Goal: Navigation & Orientation: Find specific page/section

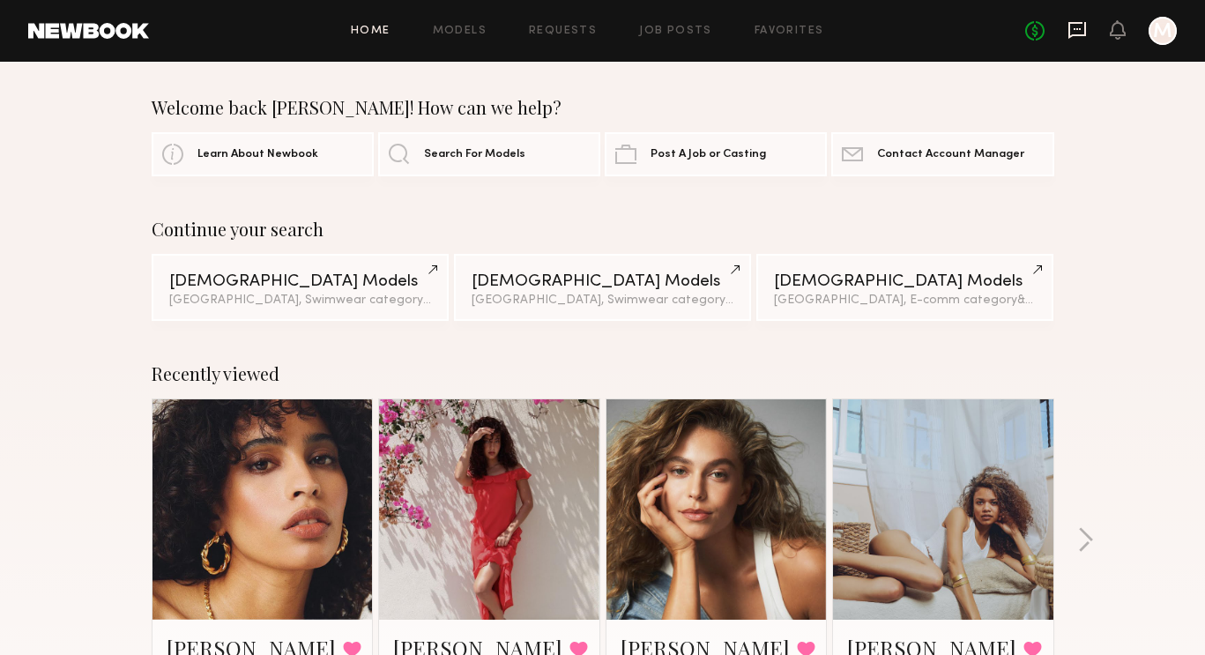
click at [1072, 34] on icon at bounding box center [1078, 30] width 18 height 17
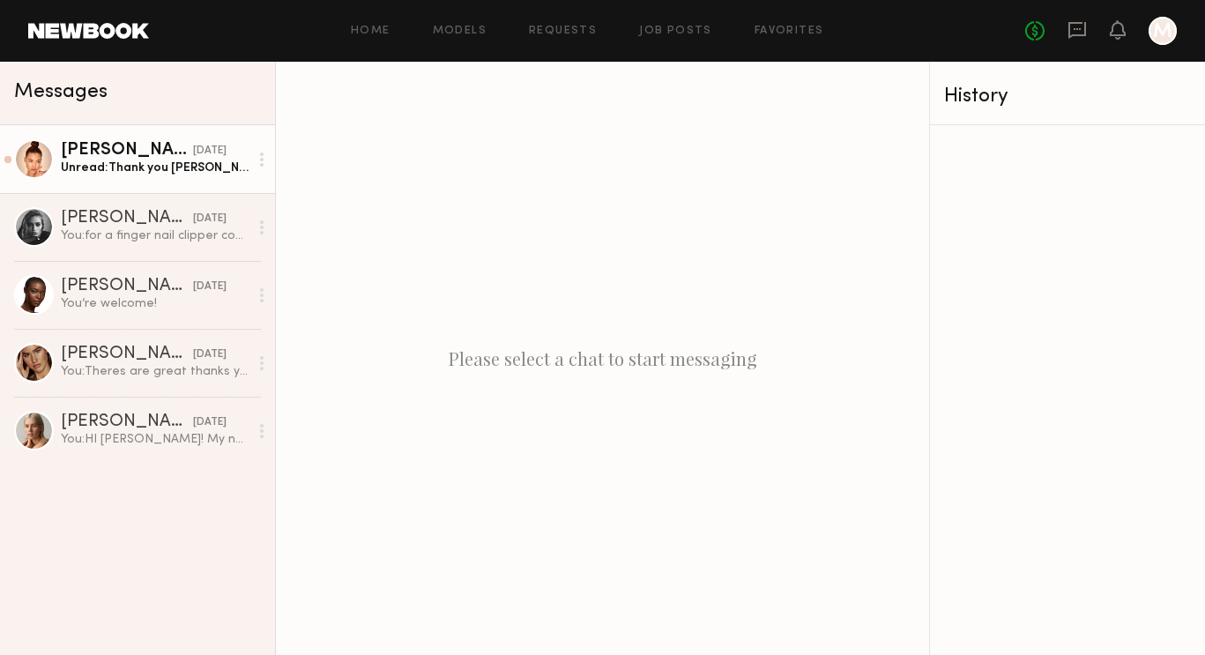
click at [155, 165] on div "Unread: Thank you Madison such a pleasure 🤍" at bounding box center [155, 168] width 188 height 17
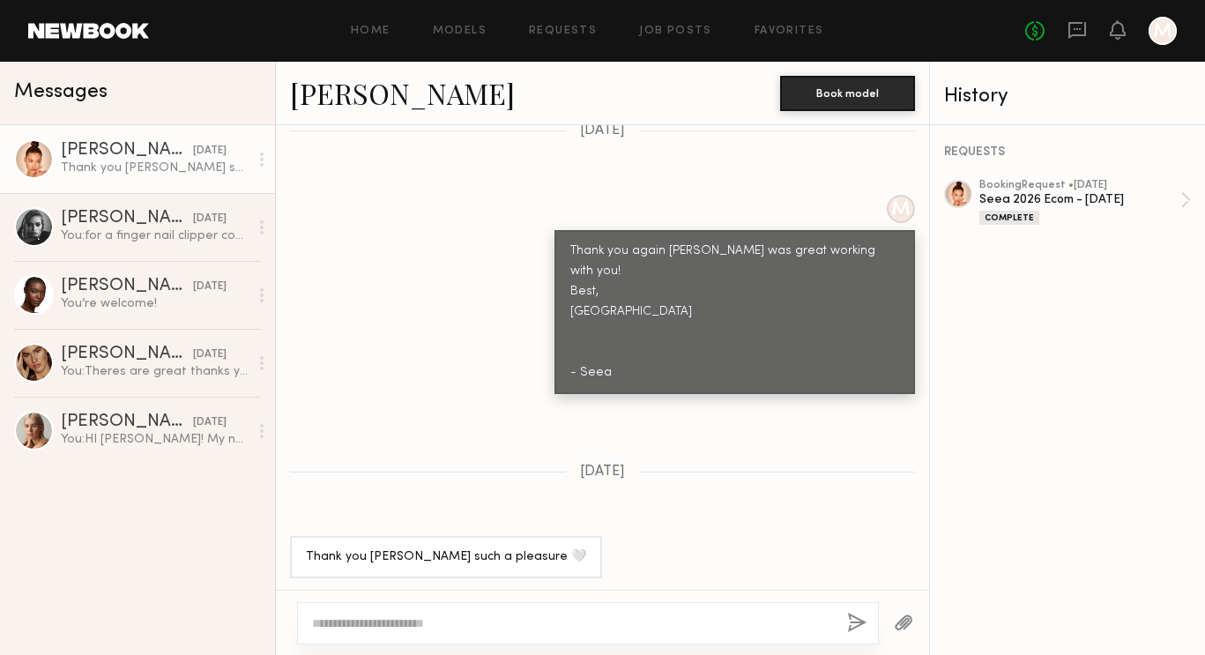
scroll to position [1301, 0]
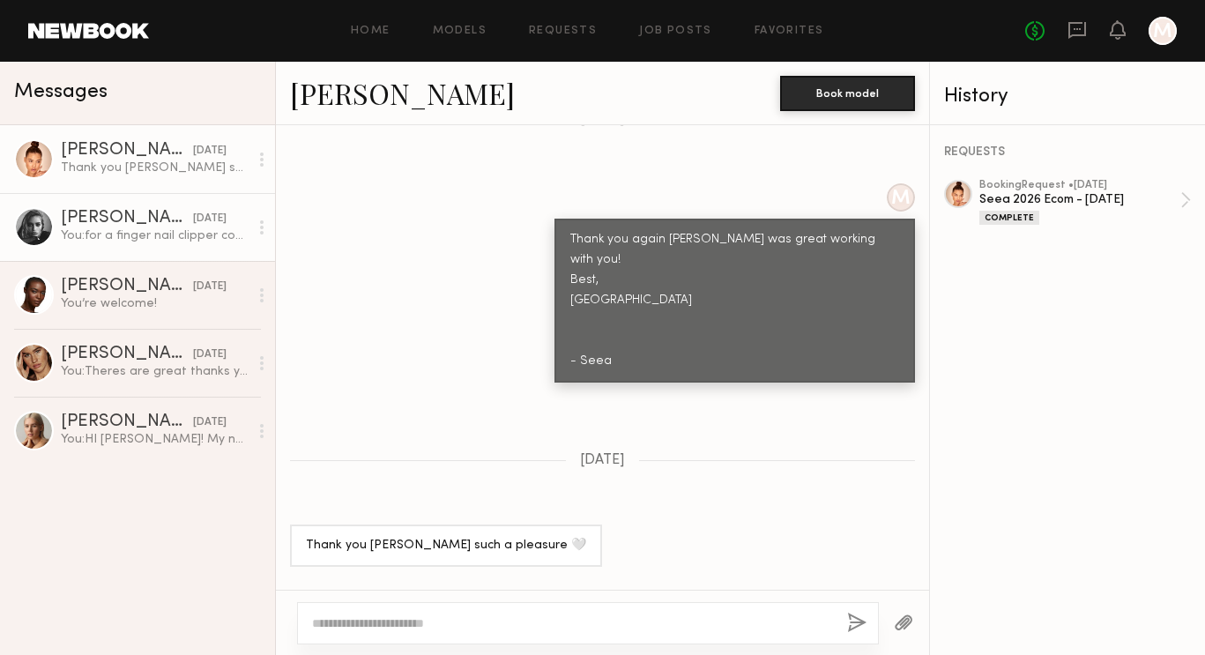
click at [136, 214] on div "[PERSON_NAME]" at bounding box center [127, 219] width 132 height 18
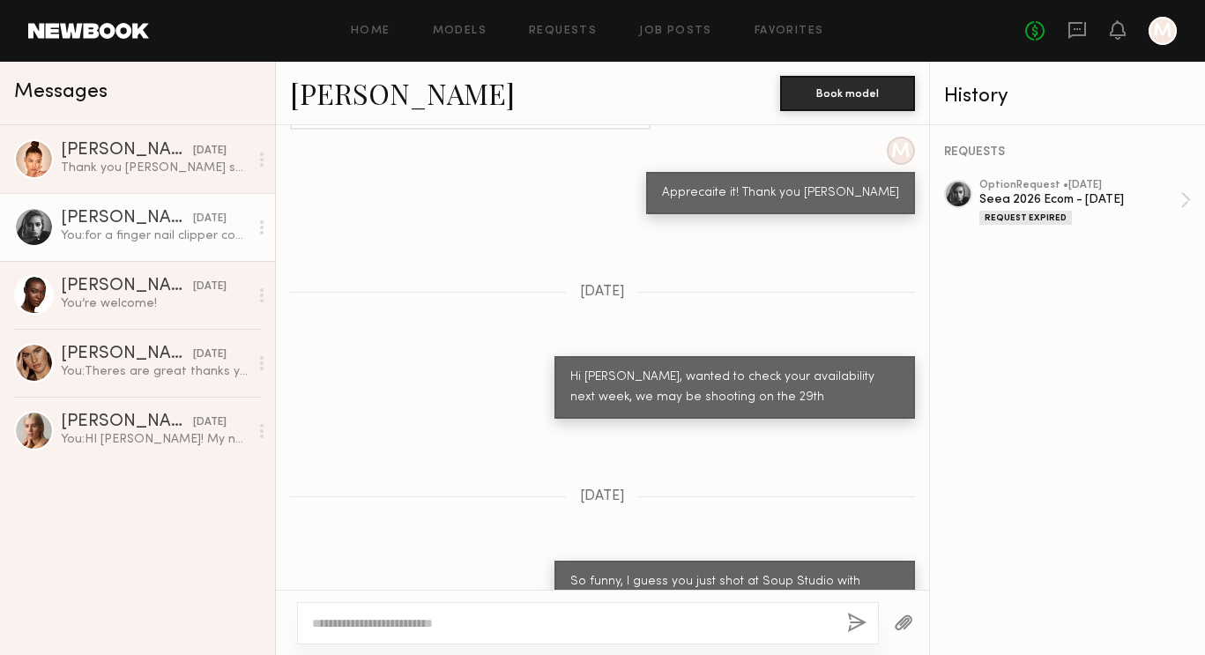
scroll to position [1285, 0]
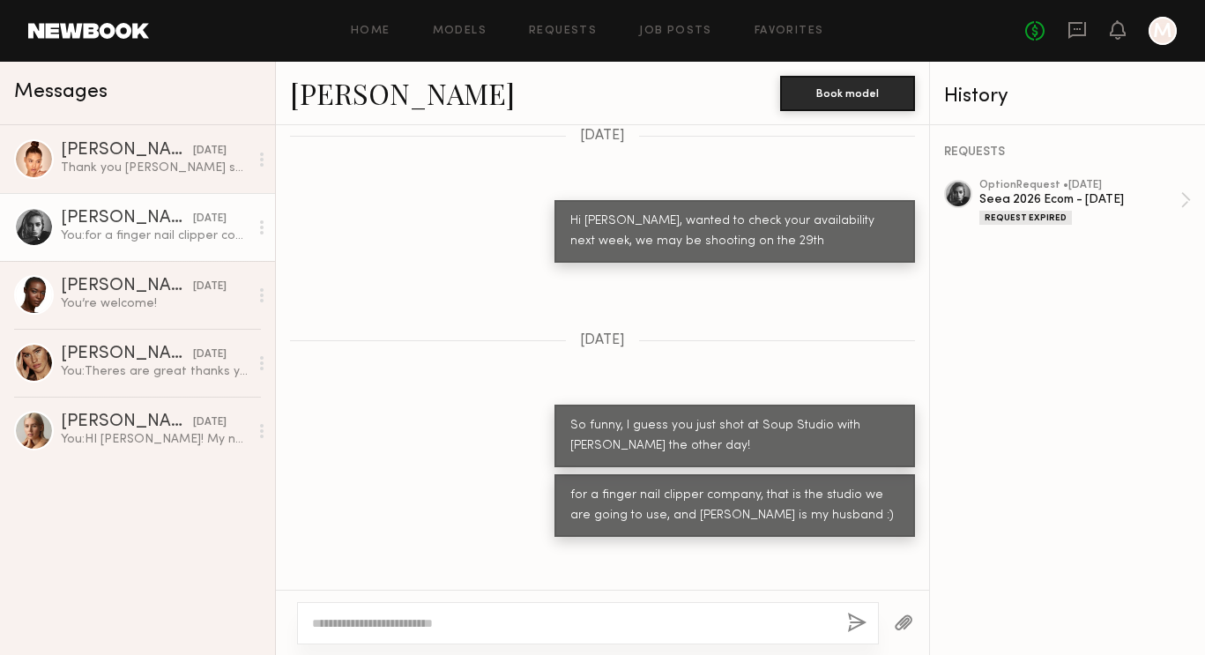
click at [86, 205] on link "Madison S. 05/22/2025 You: for a finger nail clipper company, that is the studi…" at bounding box center [137, 227] width 275 height 68
click at [964, 195] on div at bounding box center [958, 194] width 28 height 28
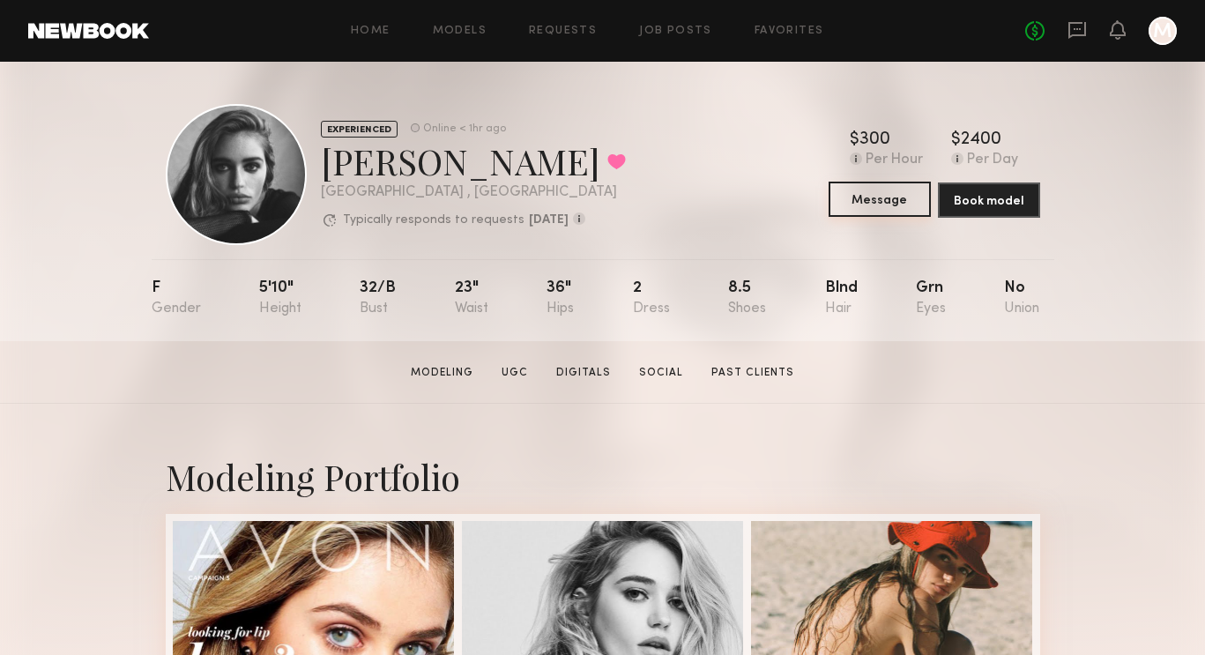
click at [869, 207] on button "Message" at bounding box center [880, 199] width 102 height 35
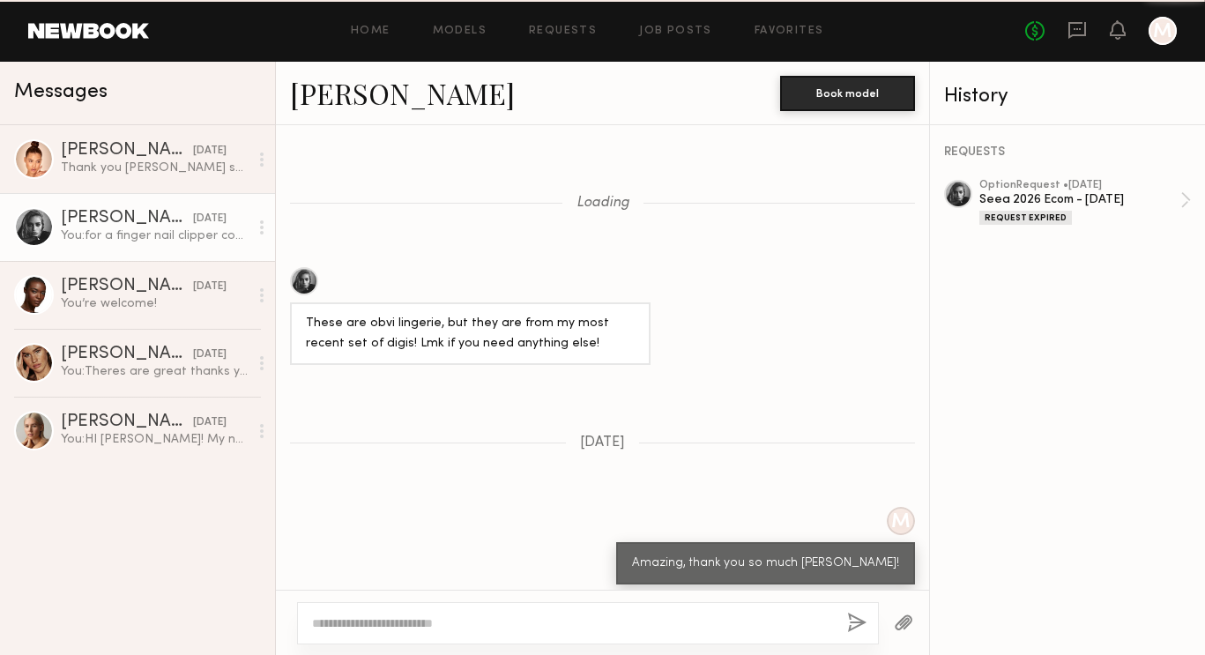
scroll to position [1371, 0]
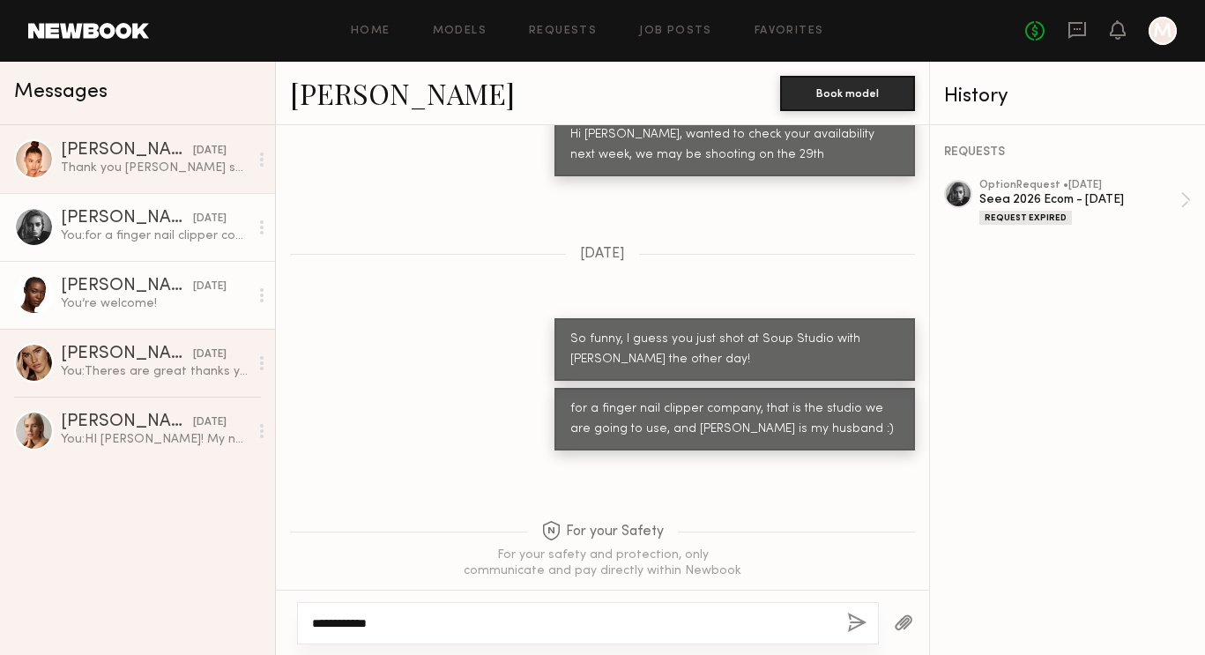
type textarea "**********"
click at [169, 294] on div "[PERSON_NAME]" at bounding box center [127, 287] width 132 height 18
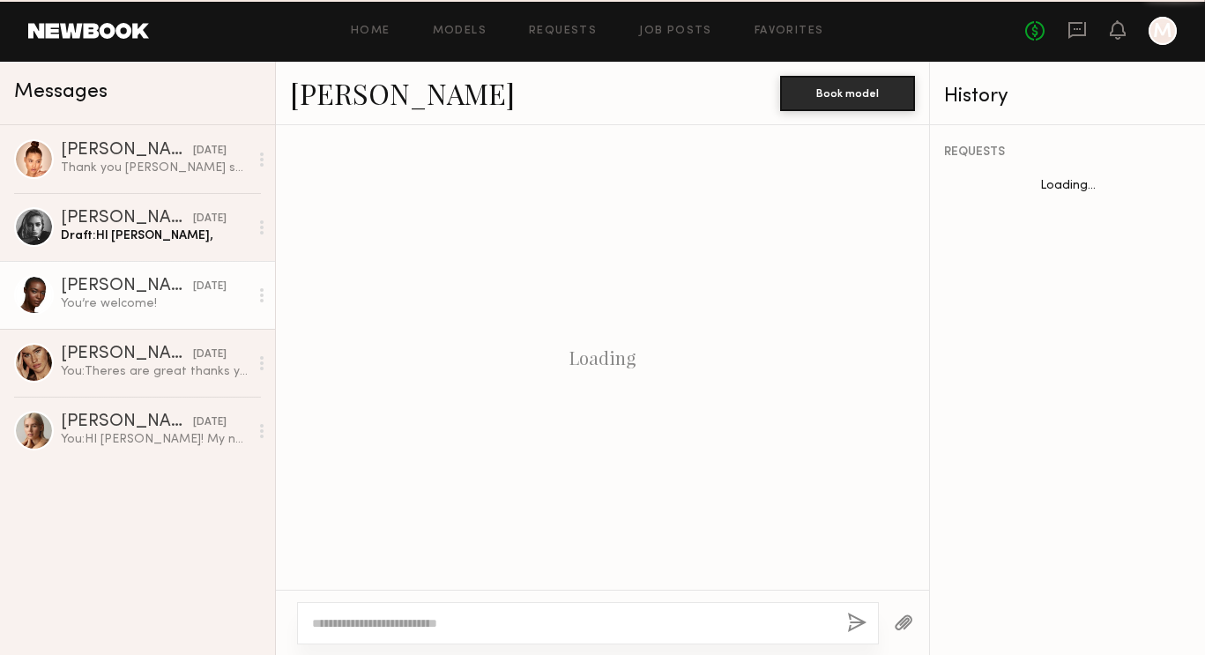
scroll to position [1279, 0]
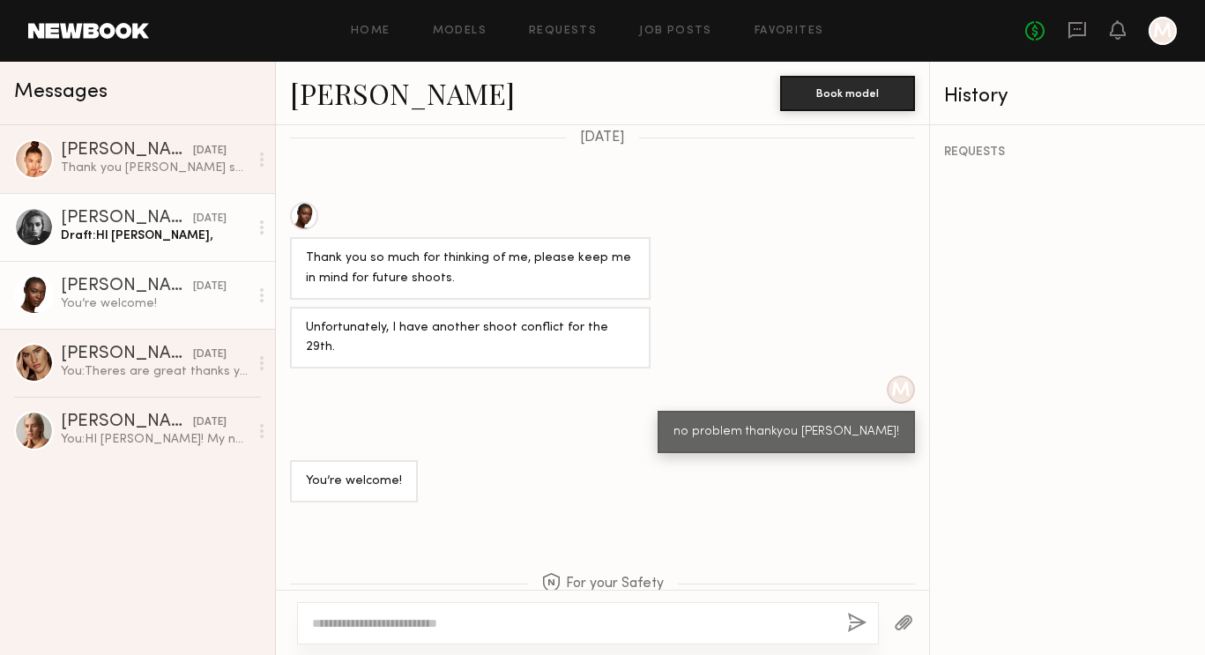
click at [154, 241] on div "Draft: HI [PERSON_NAME]," at bounding box center [155, 235] width 188 height 17
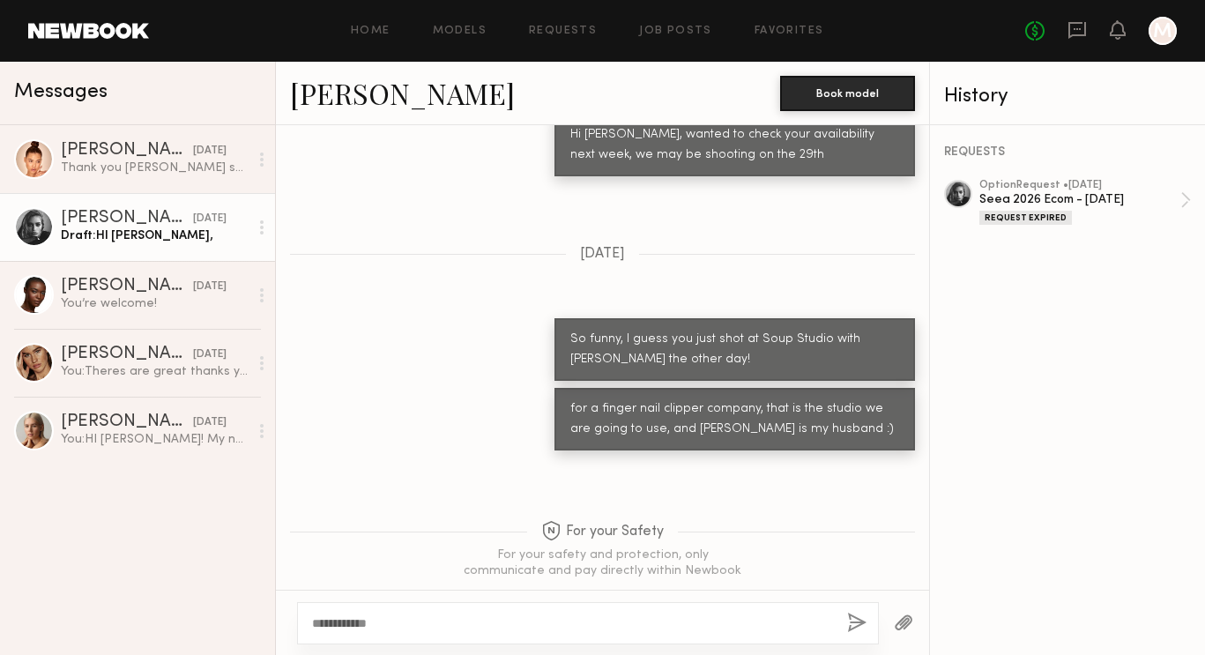
click at [433, 622] on textarea "**********" at bounding box center [572, 623] width 521 height 18
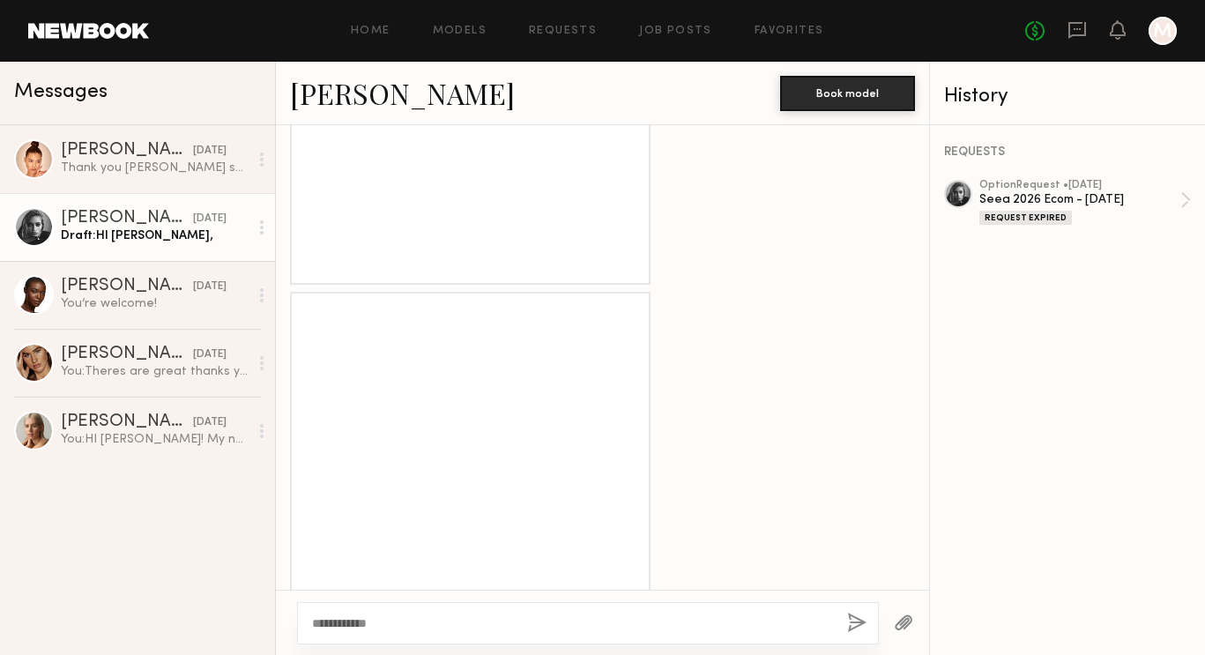
scroll to position [1526, 0]
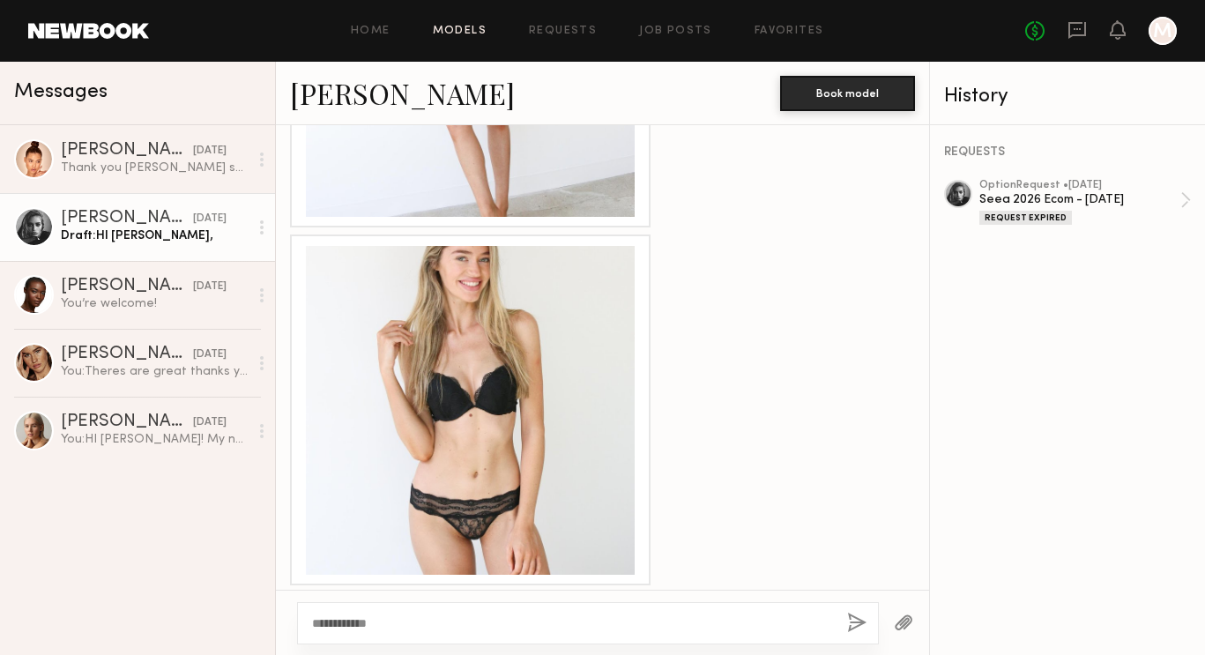
click at [455, 31] on link "Models" at bounding box center [460, 31] width 54 height 11
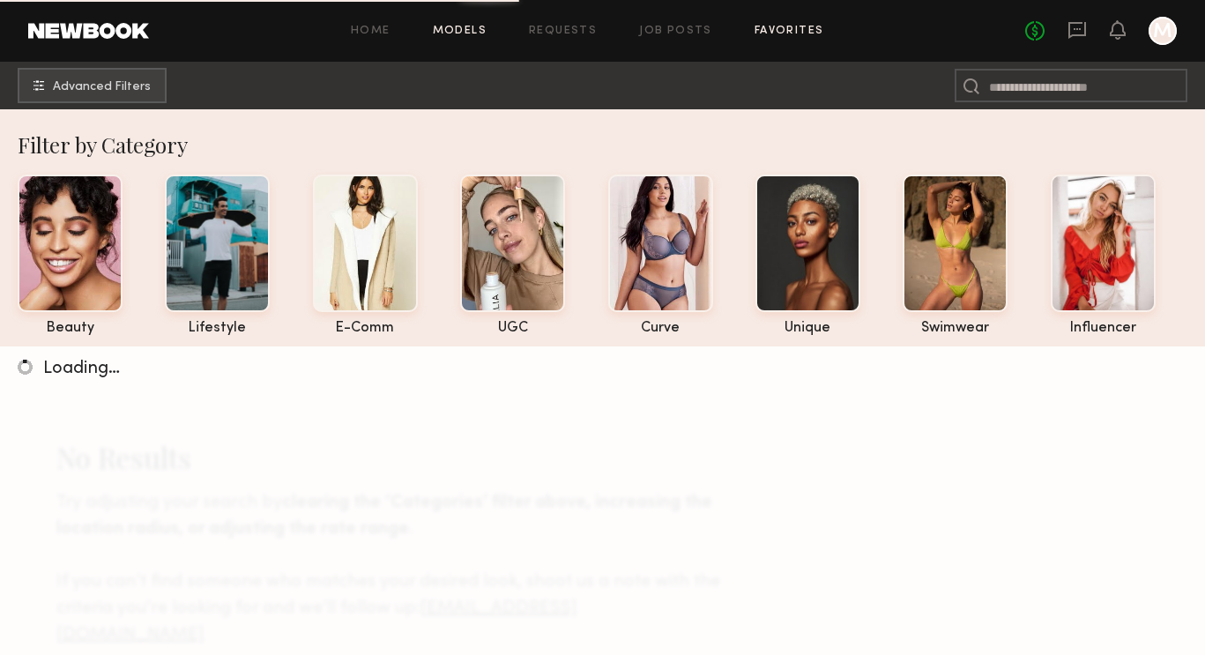
click at [787, 33] on link "Favorites" at bounding box center [790, 31] width 70 height 11
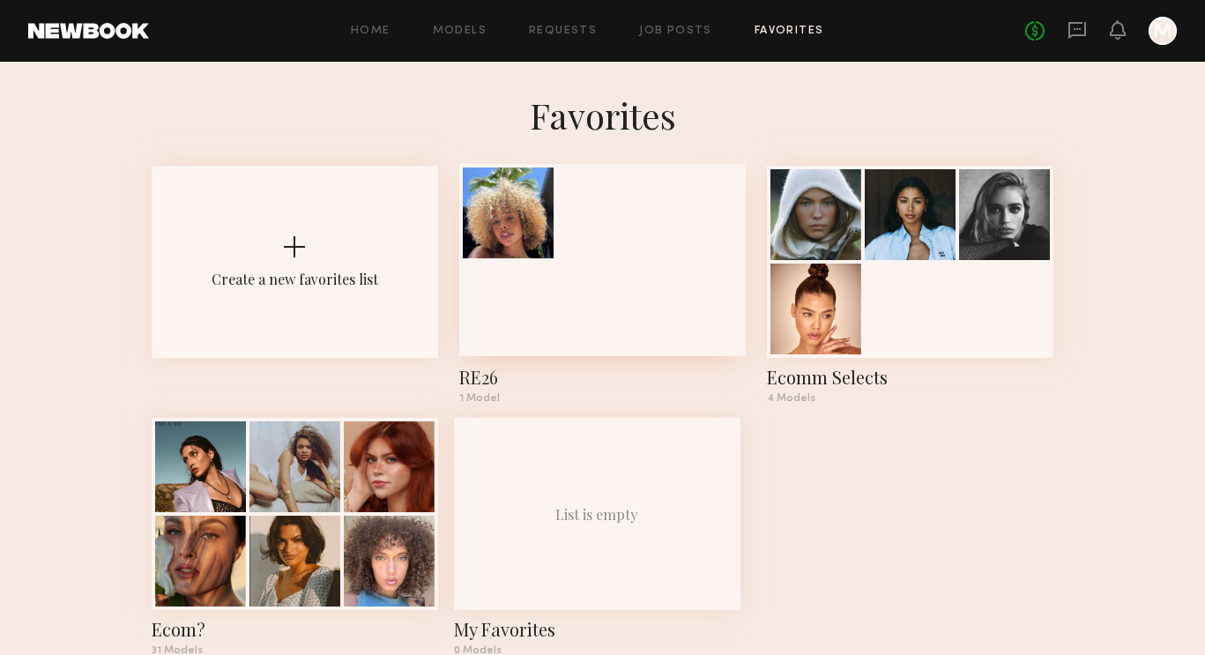
click at [579, 291] on div at bounding box center [602, 260] width 287 height 192
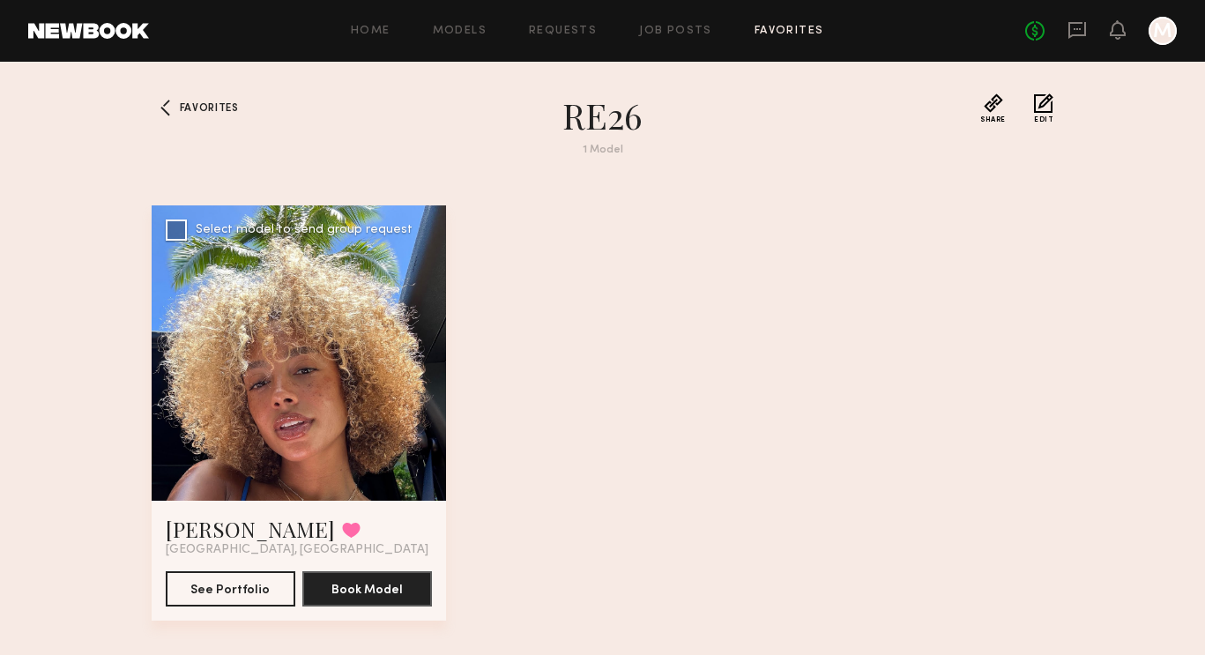
click at [368, 315] on div at bounding box center [299, 352] width 295 height 295
click at [237, 584] on button "See Portfolio" at bounding box center [231, 587] width 130 height 35
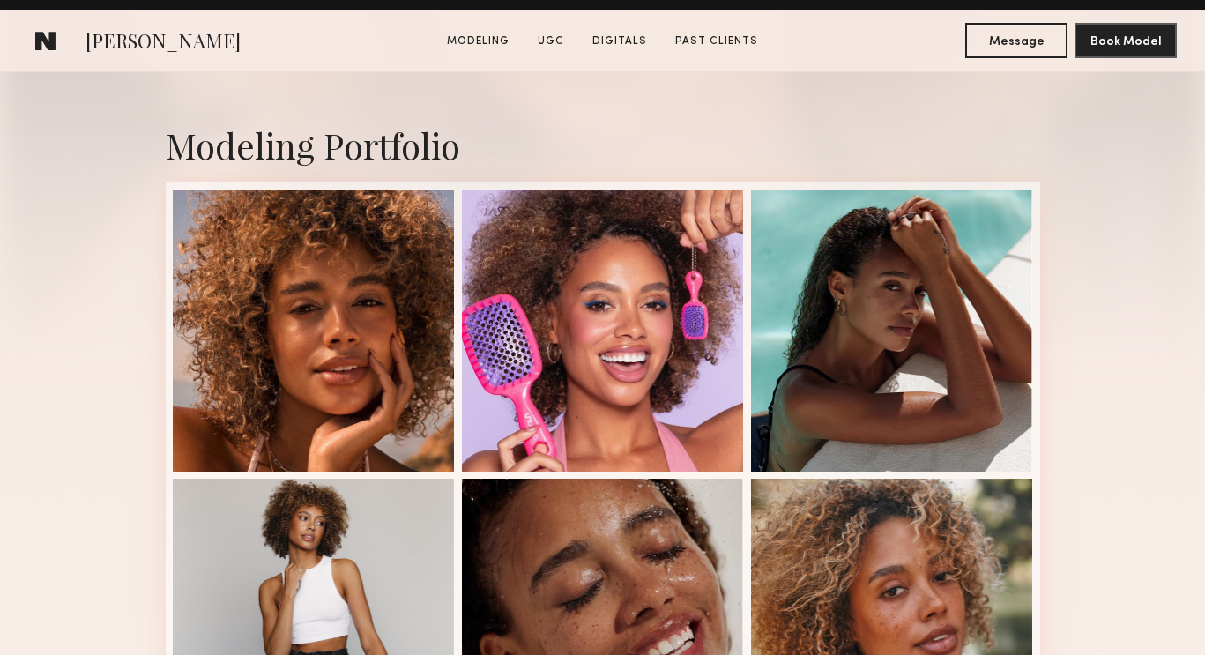
scroll to position [453, 0]
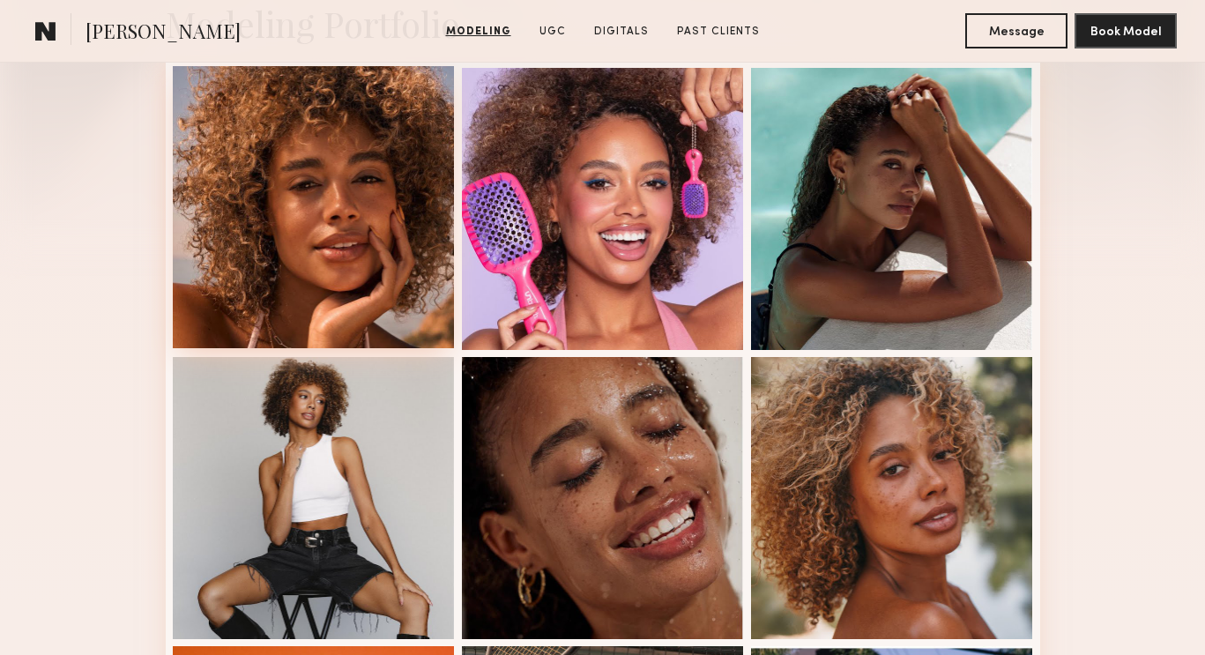
click at [392, 238] on div at bounding box center [314, 207] width 282 height 282
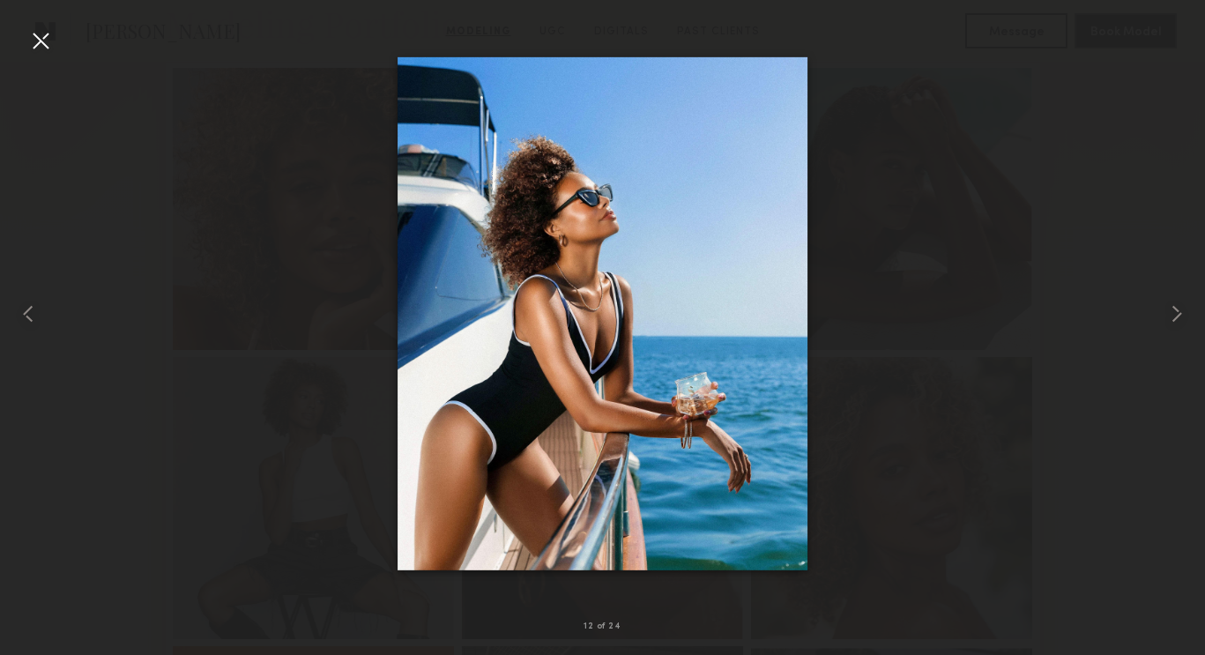
click at [41, 39] on div at bounding box center [40, 40] width 28 height 28
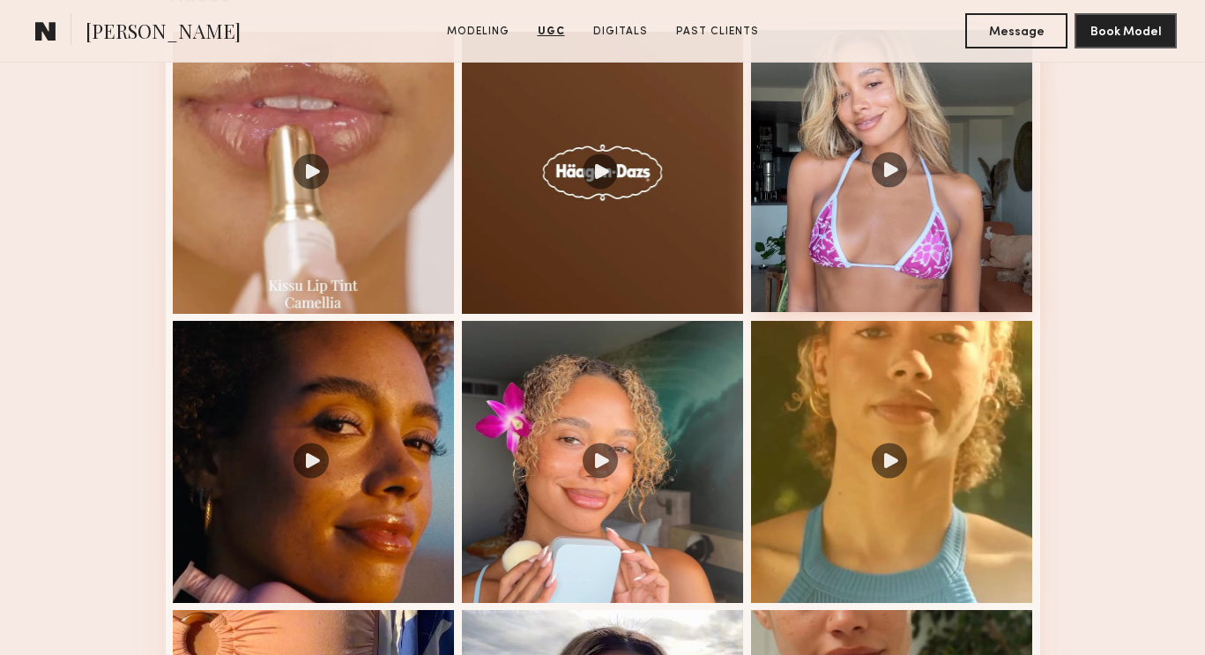
scroll to position [2936, 0]
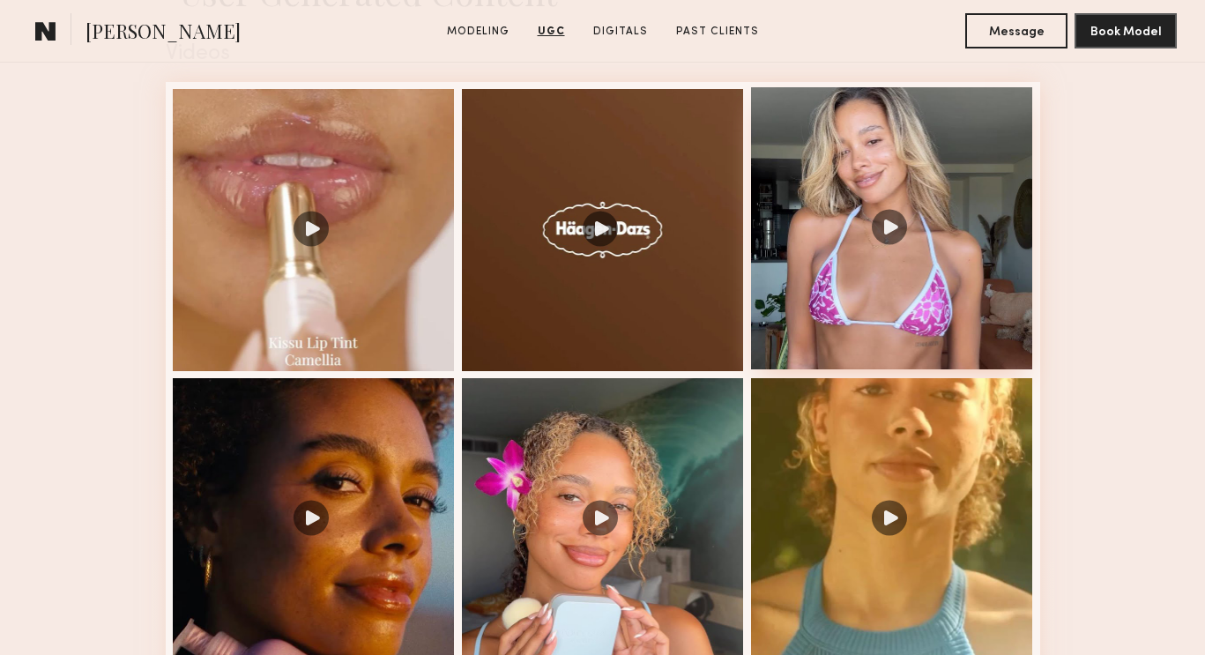
click at [914, 246] on div at bounding box center [892, 228] width 282 height 282
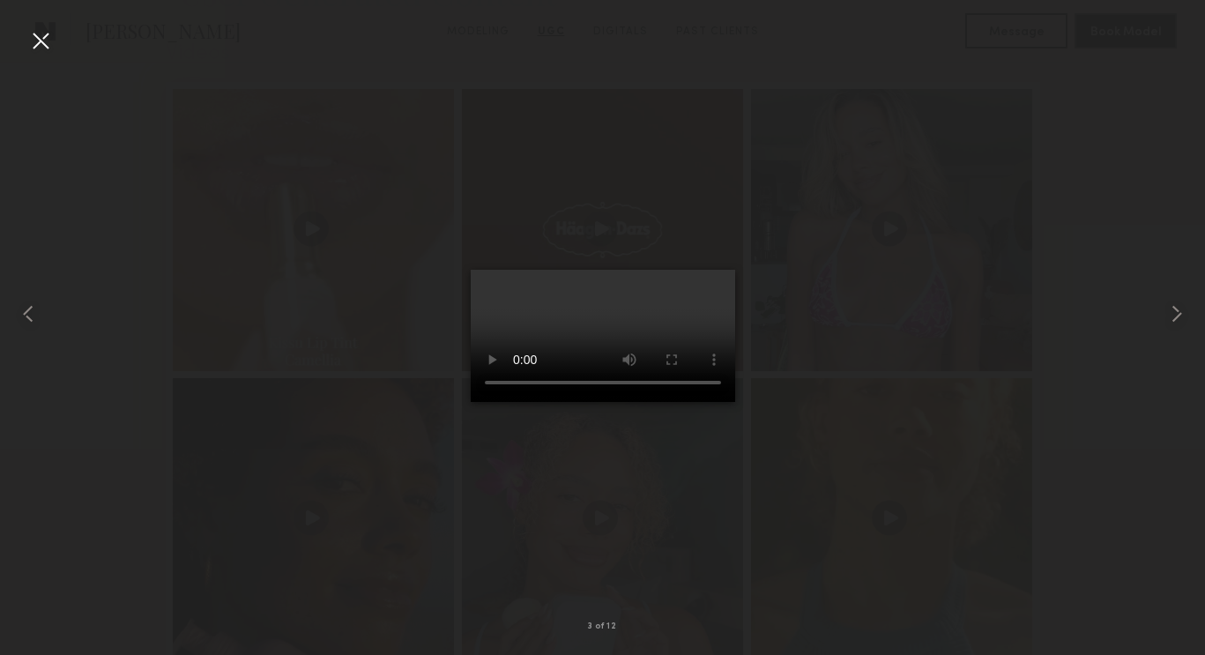
click at [39, 44] on div at bounding box center [40, 40] width 28 height 28
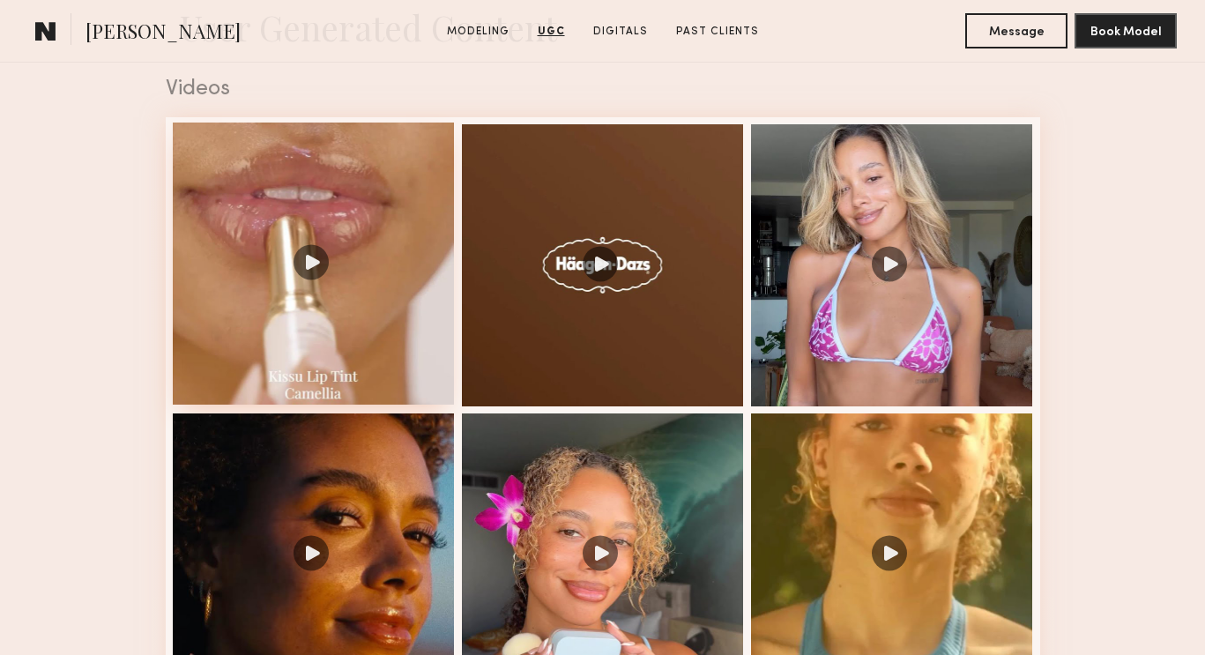
scroll to position [2853, 0]
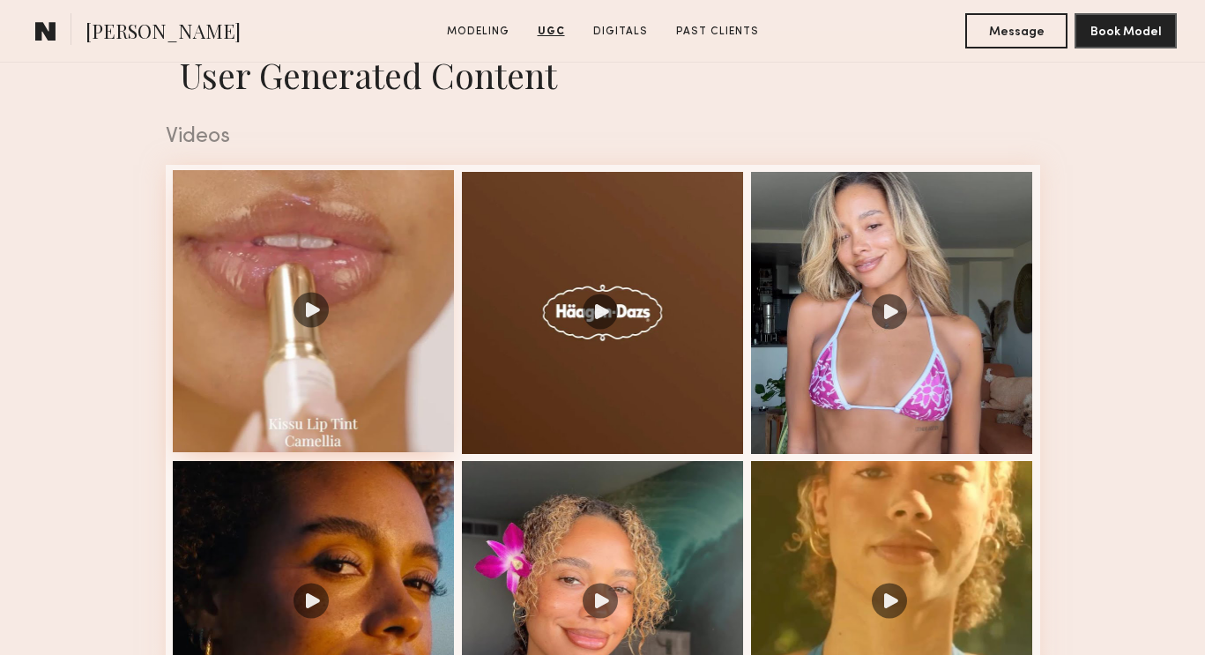
click at [339, 306] on div at bounding box center [314, 311] width 282 height 282
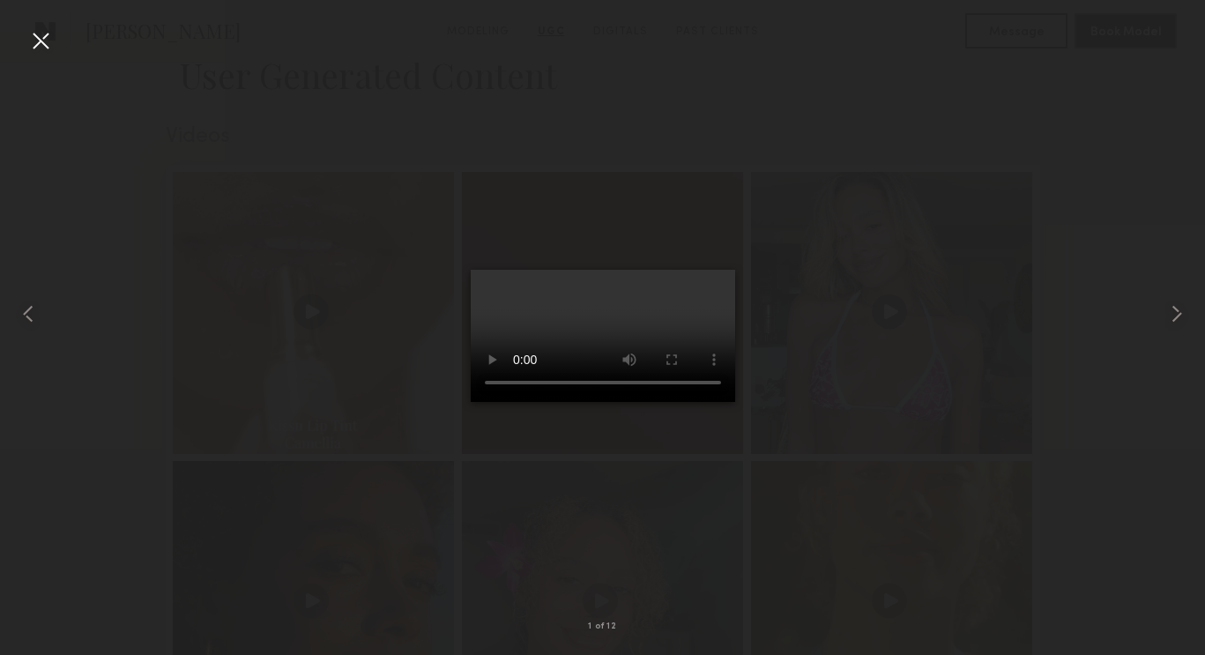
drag, startPoint x: 549, startPoint y: 573, endPoint x: 646, endPoint y: 575, distance: 97.0
click at [646, 402] on video at bounding box center [603, 336] width 264 height 132
click at [48, 41] on div at bounding box center [40, 40] width 28 height 28
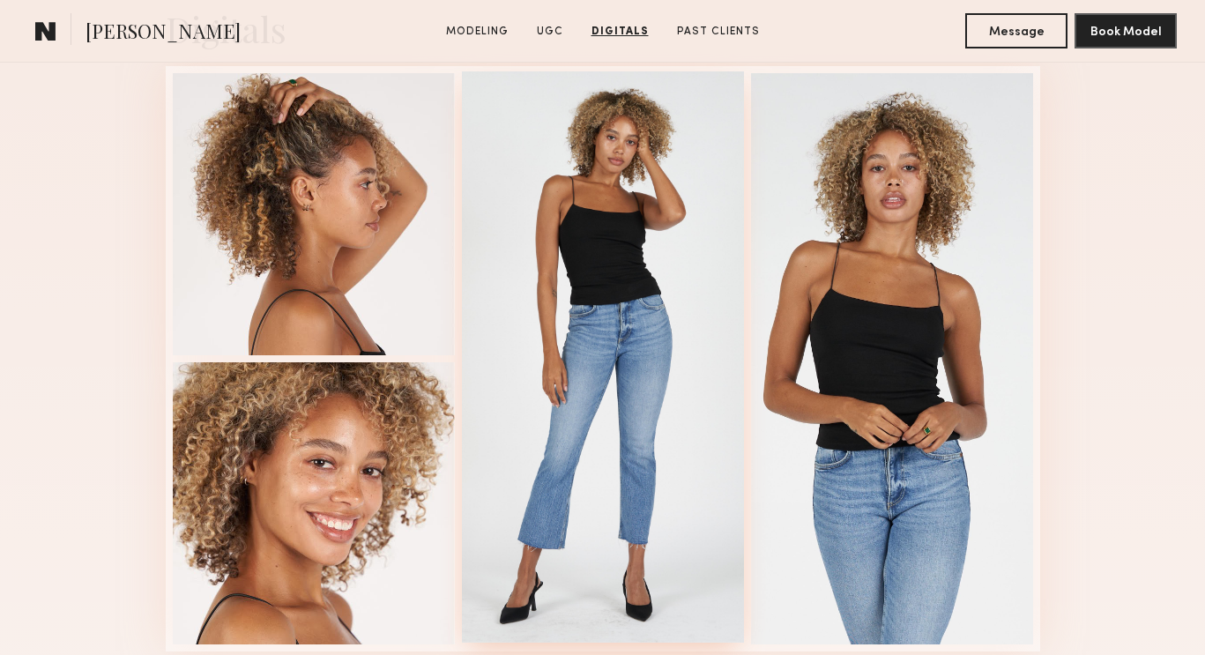
scroll to position [5522, 0]
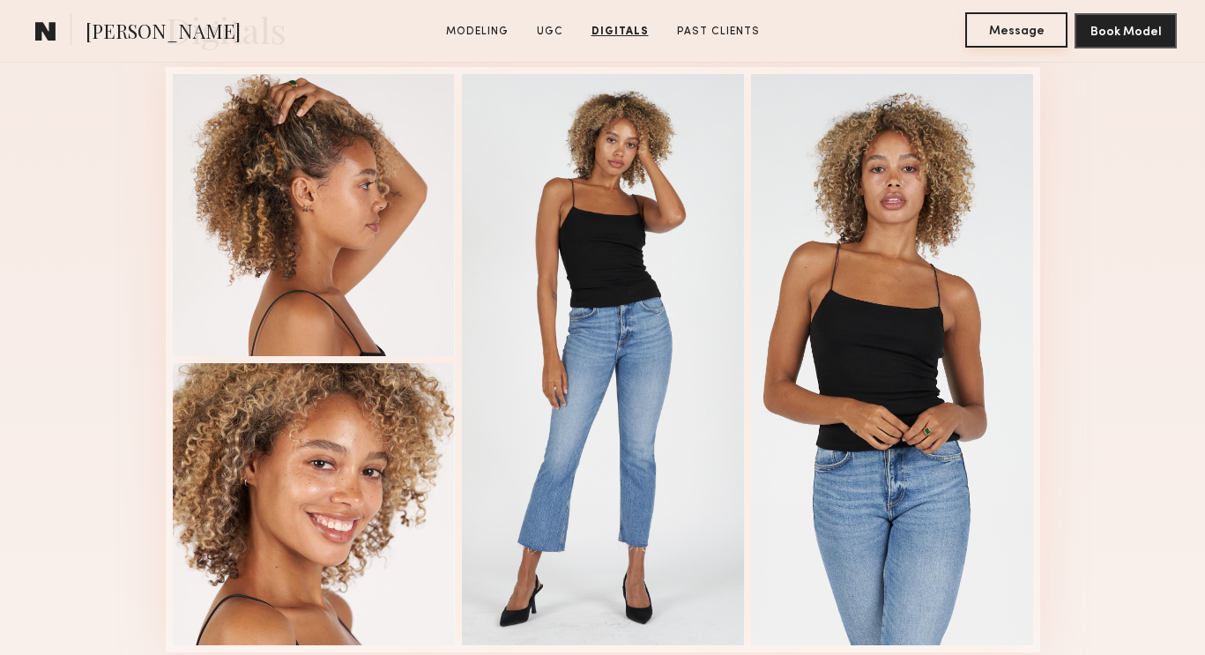
click at [1035, 34] on button "Message" at bounding box center [1016, 29] width 102 height 35
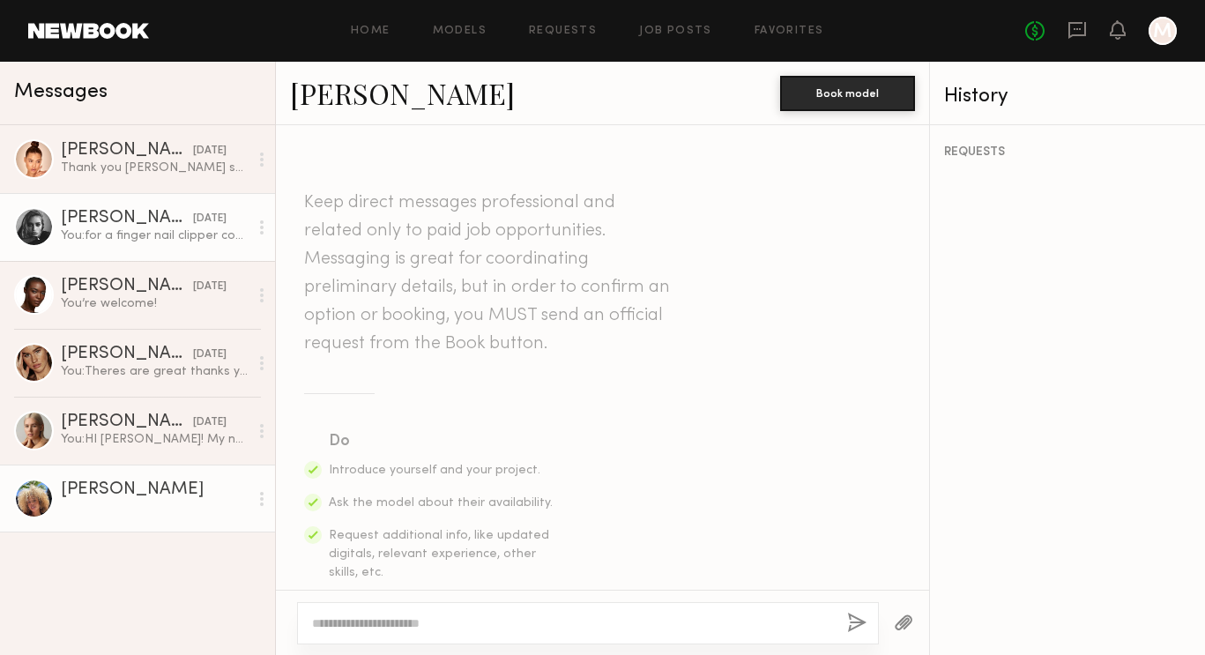
click at [106, 213] on div "Madison S." at bounding box center [127, 219] width 132 height 18
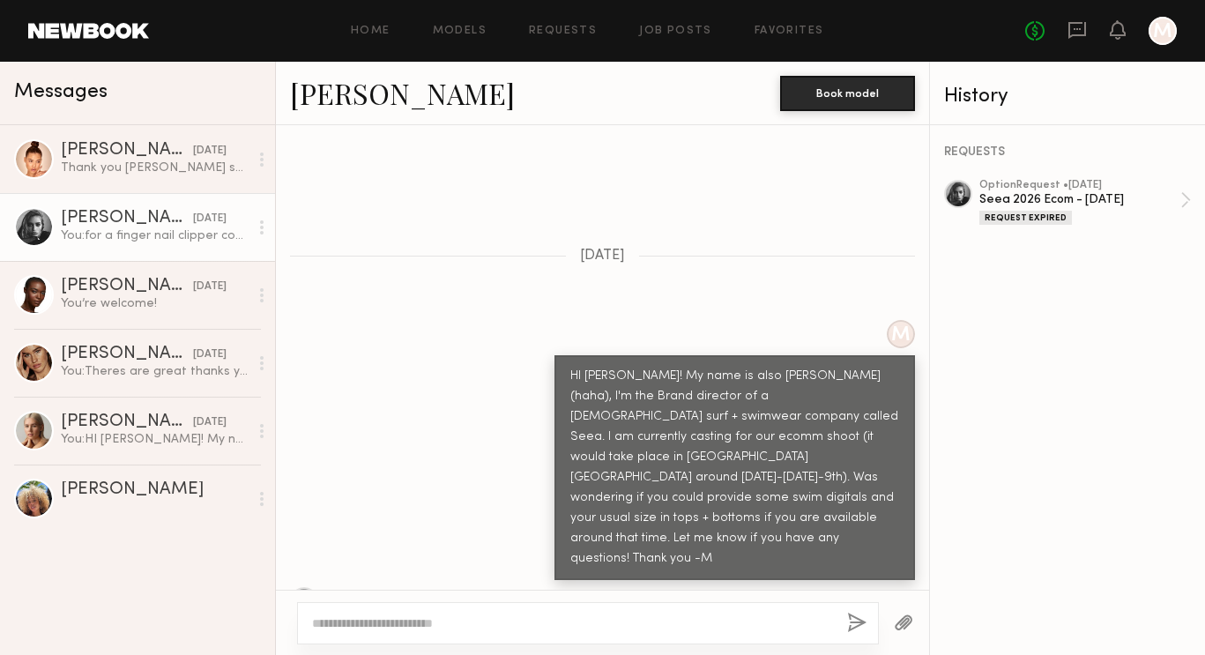
scroll to position [708, 0]
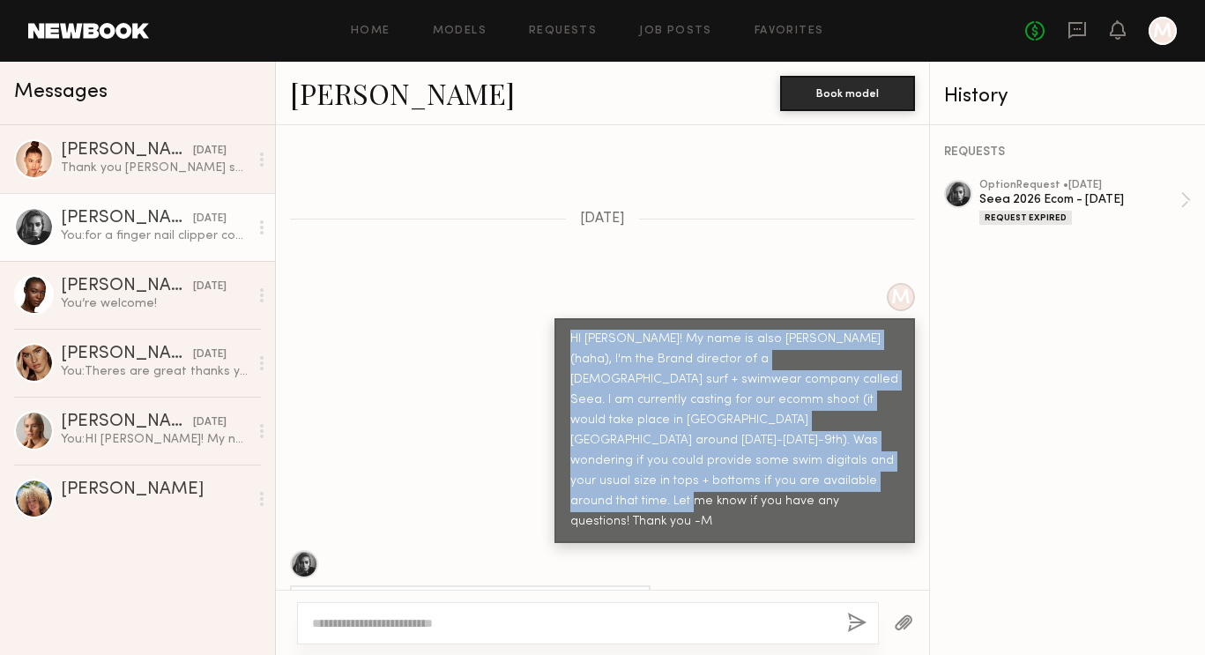
drag, startPoint x: 569, startPoint y: 294, endPoint x: 743, endPoint y: 438, distance: 226.1
click at [743, 438] on div "HI Madison! My name is also Madison(haha), I'm the Brand director of a female s…" at bounding box center [735, 430] width 361 height 225
copy div "HI Madison! My name is also Madison(haha), I'm the Brand director of a female s…"
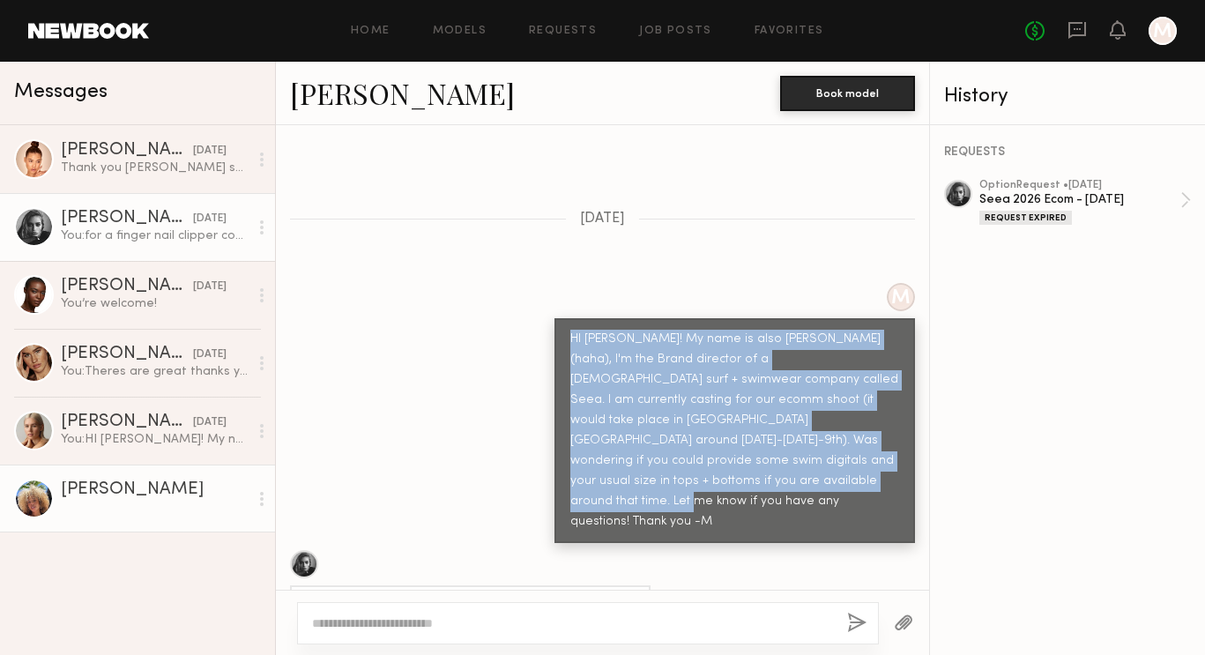
click at [145, 482] on div "Maya A." at bounding box center [155, 490] width 188 height 18
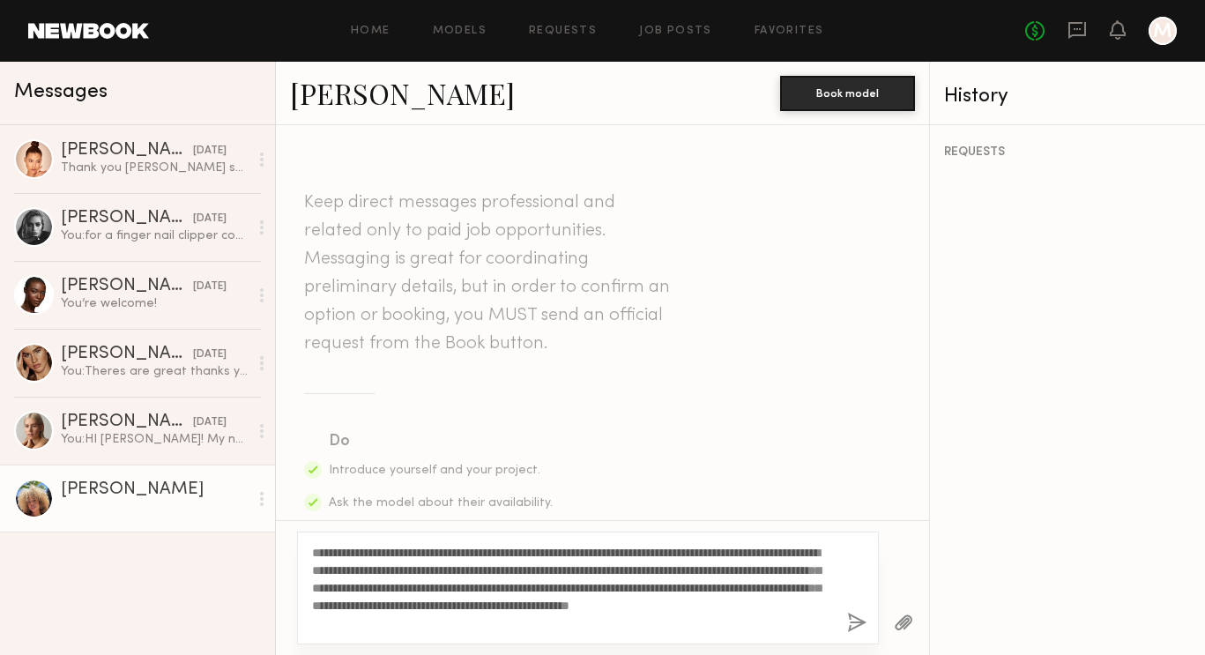
click at [361, 550] on textarea "**********" at bounding box center [572, 588] width 521 height 88
drag, startPoint x: 547, startPoint y: 550, endPoint x: 510, endPoint y: 550, distance: 37.0
click at [510, 550] on textarea "**********" at bounding box center [572, 588] width 521 height 88
click at [525, 581] on textarea "**********" at bounding box center [572, 588] width 521 height 88
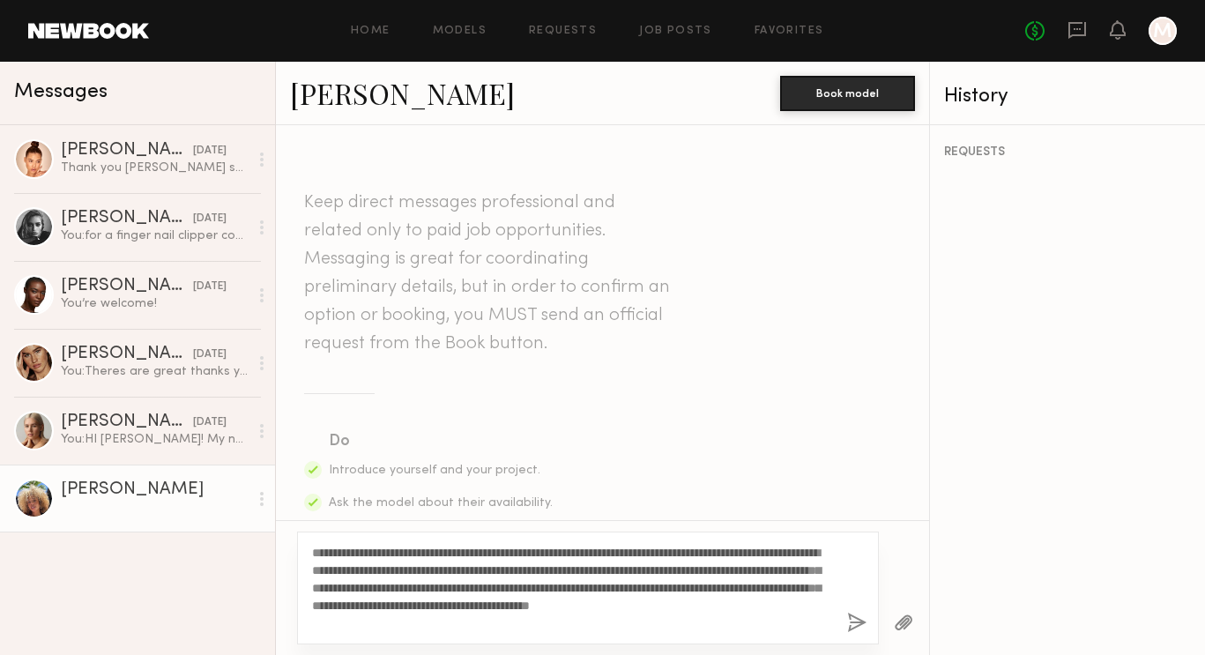
click at [456, 572] on textarea "**********" at bounding box center [572, 588] width 521 height 88
drag, startPoint x: 777, startPoint y: 569, endPoint x: 602, endPoint y: 570, distance: 174.6
click at [602, 570] on textarea "**********" at bounding box center [572, 588] width 521 height 88
drag, startPoint x: 471, startPoint y: 585, endPoint x: 310, endPoint y: 587, distance: 160.5
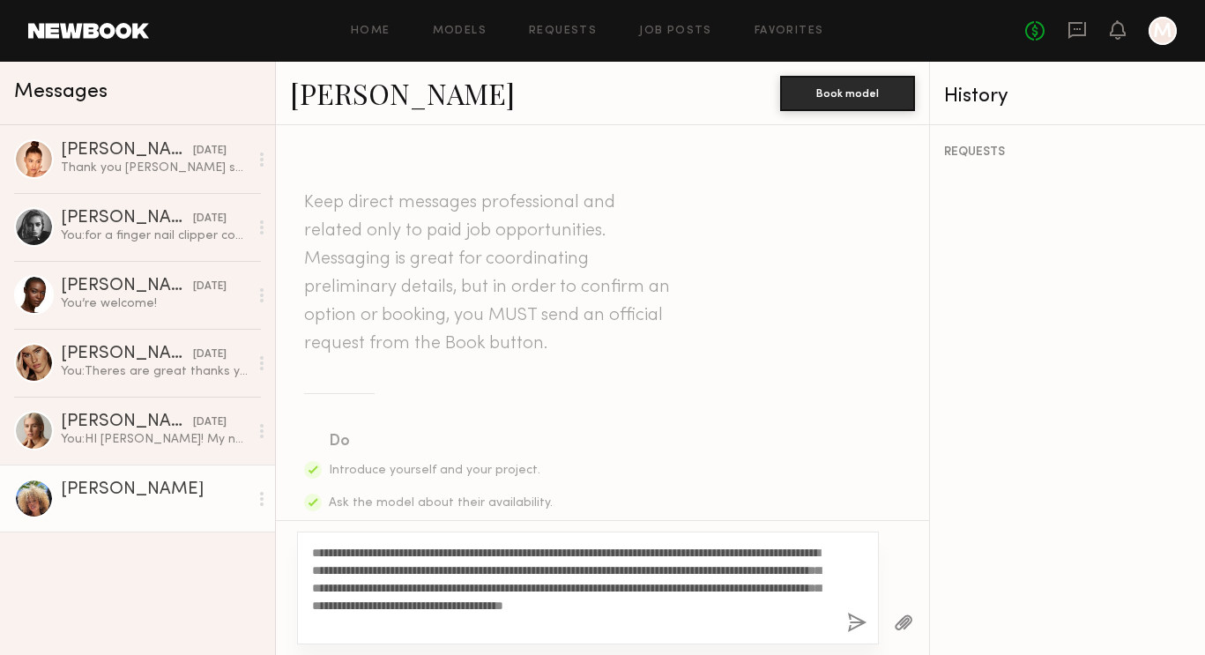
click at [310, 587] on div "**********" at bounding box center [588, 588] width 582 height 113
click at [439, 580] on textarea "**********" at bounding box center [572, 588] width 521 height 88
click at [508, 630] on textarea "**********" at bounding box center [572, 588] width 521 height 88
click at [659, 602] on textarea "**********" at bounding box center [572, 588] width 521 height 88
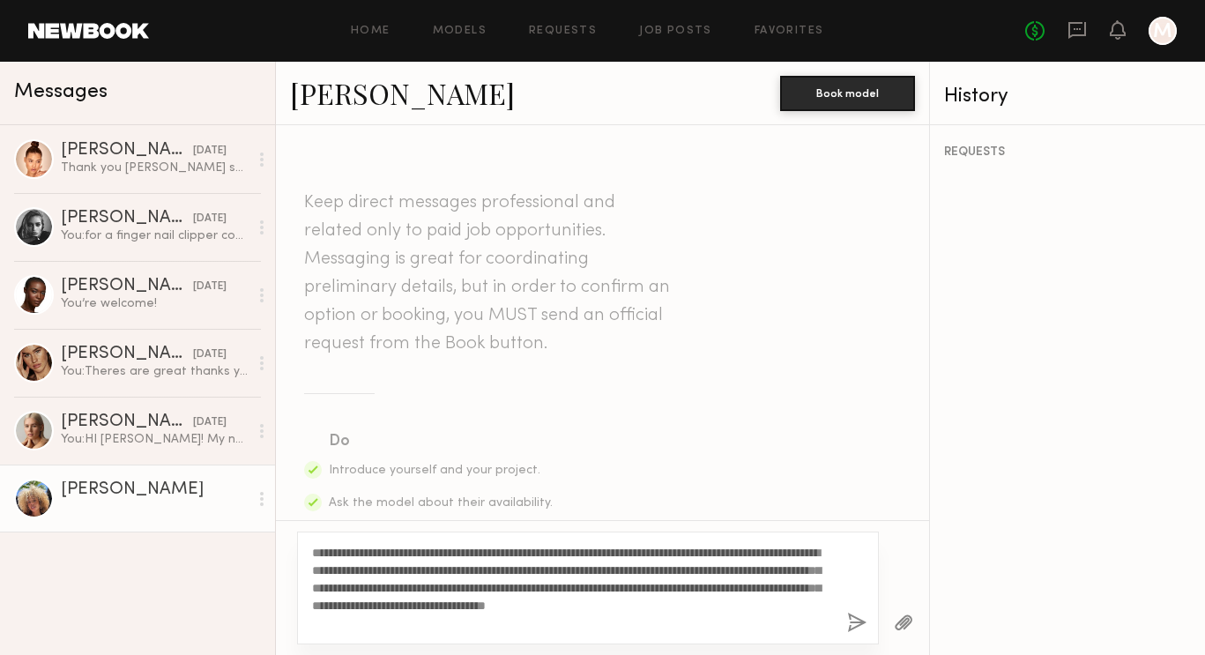
click at [659, 602] on textarea "**********" at bounding box center [572, 588] width 521 height 88
click at [488, 629] on textarea "**********" at bounding box center [572, 588] width 521 height 88
type textarea "**********"
click at [850, 624] on button "button" at bounding box center [856, 624] width 19 height 22
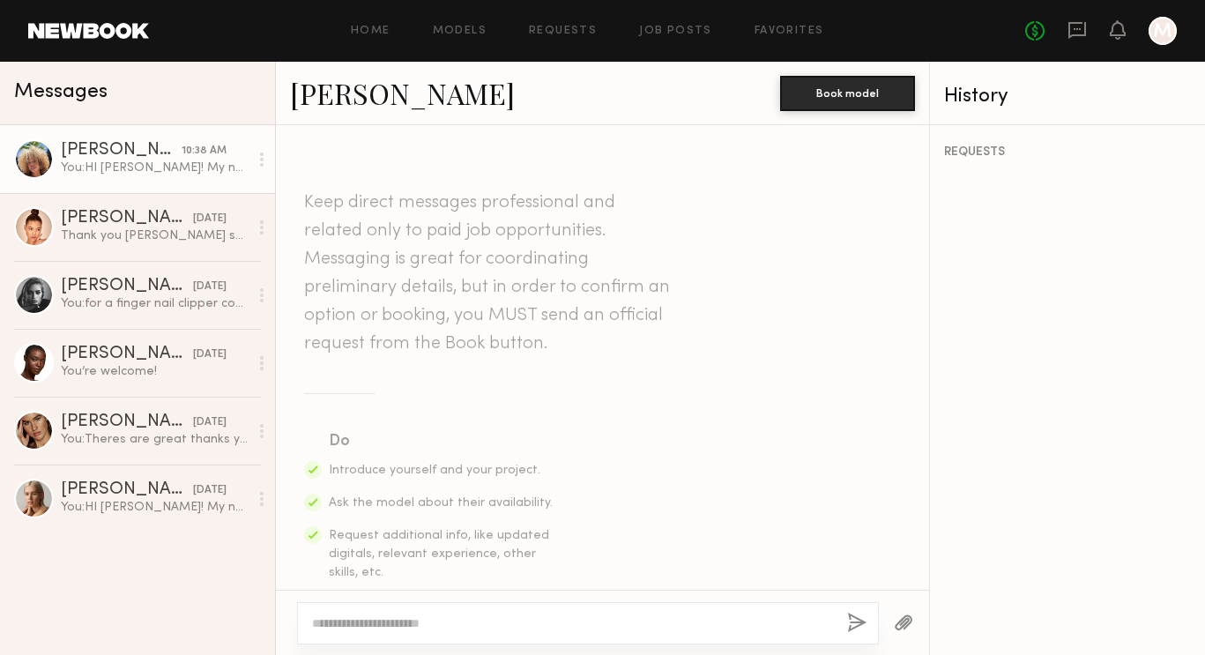
scroll to position [570, 0]
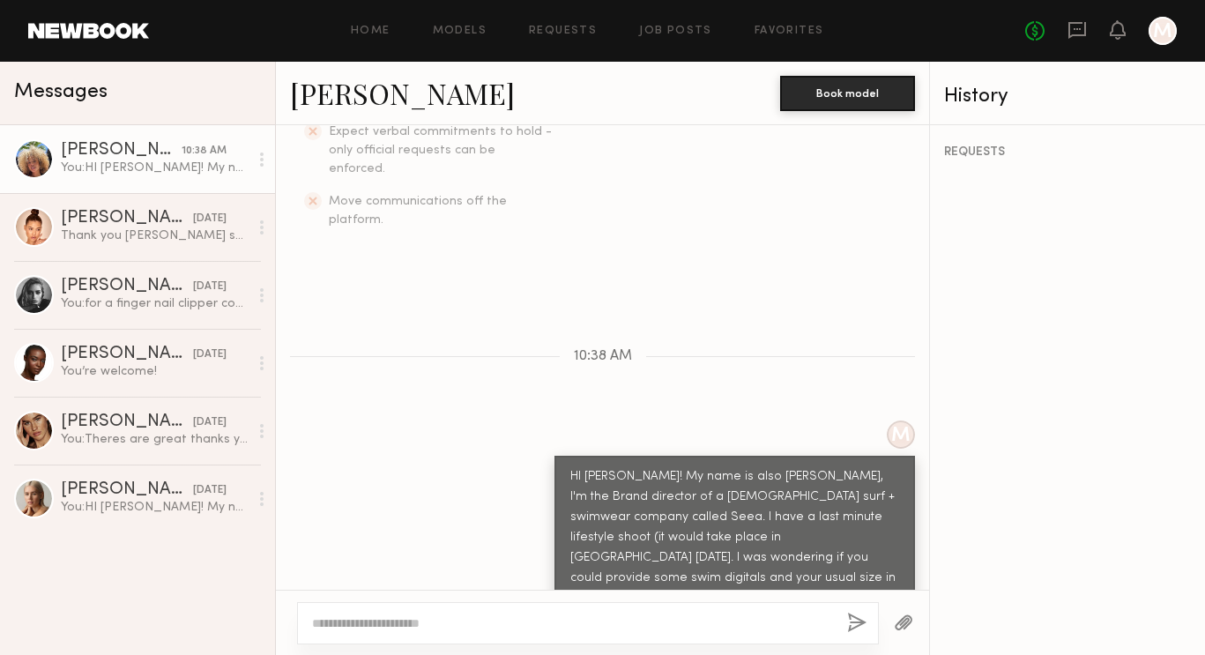
click at [892, 488] on div "HI Maya! My name is also Madison, I'm the Brand director of a female surf + swi…" at bounding box center [734, 558] width 329 height 182
click at [786, 41] on div "Home Models Requests Job Posts Favorites Sign Out No fees up to $5,000 M" at bounding box center [663, 31] width 1028 height 28
click at [784, 33] on link "Favorites" at bounding box center [790, 31] width 70 height 11
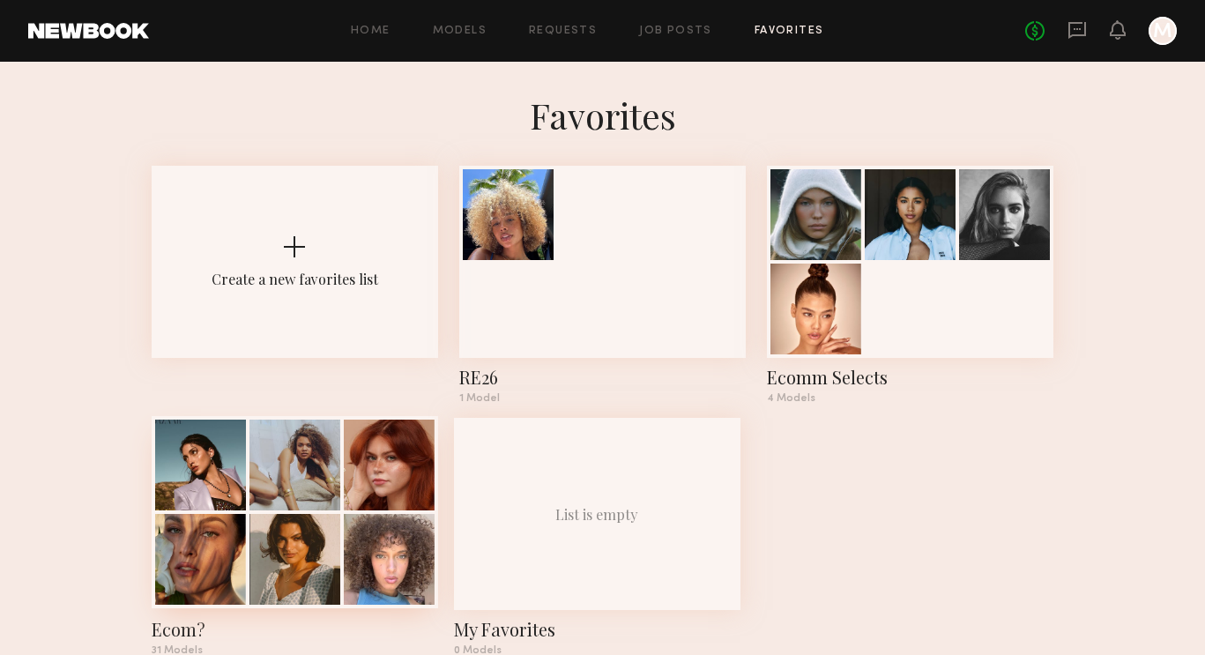
click at [302, 562] on div at bounding box center [294, 559] width 91 height 91
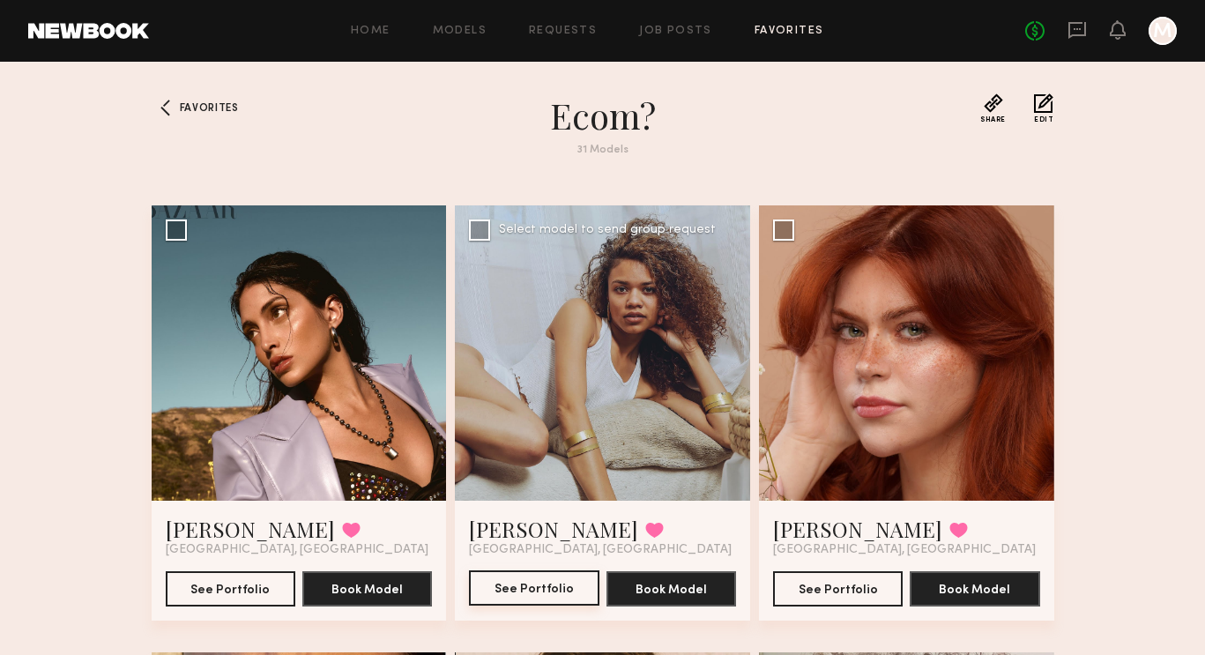
click at [540, 583] on button "See Portfolio" at bounding box center [534, 587] width 130 height 35
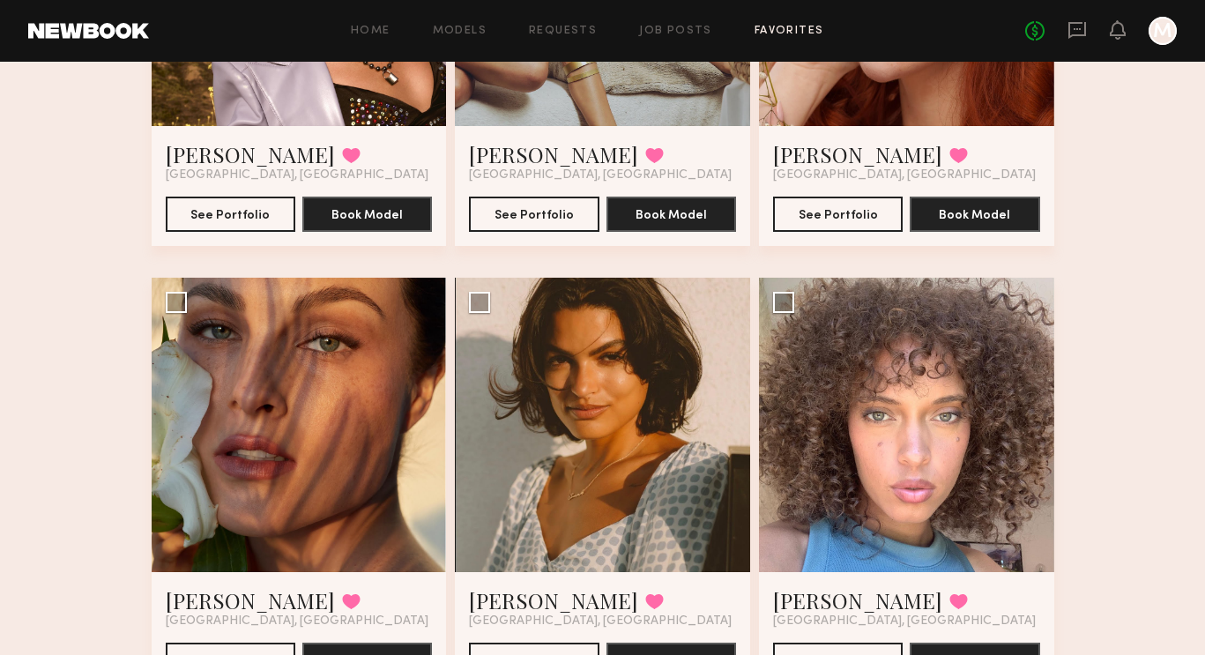
scroll to position [400, 0]
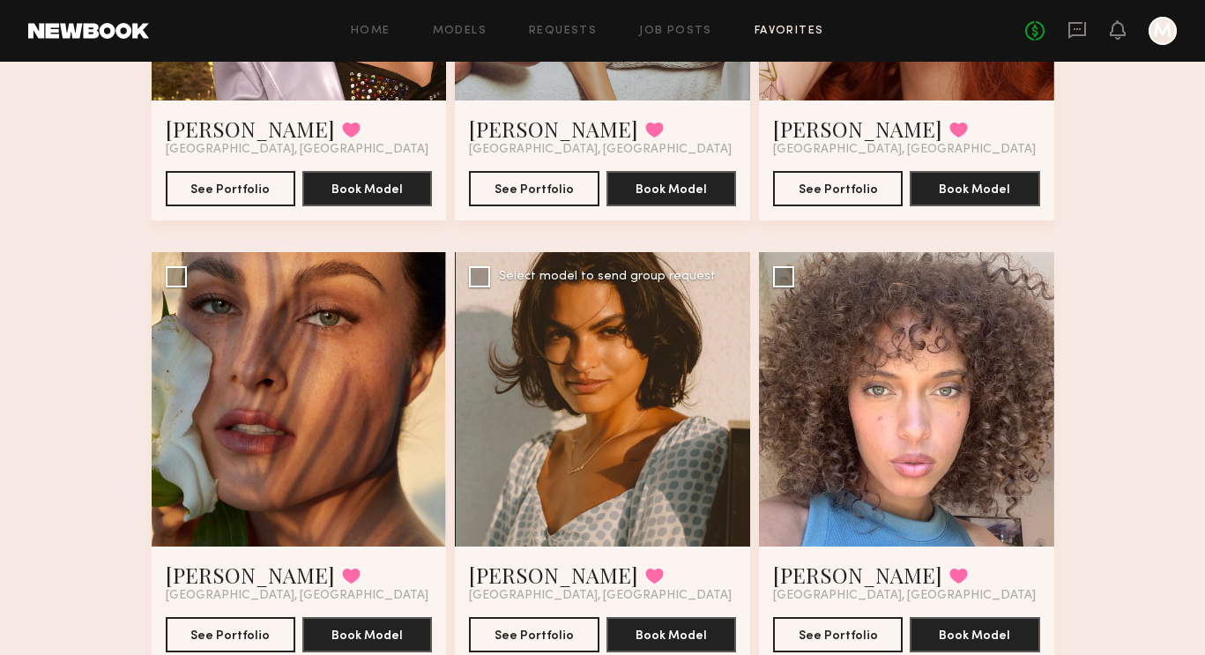
click at [574, 436] on div at bounding box center [602, 399] width 295 height 295
click at [531, 625] on button "See Portfolio" at bounding box center [534, 633] width 130 height 35
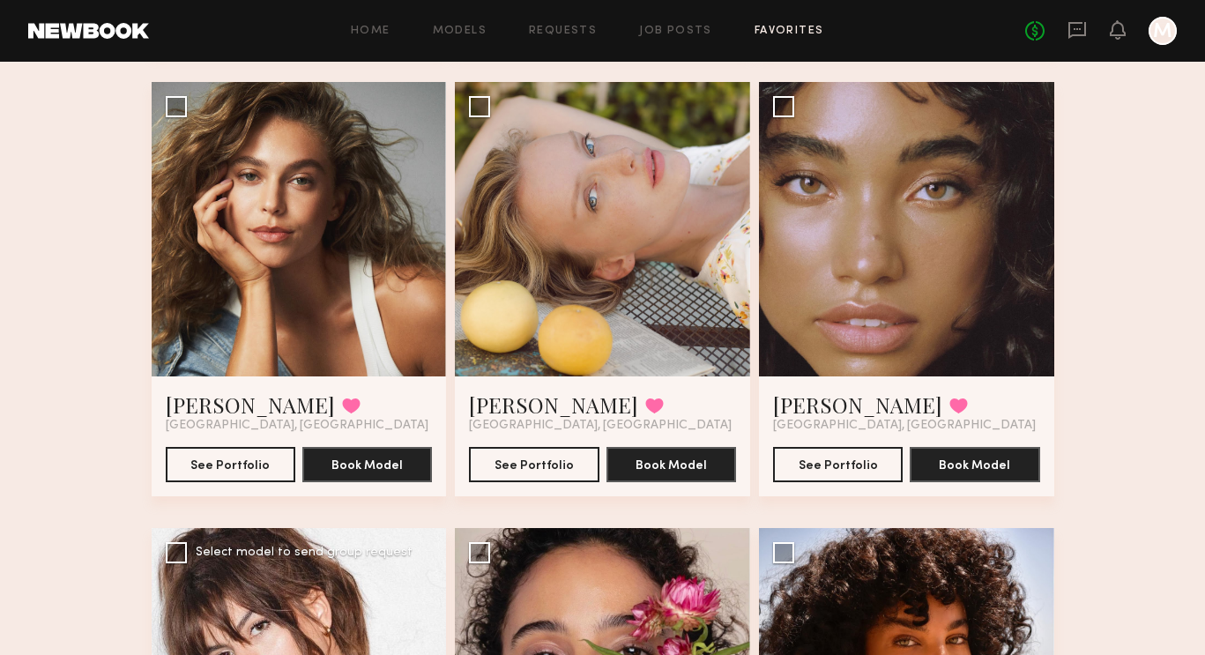
scroll to position [1890, 0]
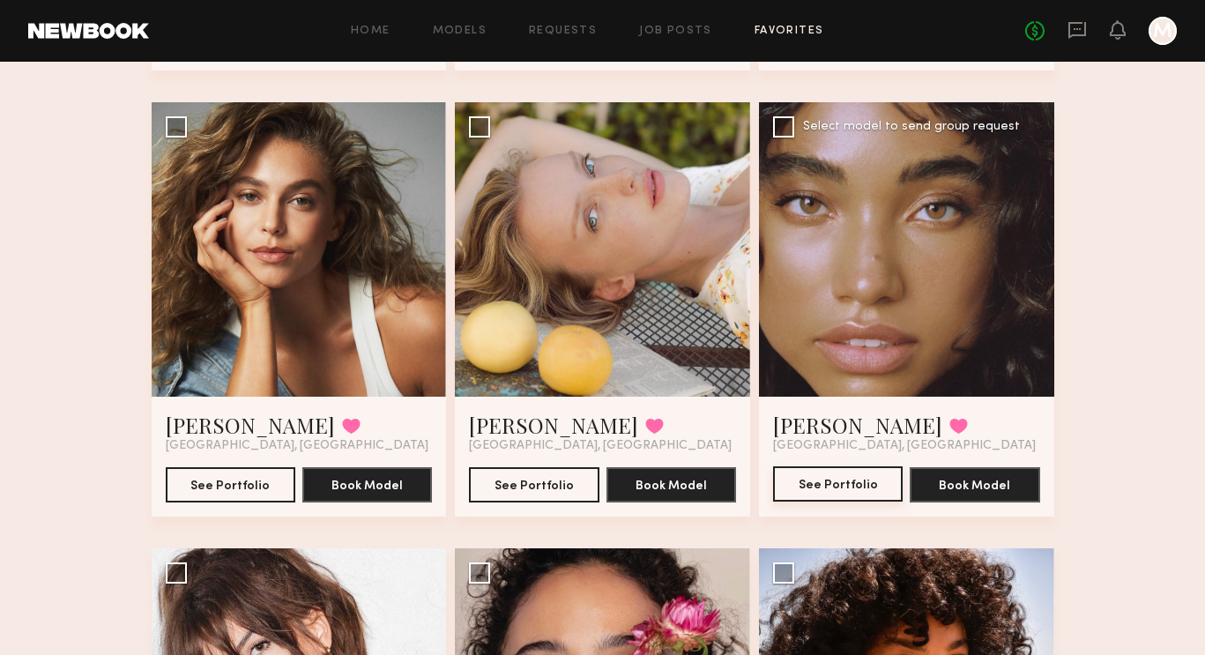
click at [833, 492] on button "See Portfolio" at bounding box center [838, 483] width 130 height 35
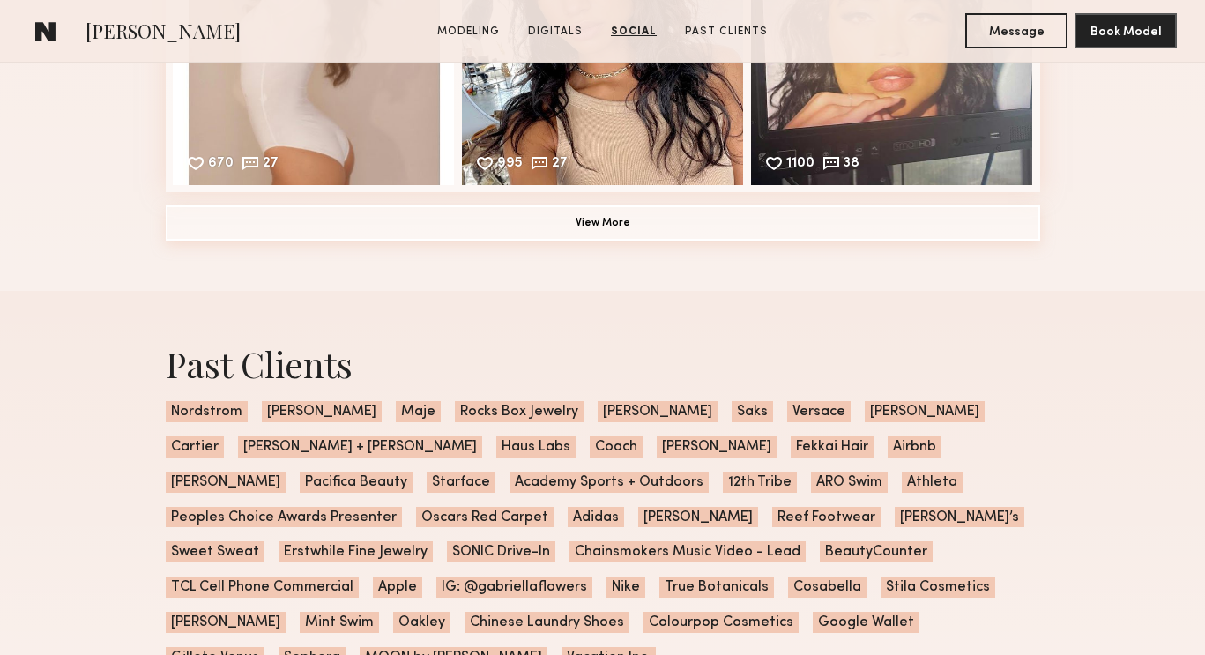
scroll to position [3027, 0]
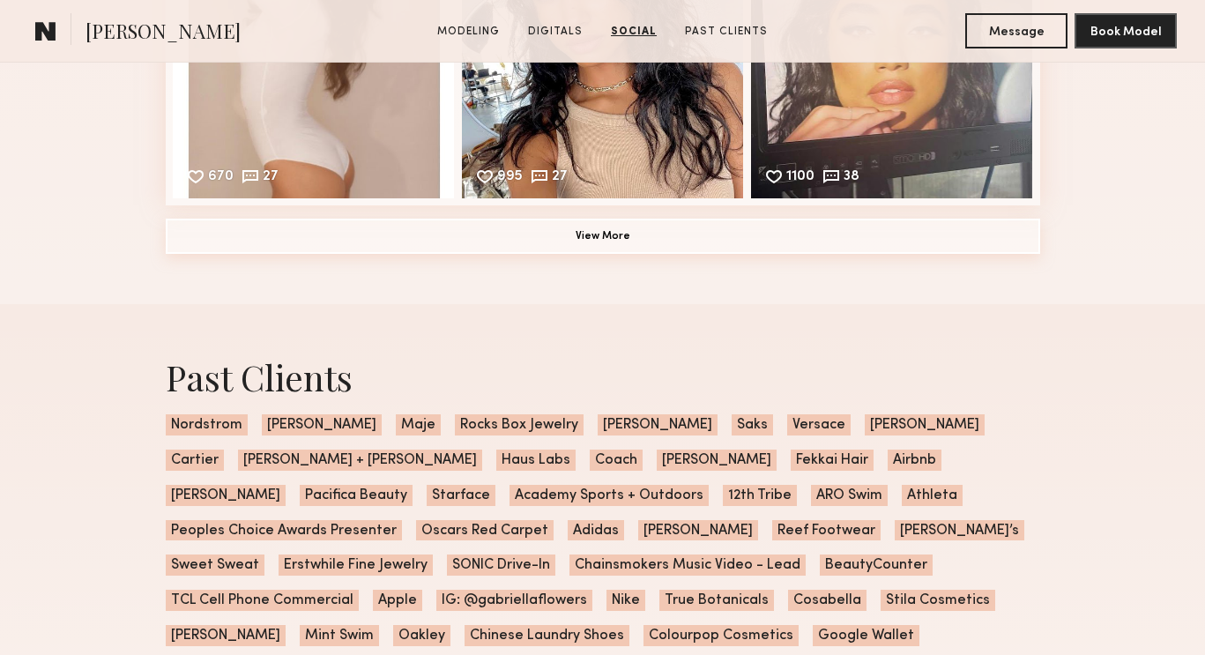
click at [690, 242] on button "View More" at bounding box center [603, 236] width 875 height 35
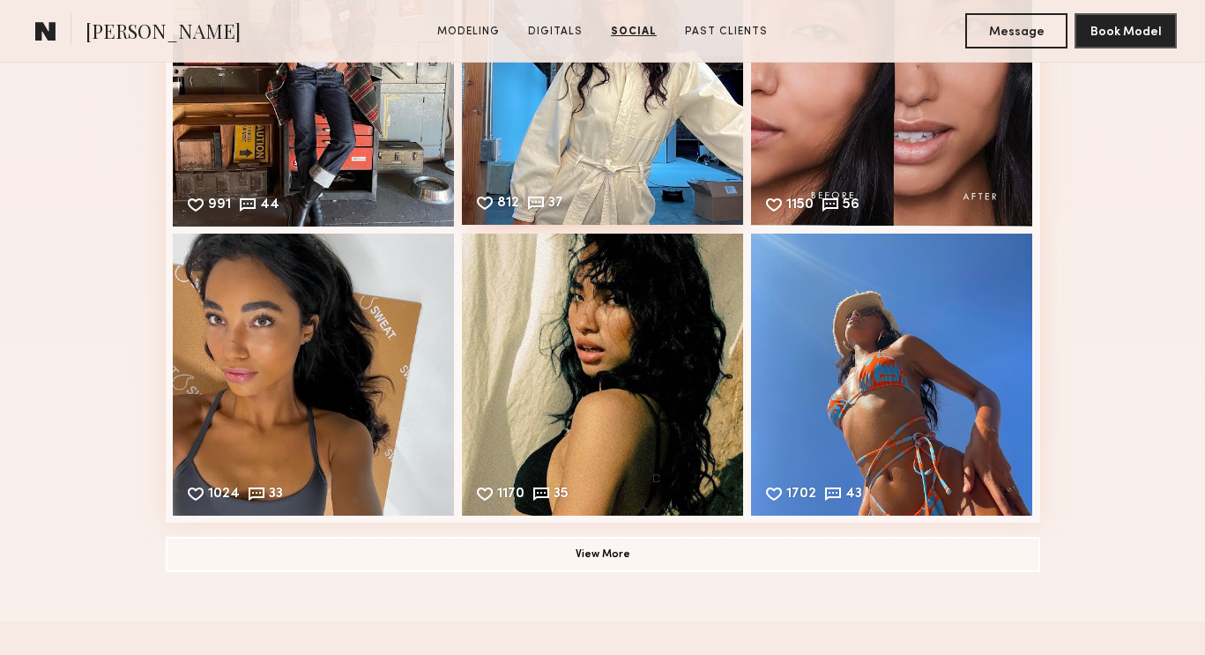
scroll to position [3292, 0]
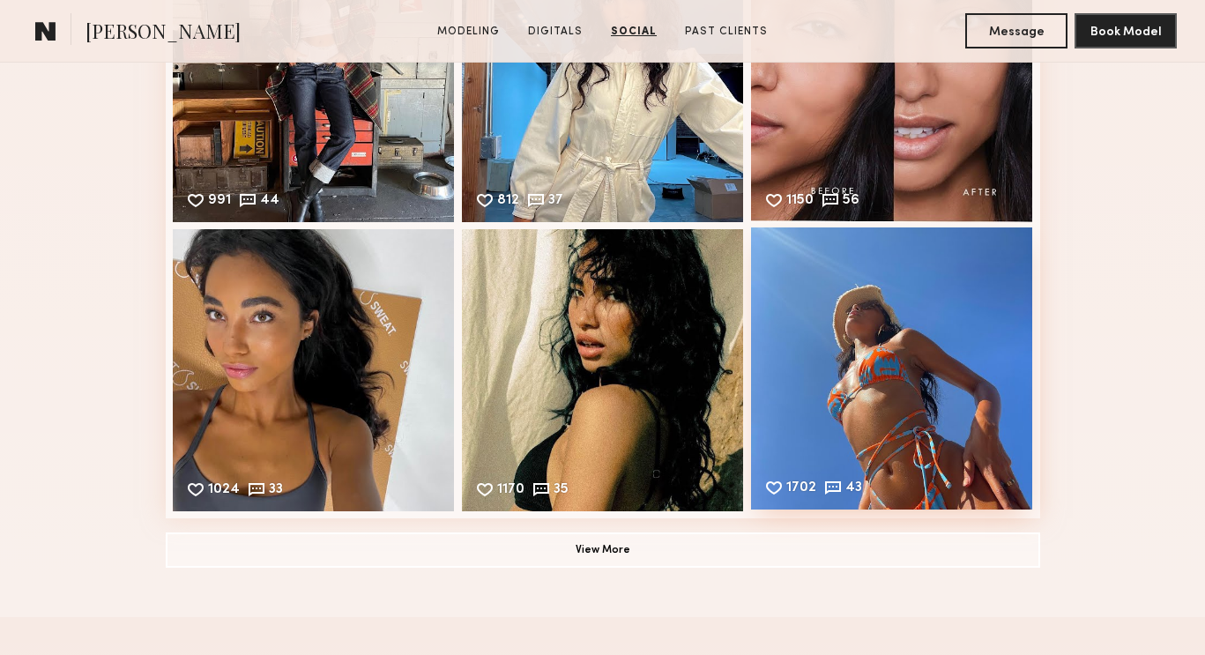
click at [807, 407] on div "1702 43 Likes & comments displayed to show model’s engagement" at bounding box center [892, 368] width 282 height 282
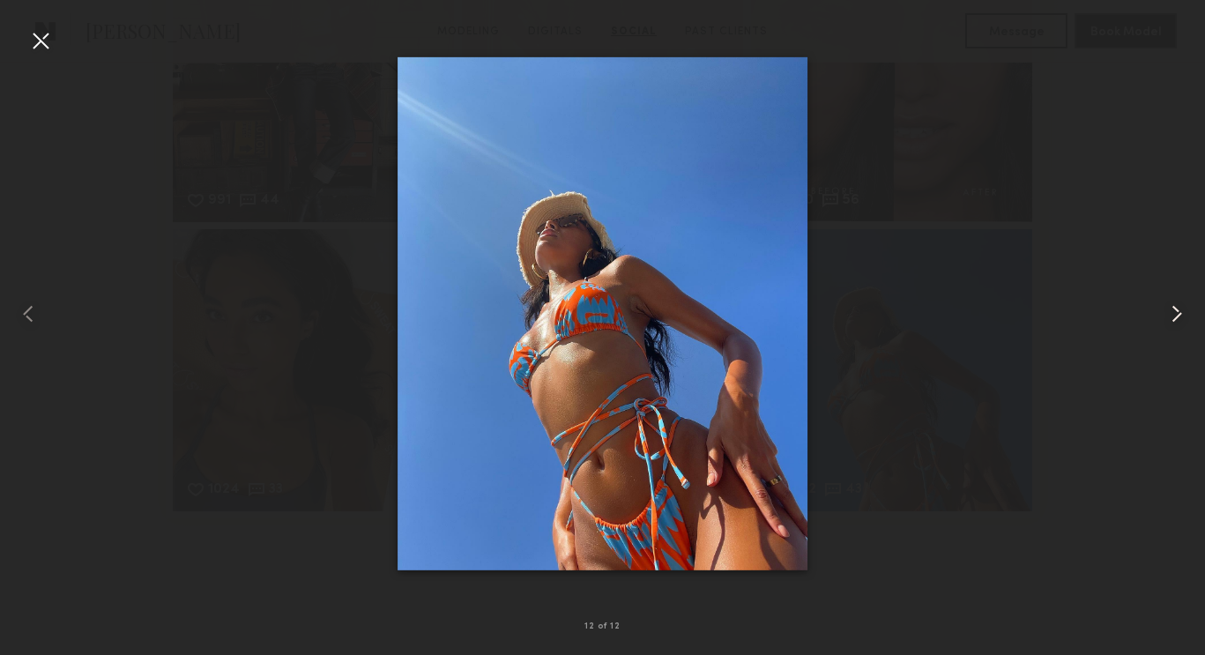
click at [1175, 301] on common-icon at bounding box center [1177, 314] width 28 height 28
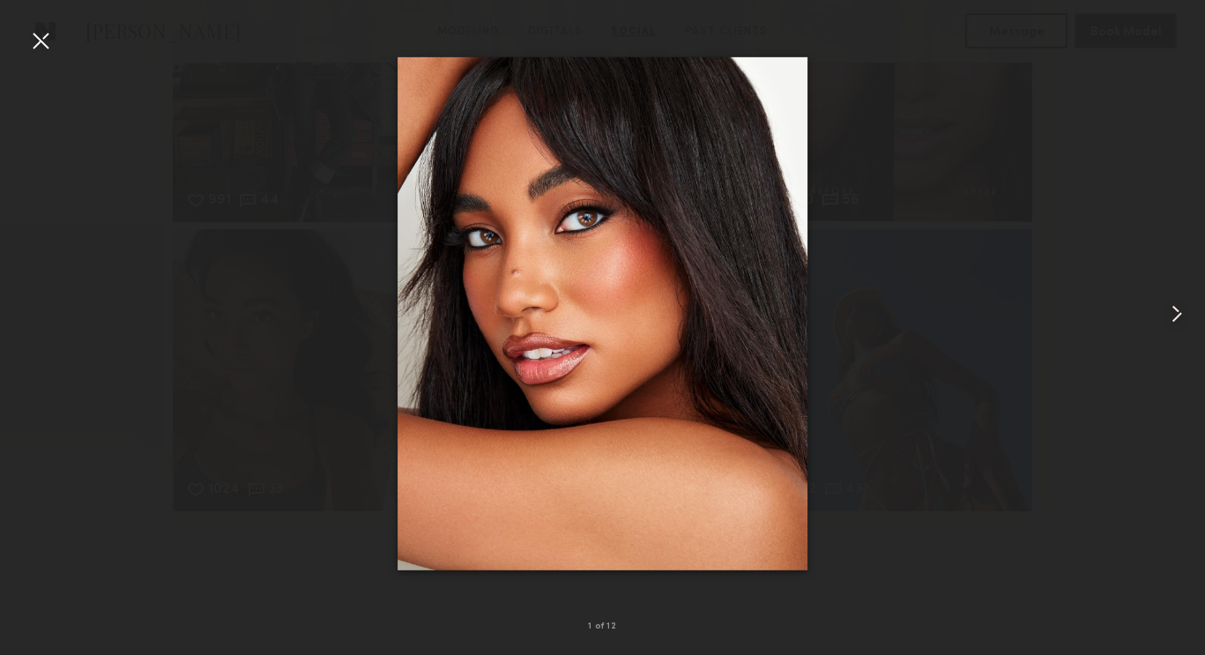
click at [1175, 301] on common-icon at bounding box center [1177, 314] width 28 height 28
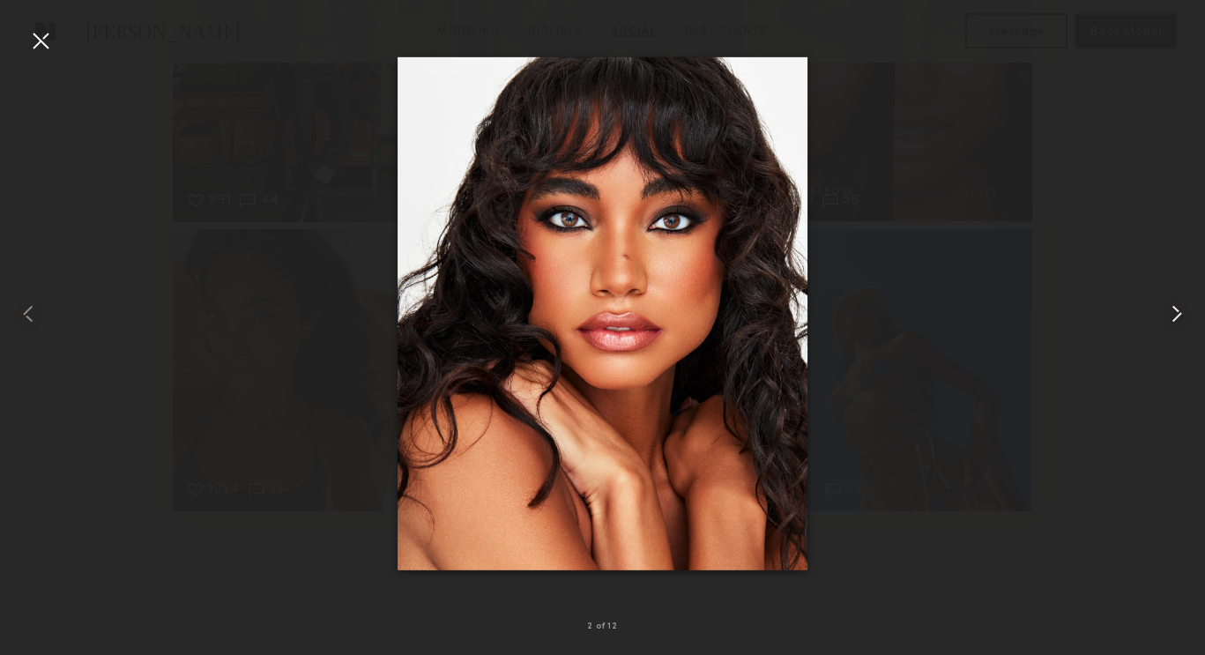
click at [1175, 301] on common-icon at bounding box center [1177, 314] width 28 height 28
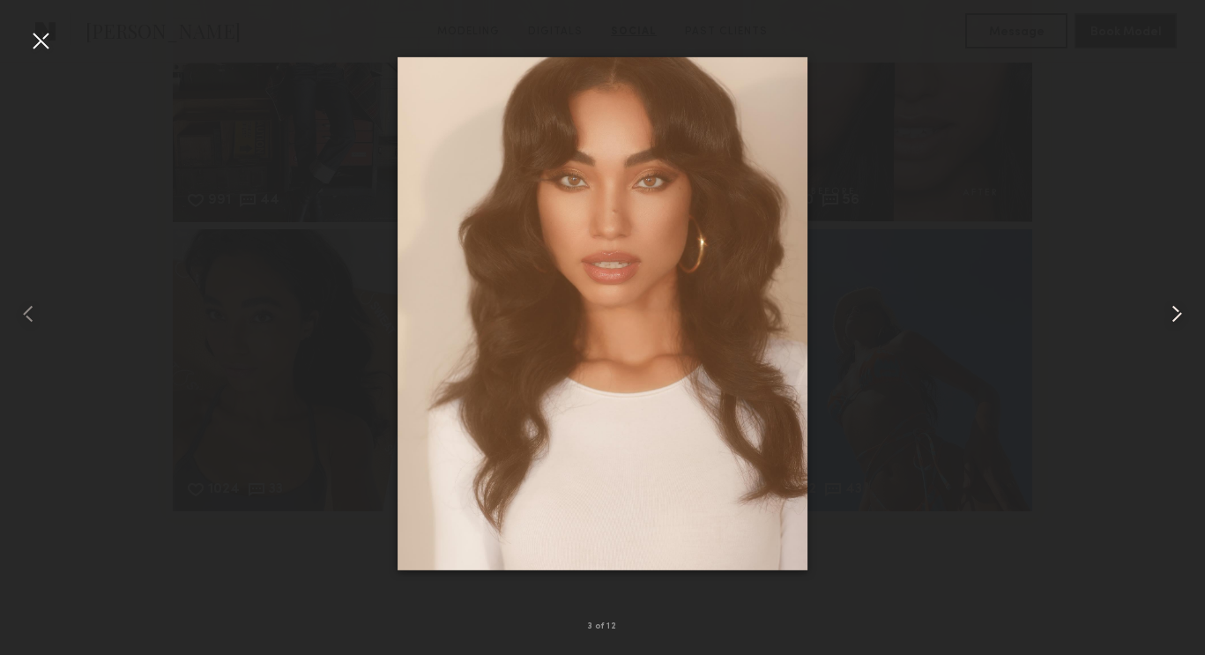
click at [1175, 301] on common-icon at bounding box center [1177, 314] width 28 height 28
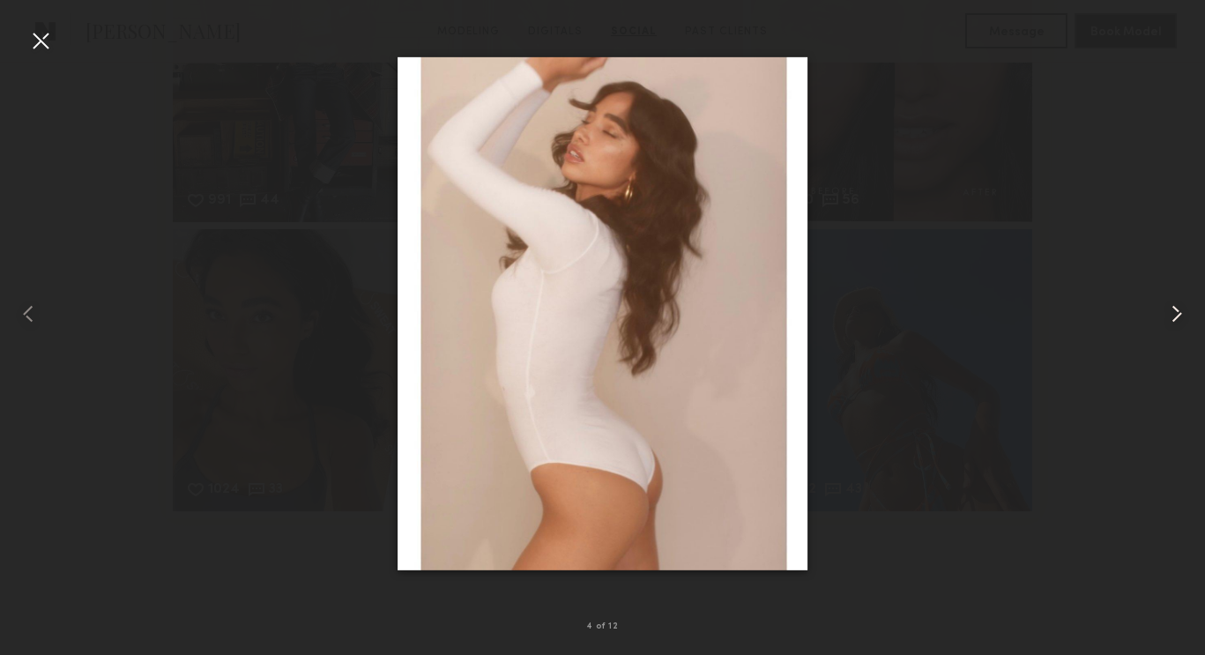
click at [1175, 301] on common-icon at bounding box center [1177, 314] width 28 height 28
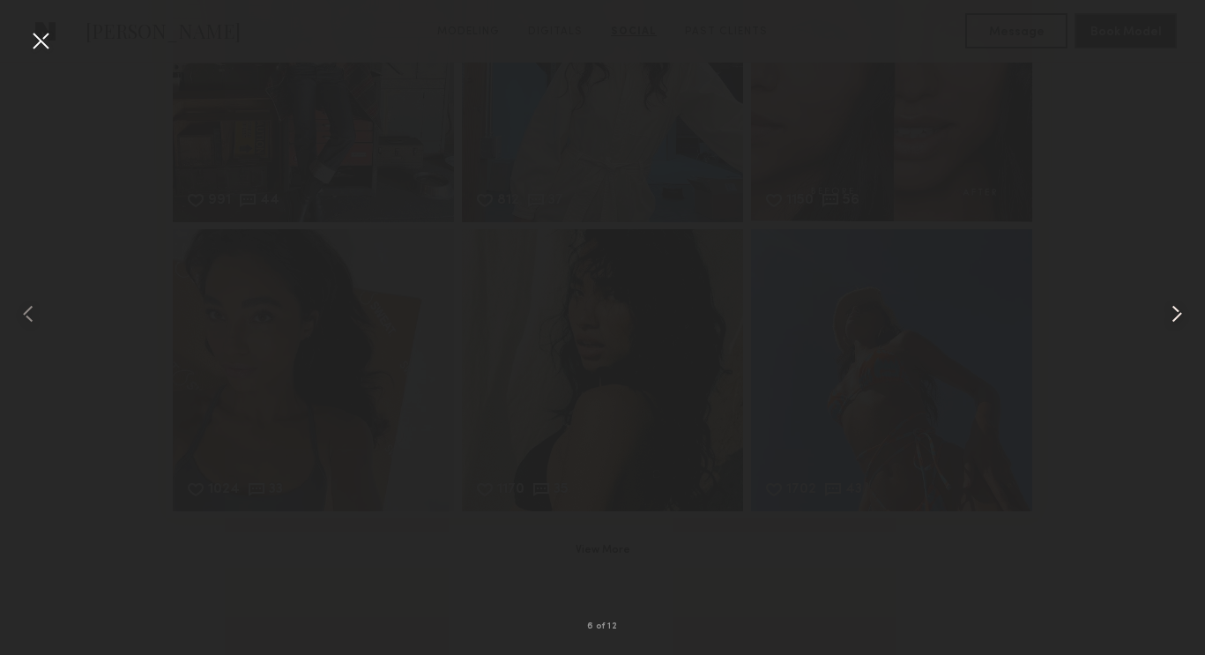
click at [1175, 301] on common-icon at bounding box center [1177, 314] width 28 height 28
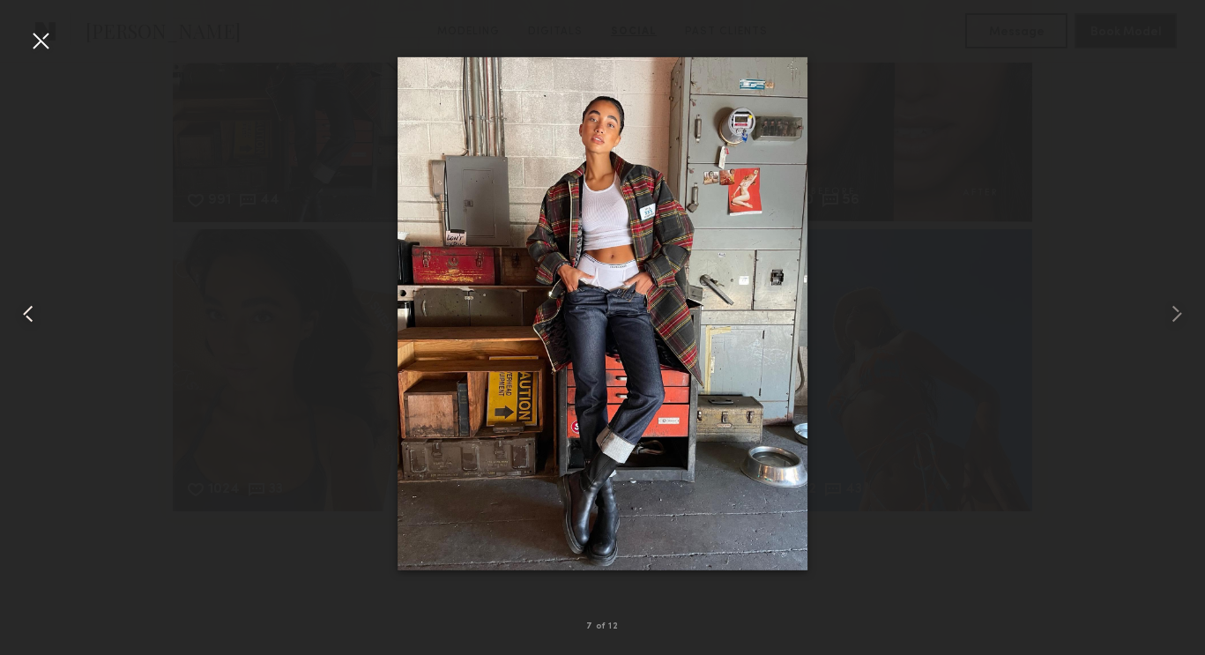
click at [24, 316] on common-icon at bounding box center [28, 314] width 28 height 28
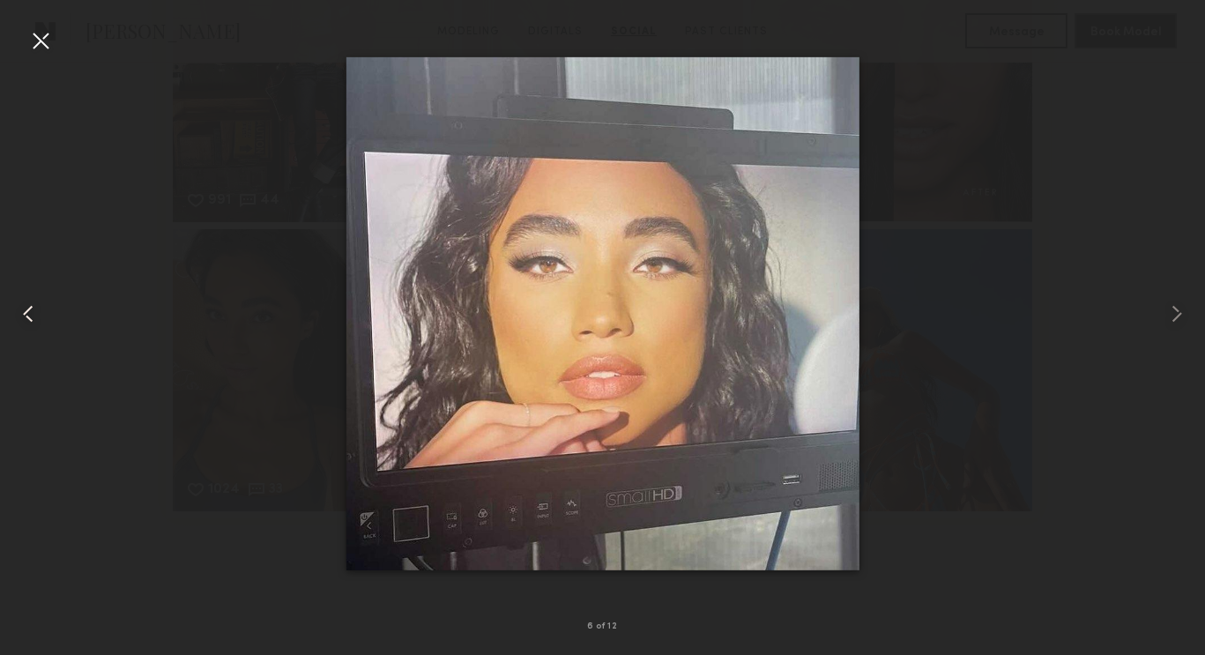
click at [24, 316] on common-icon at bounding box center [28, 314] width 28 height 28
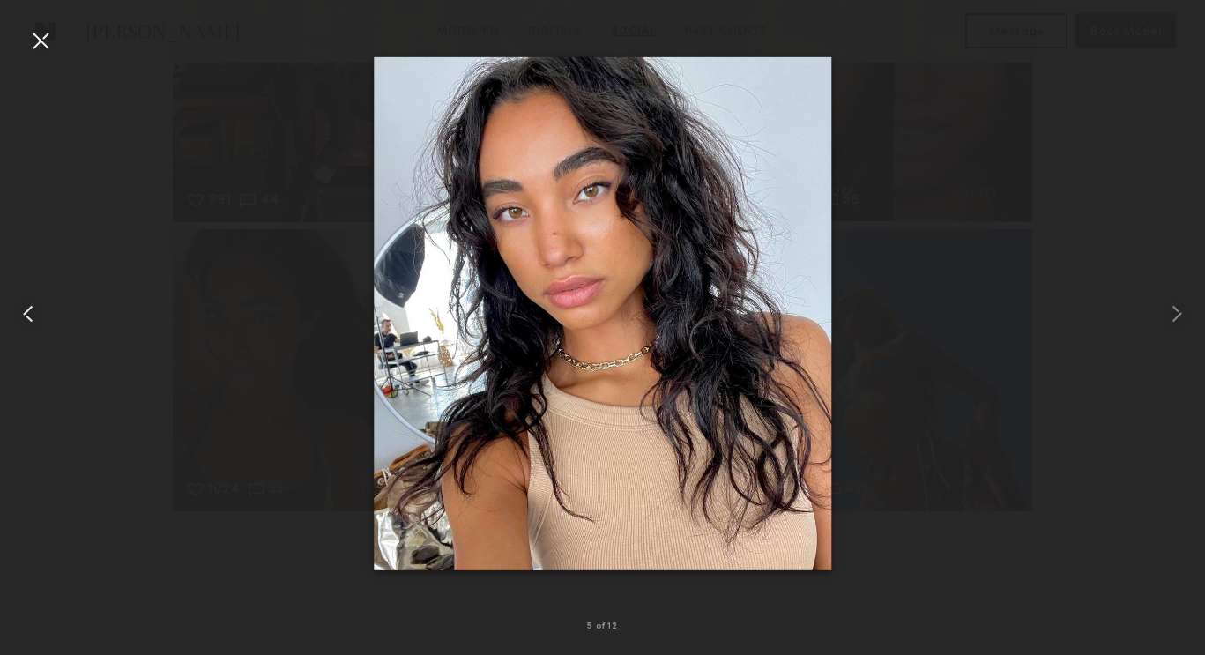
click at [24, 316] on common-icon at bounding box center [28, 314] width 28 height 28
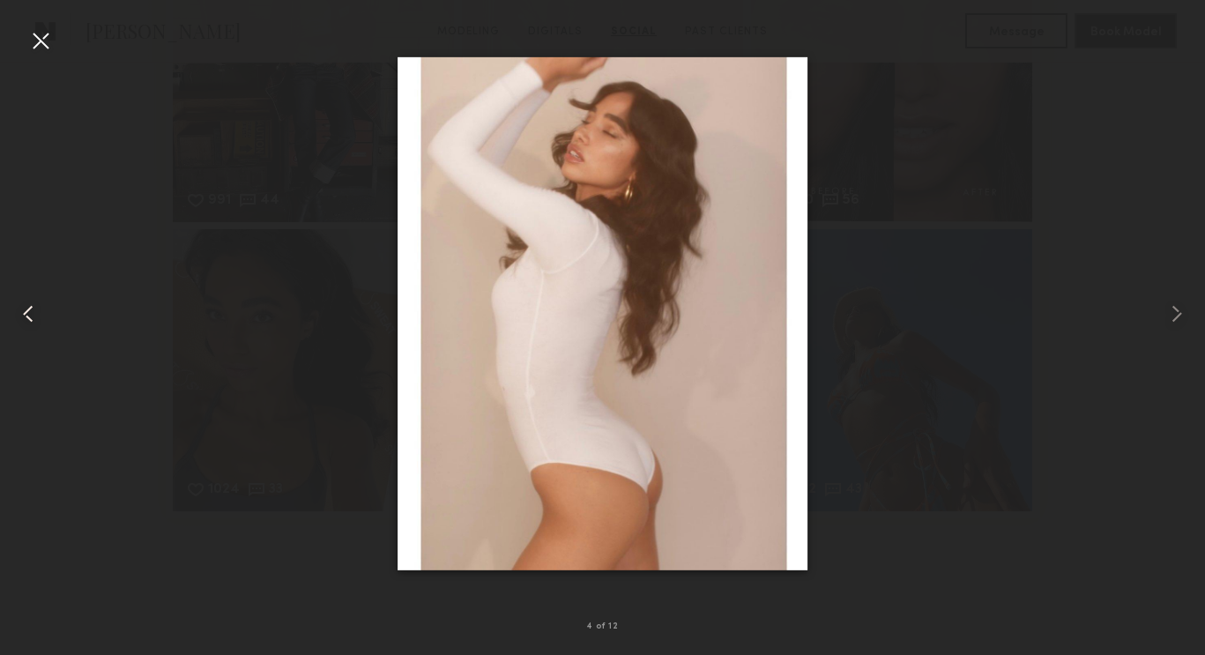
click at [24, 316] on common-icon at bounding box center [28, 314] width 28 height 28
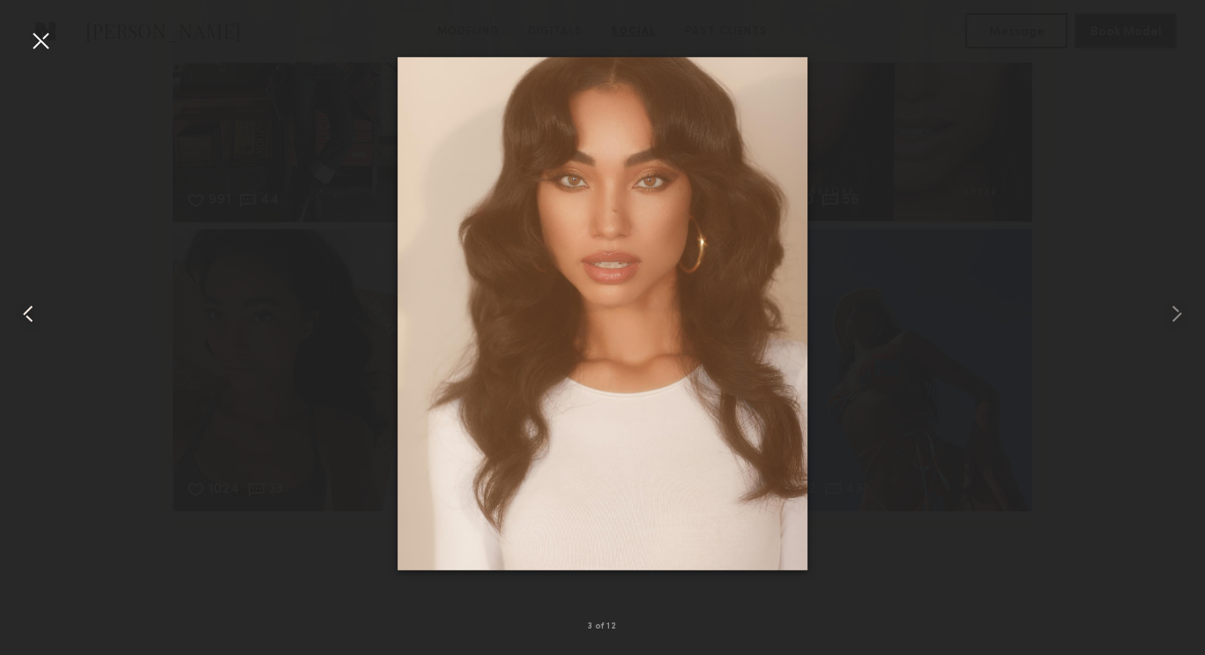
click at [24, 316] on common-icon at bounding box center [28, 314] width 28 height 28
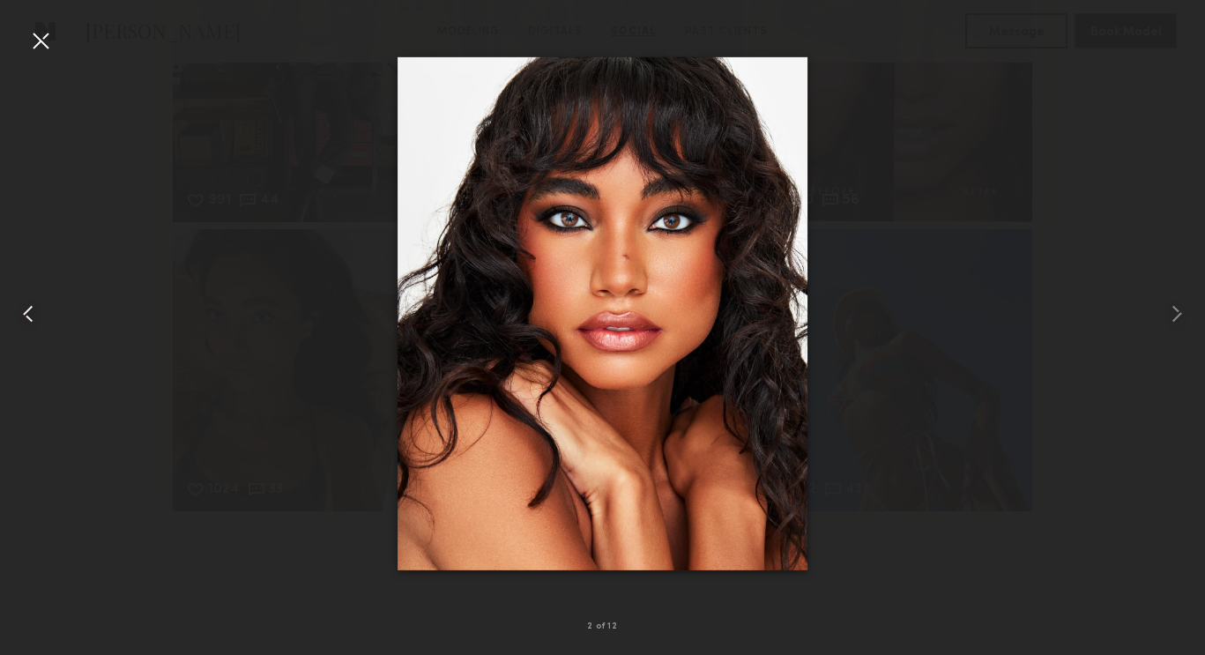
click at [24, 316] on common-icon at bounding box center [28, 314] width 28 height 28
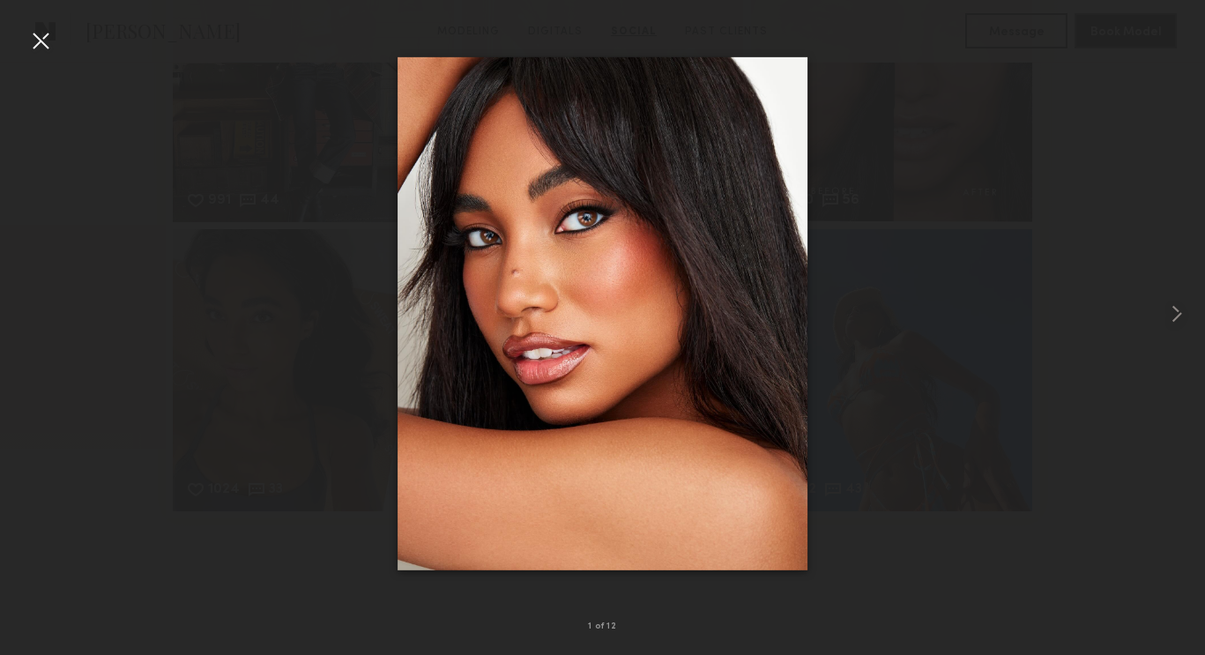
click at [24, 316] on div at bounding box center [602, 313] width 1205 height 570
click at [1173, 317] on common-icon at bounding box center [1177, 314] width 28 height 28
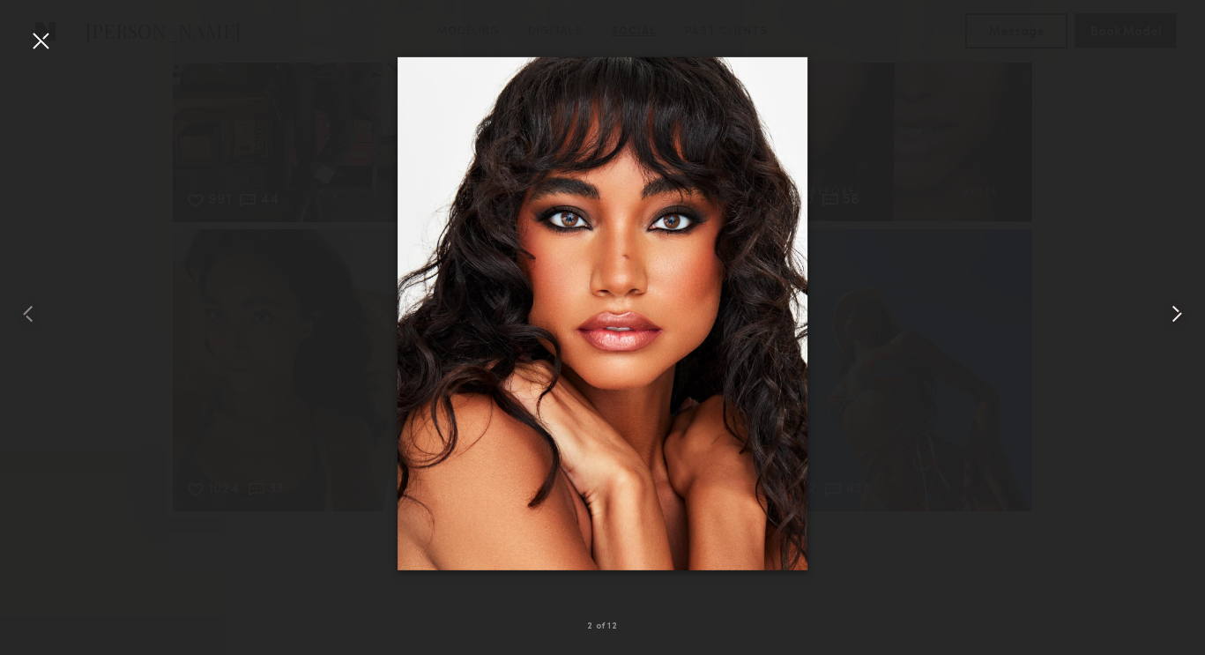
click at [1173, 317] on common-icon at bounding box center [1177, 314] width 28 height 28
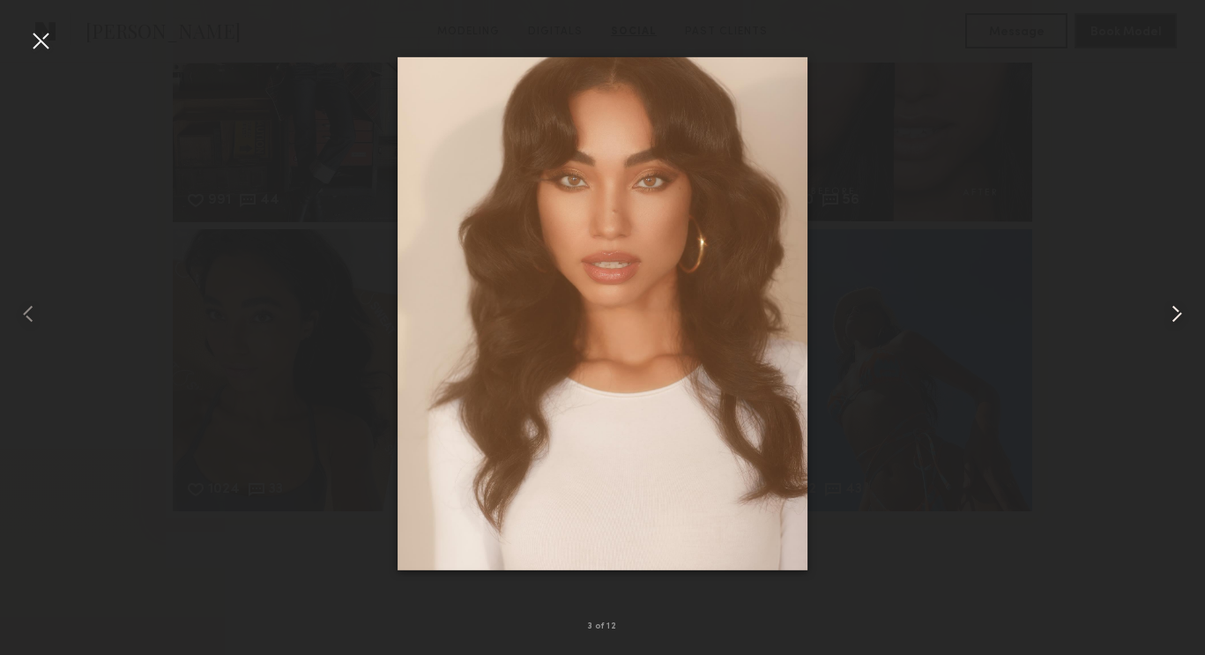
click at [1173, 317] on common-icon at bounding box center [1177, 314] width 28 height 28
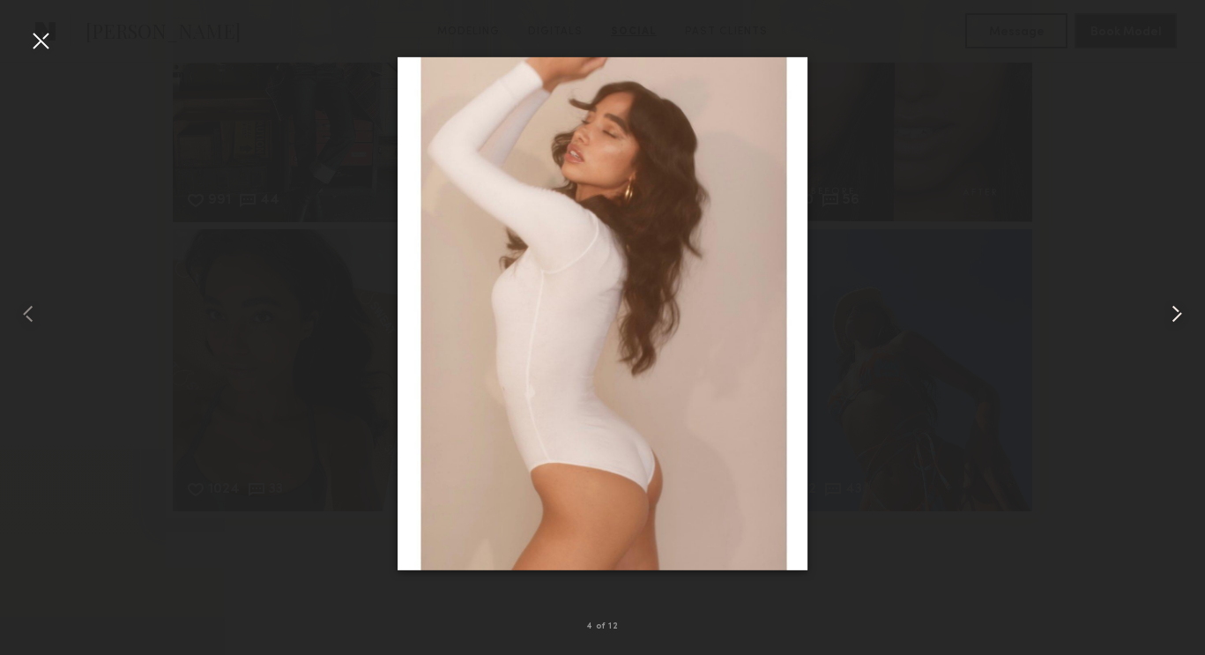
click at [1173, 317] on common-icon at bounding box center [1177, 314] width 28 height 28
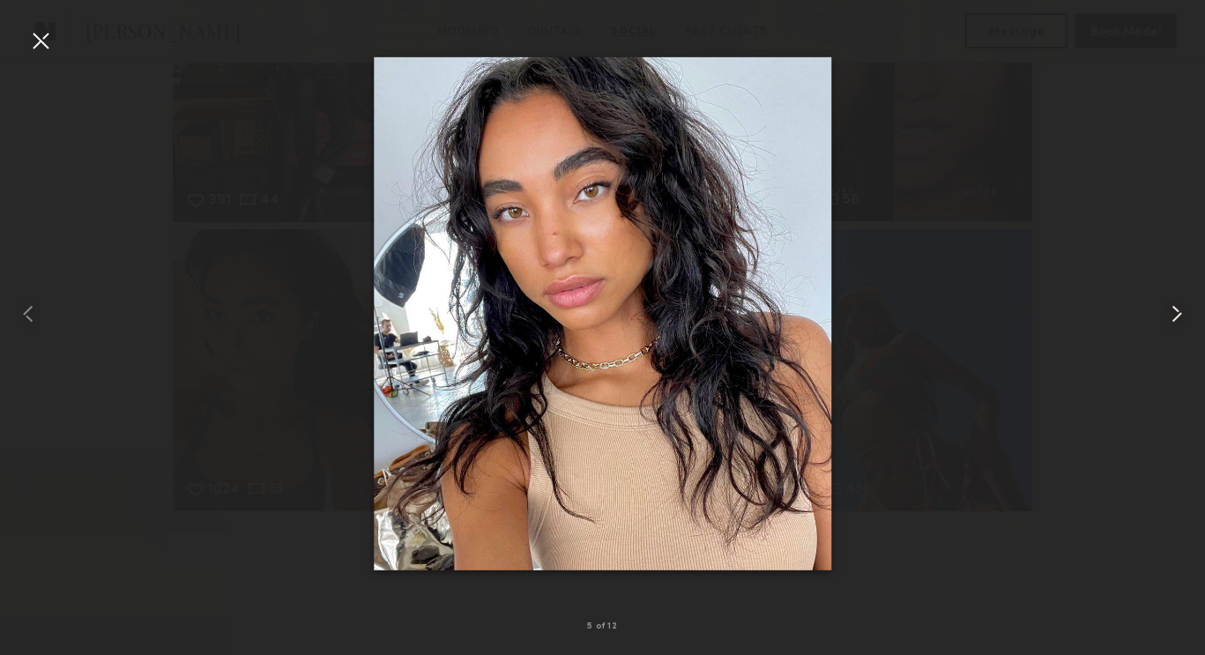
click at [1173, 317] on common-icon at bounding box center [1177, 314] width 28 height 28
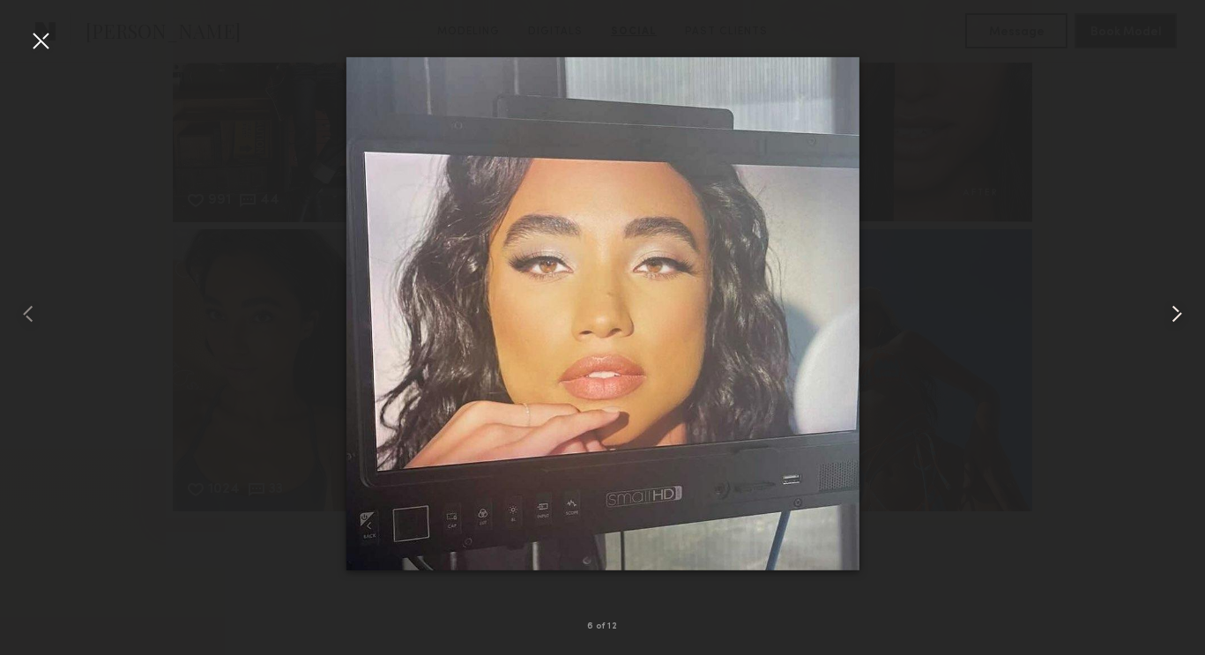
click at [1173, 317] on common-icon at bounding box center [1177, 314] width 28 height 28
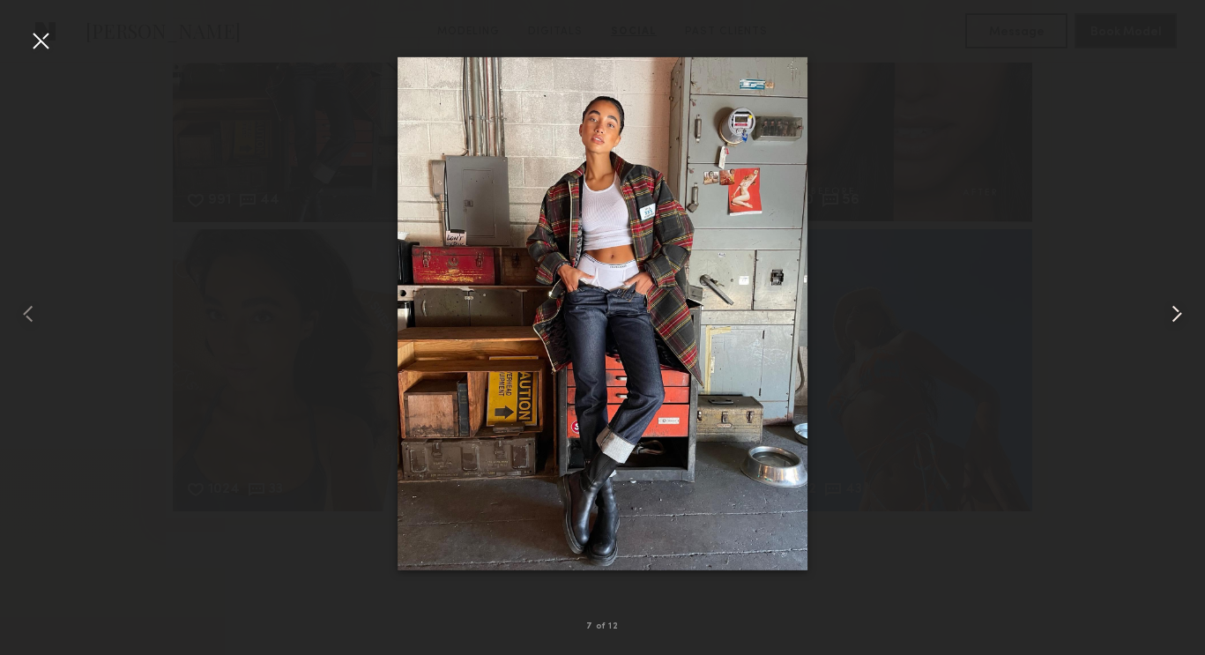
click at [1173, 317] on common-icon at bounding box center [1177, 314] width 28 height 28
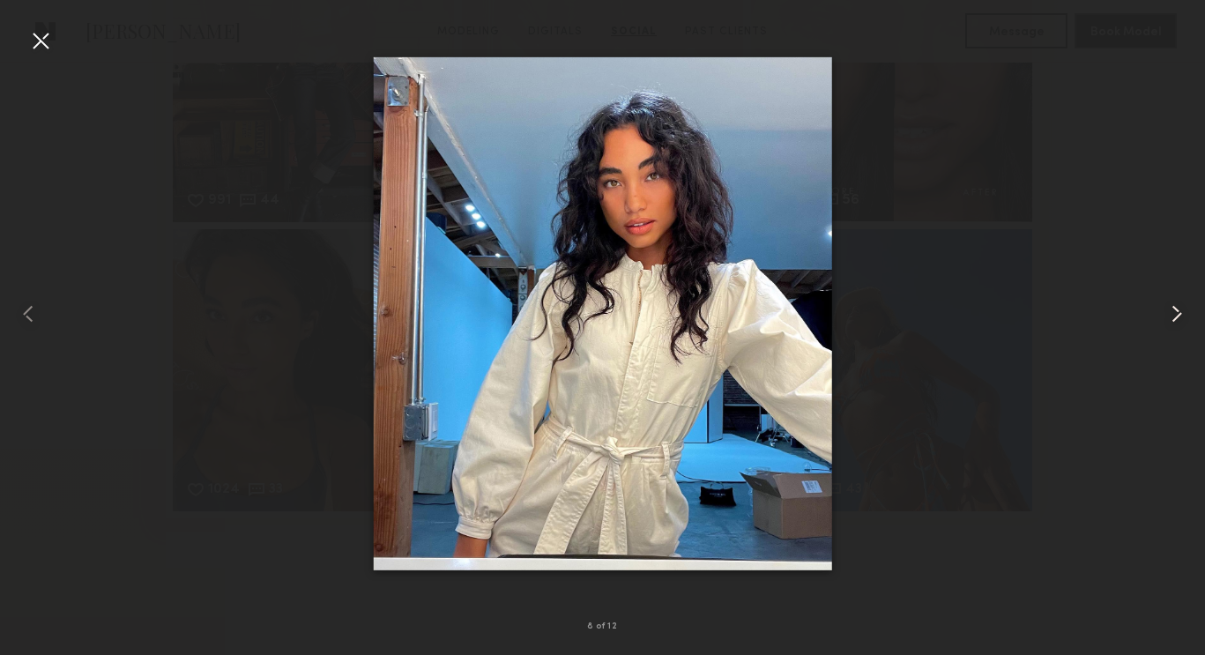
click at [1173, 317] on common-icon at bounding box center [1177, 314] width 28 height 28
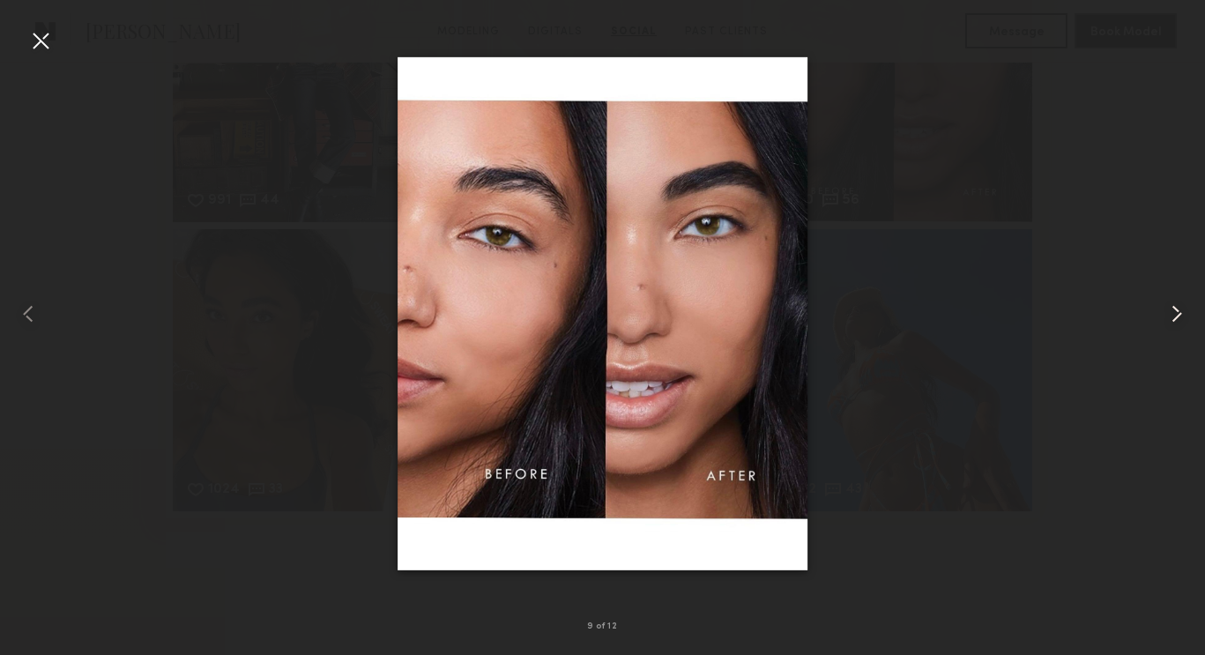
click at [1173, 317] on common-icon at bounding box center [1177, 314] width 28 height 28
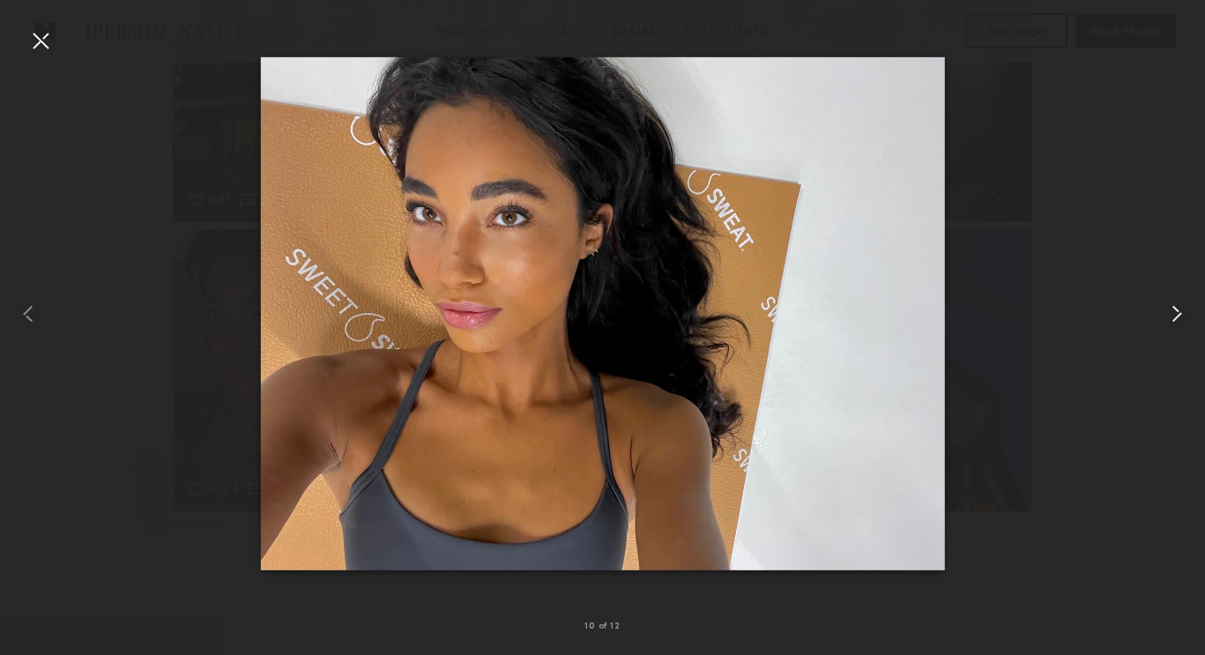
click at [1173, 317] on common-icon at bounding box center [1177, 314] width 28 height 28
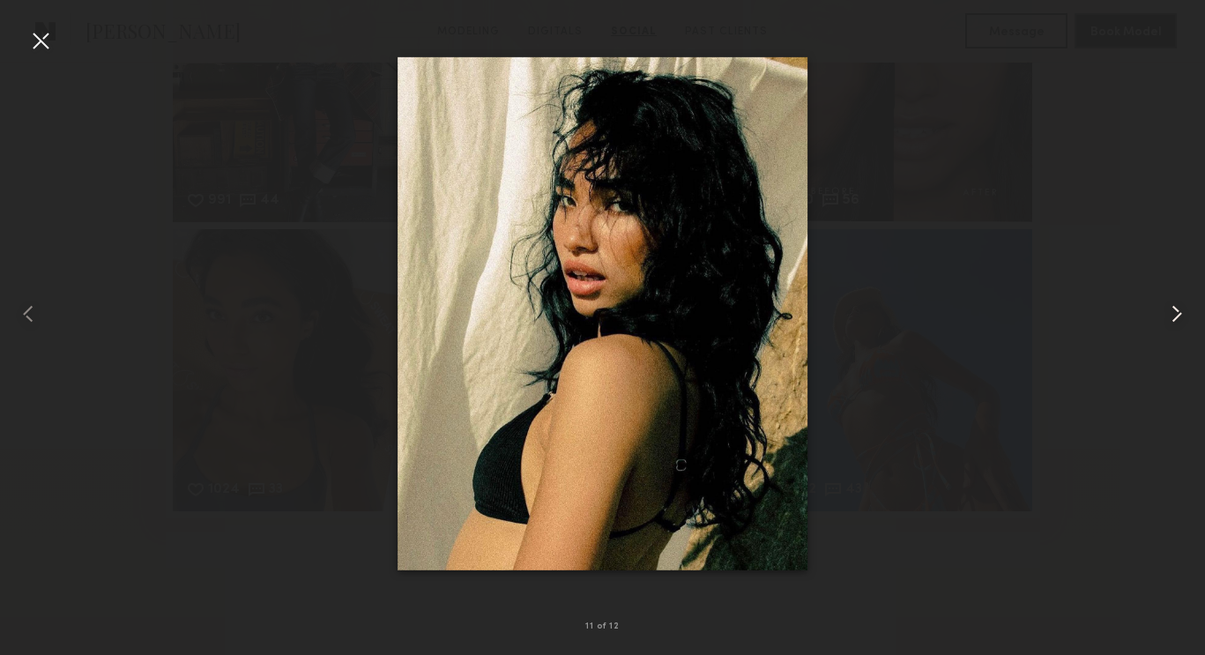
click at [1173, 317] on common-icon at bounding box center [1177, 314] width 28 height 28
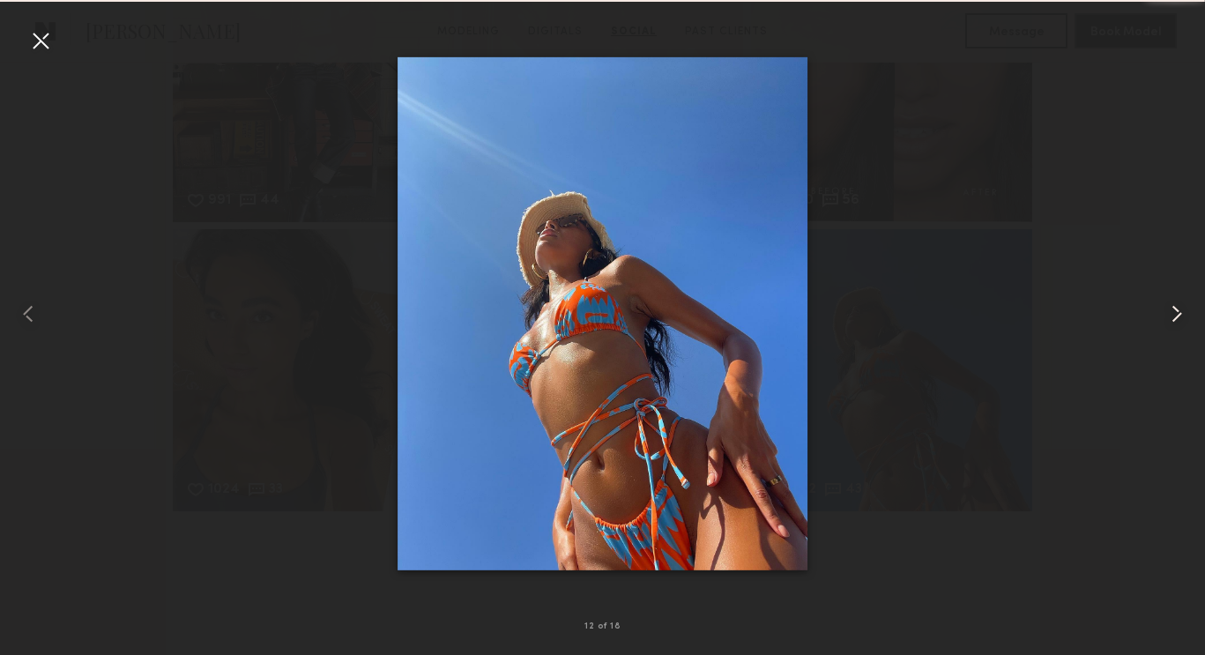
click at [1173, 317] on common-icon at bounding box center [1177, 314] width 28 height 28
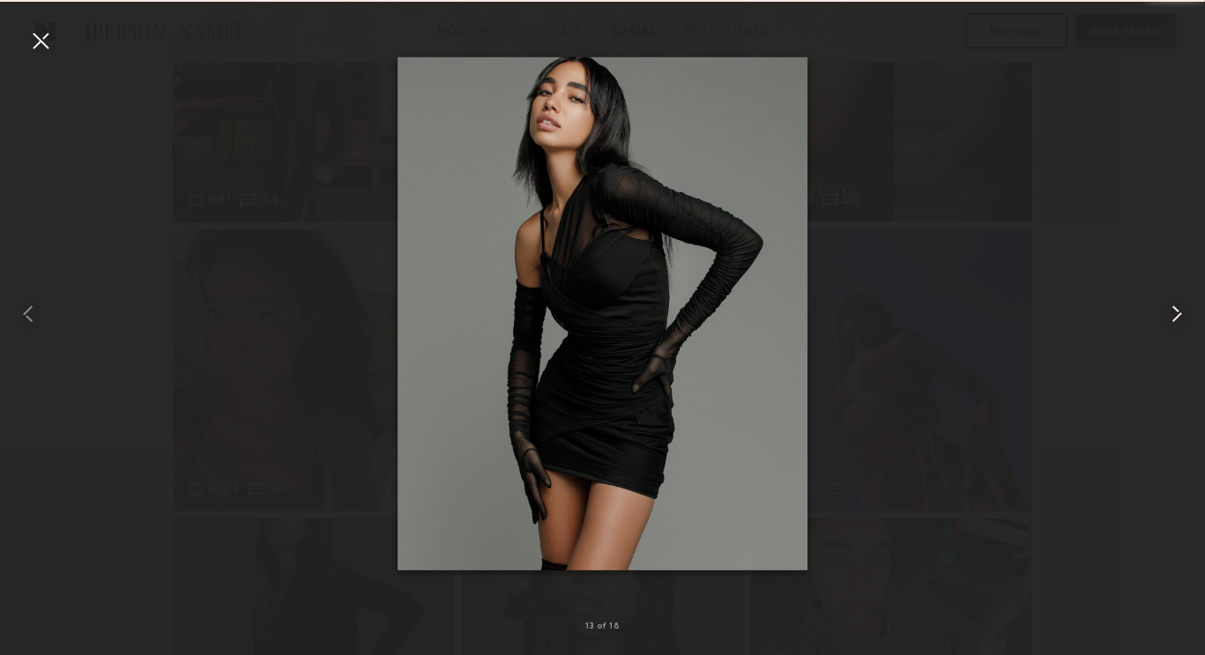
click at [1173, 317] on common-icon at bounding box center [1177, 314] width 28 height 28
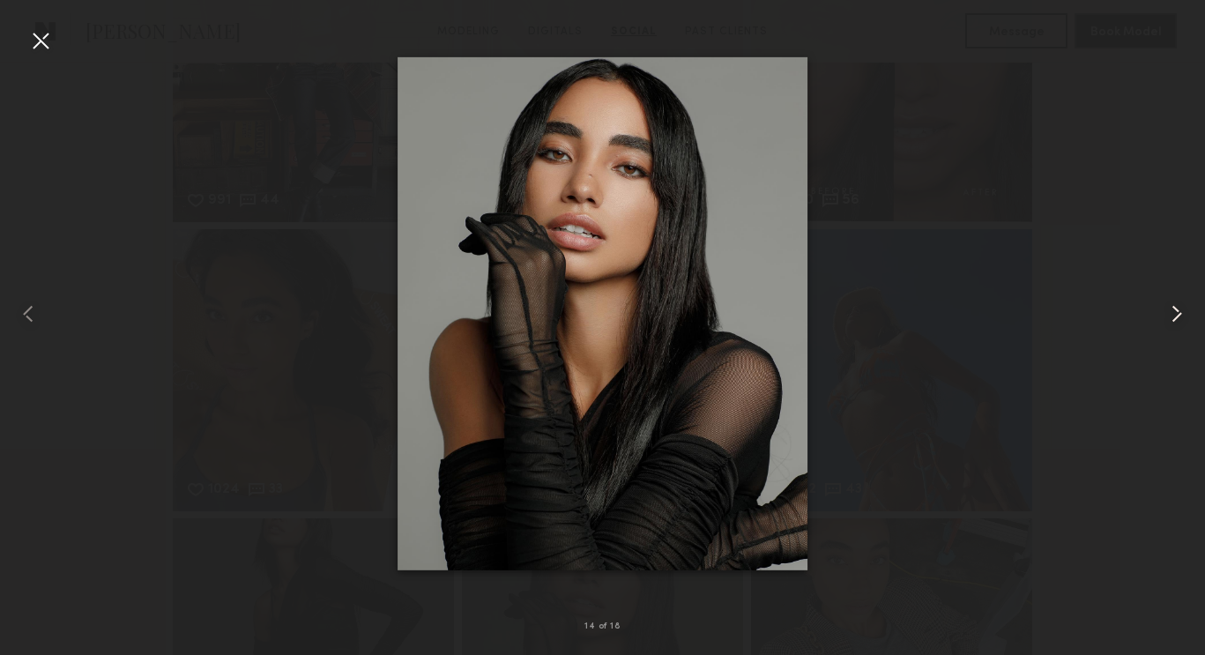
click at [1173, 317] on common-icon at bounding box center [1177, 314] width 28 height 28
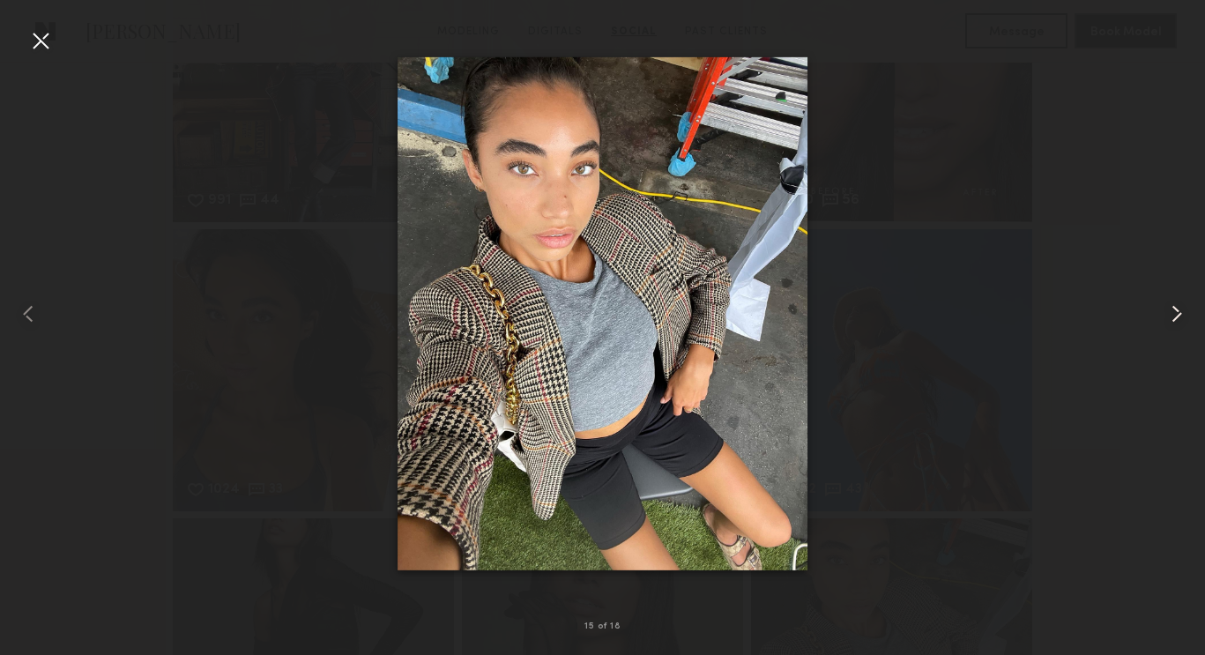
click at [1173, 317] on common-icon at bounding box center [1177, 314] width 28 height 28
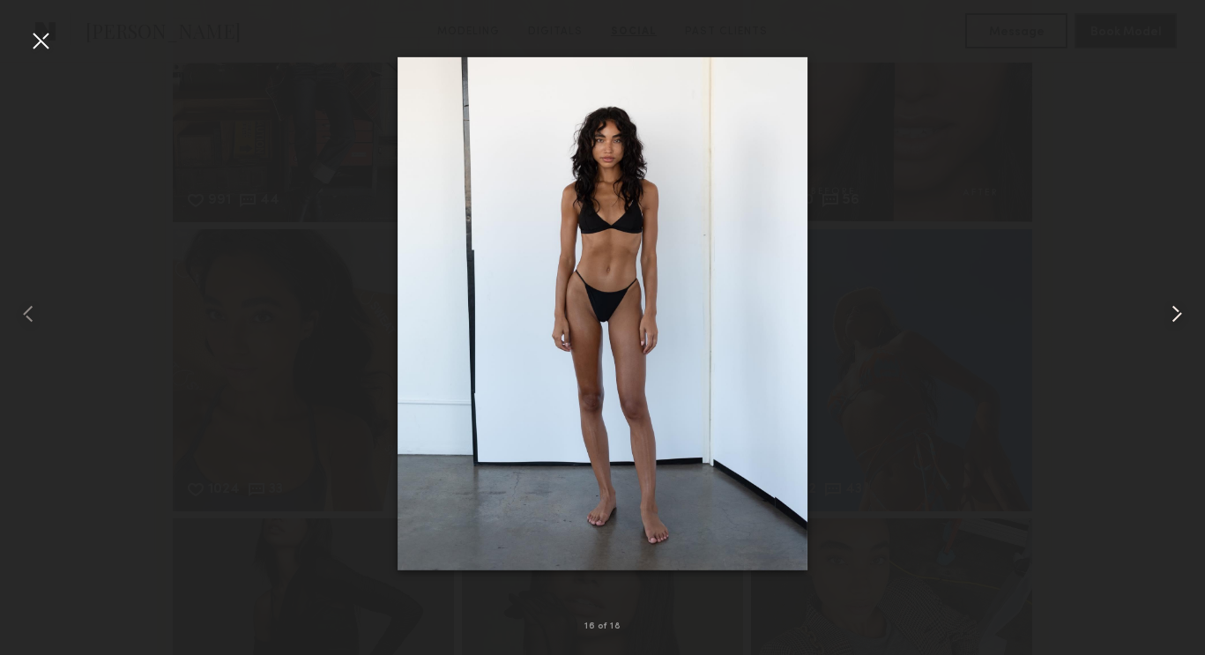
click at [1173, 317] on common-icon at bounding box center [1177, 314] width 28 height 28
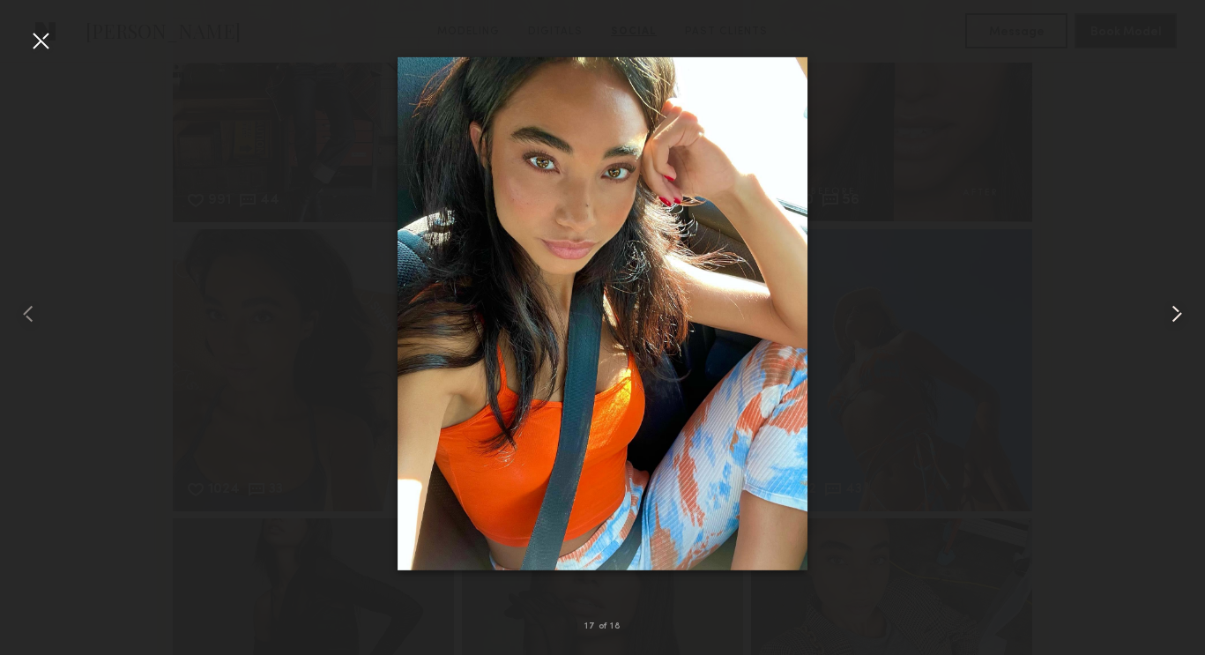
click at [1173, 317] on common-icon at bounding box center [1177, 314] width 28 height 28
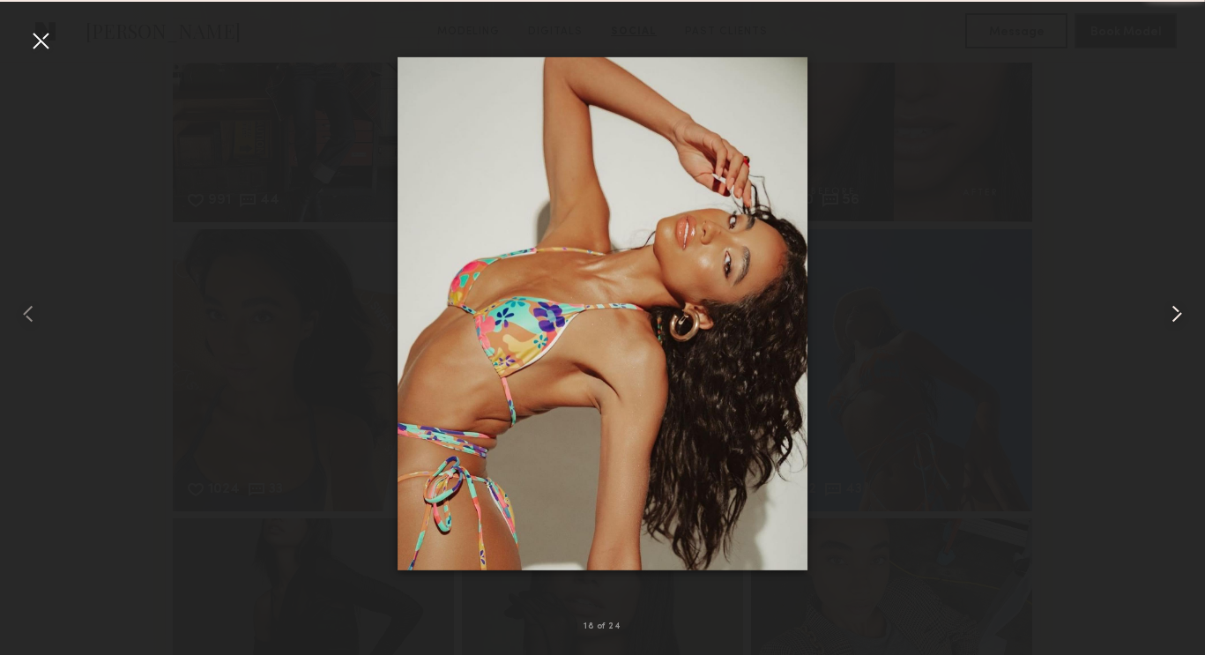
click at [1173, 317] on common-icon at bounding box center [1177, 314] width 28 height 28
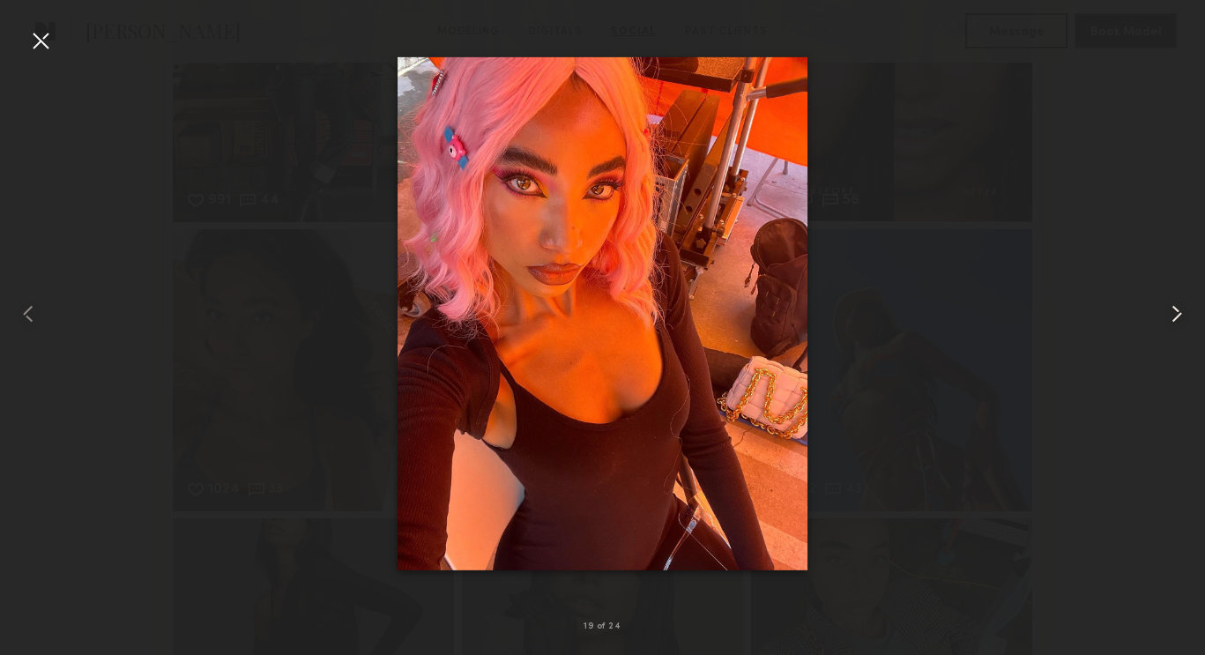
click at [1173, 317] on common-icon at bounding box center [1177, 314] width 28 height 28
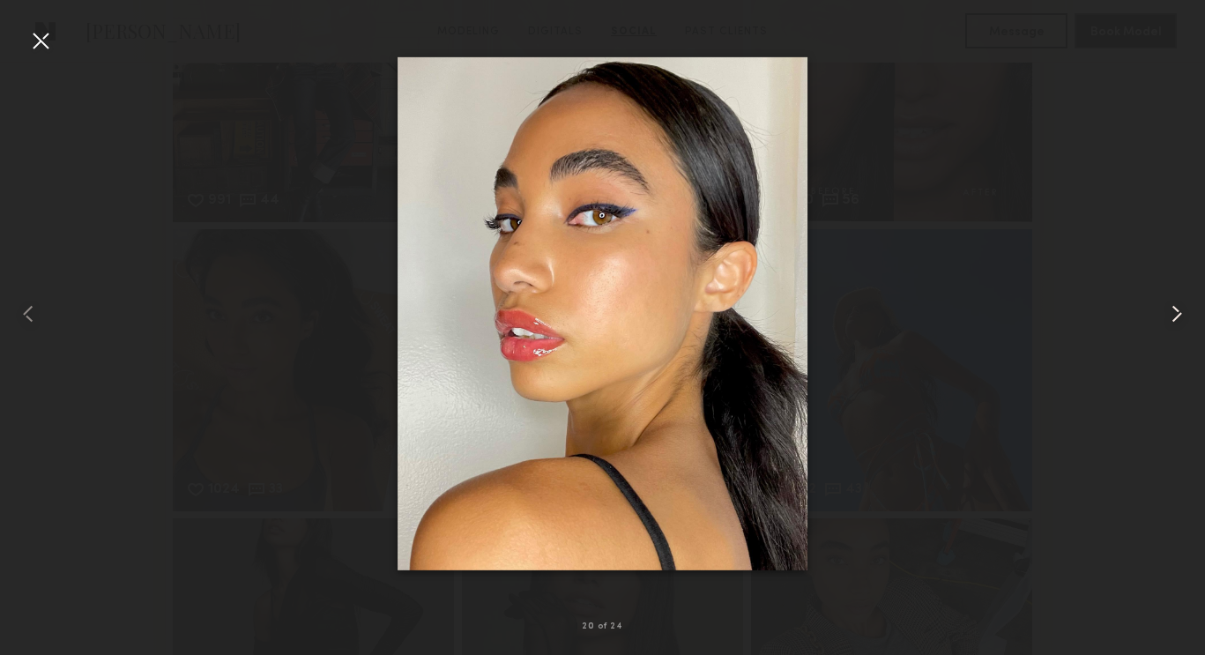
click at [1173, 317] on common-icon at bounding box center [1177, 314] width 28 height 28
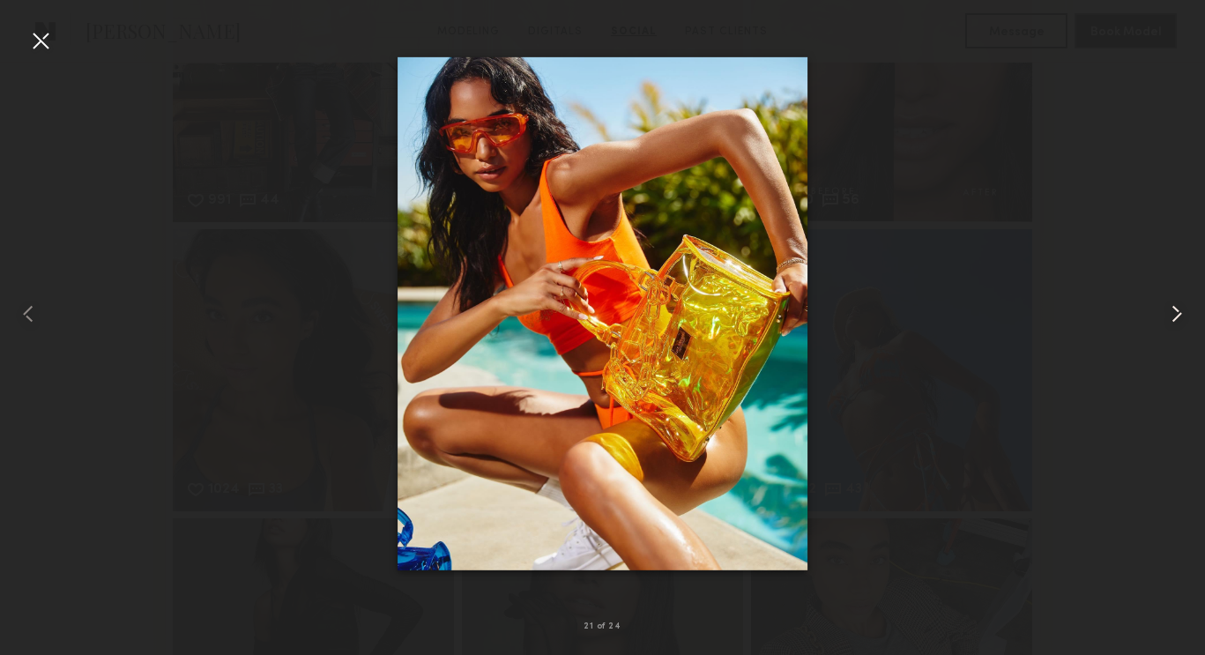
click at [1173, 317] on common-icon at bounding box center [1177, 314] width 28 height 28
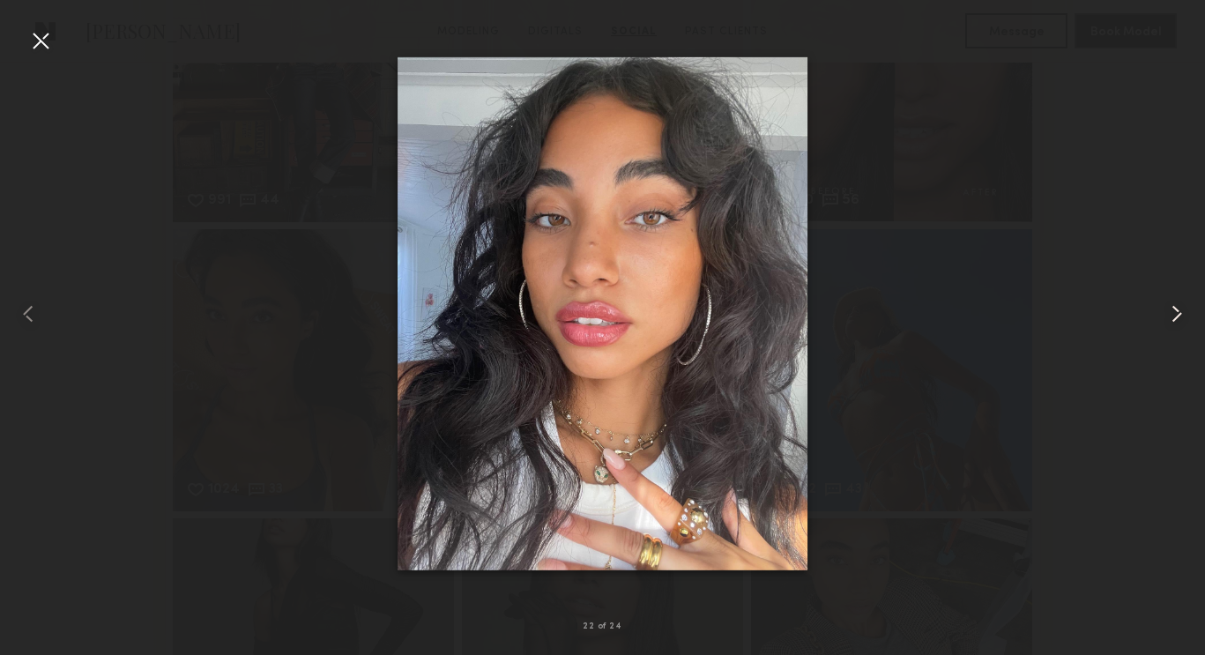
click at [1173, 317] on common-icon at bounding box center [1177, 314] width 28 height 28
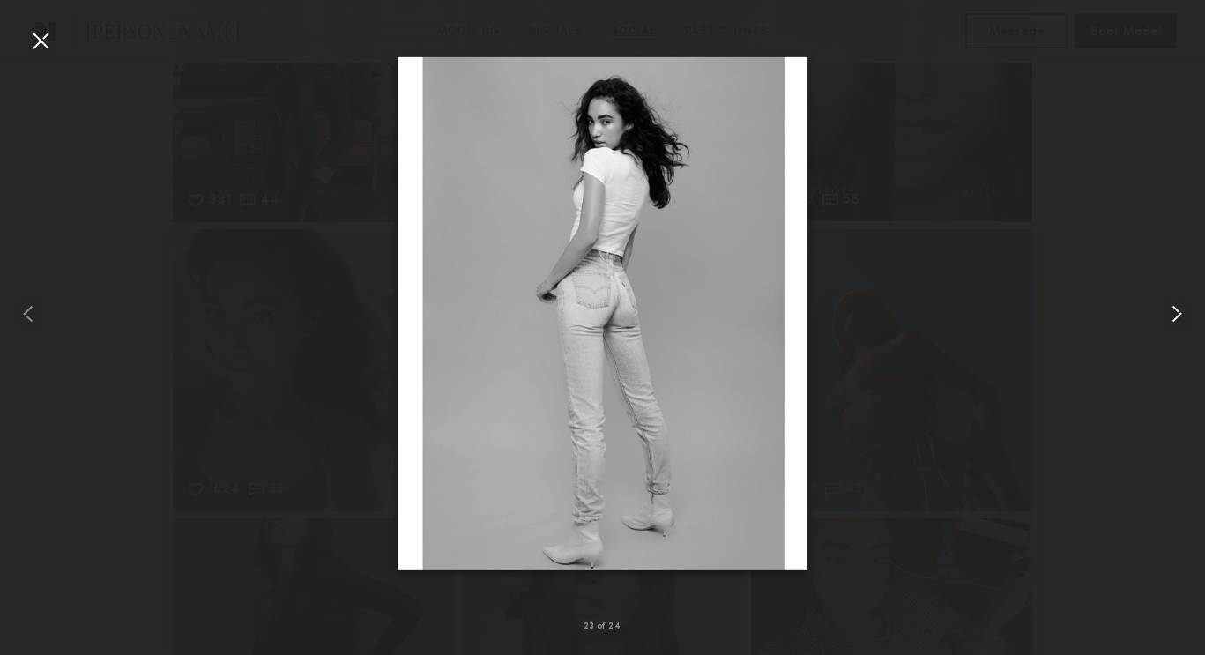
click at [1173, 317] on common-icon at bounding box center [1177, 314] width 28 height 28
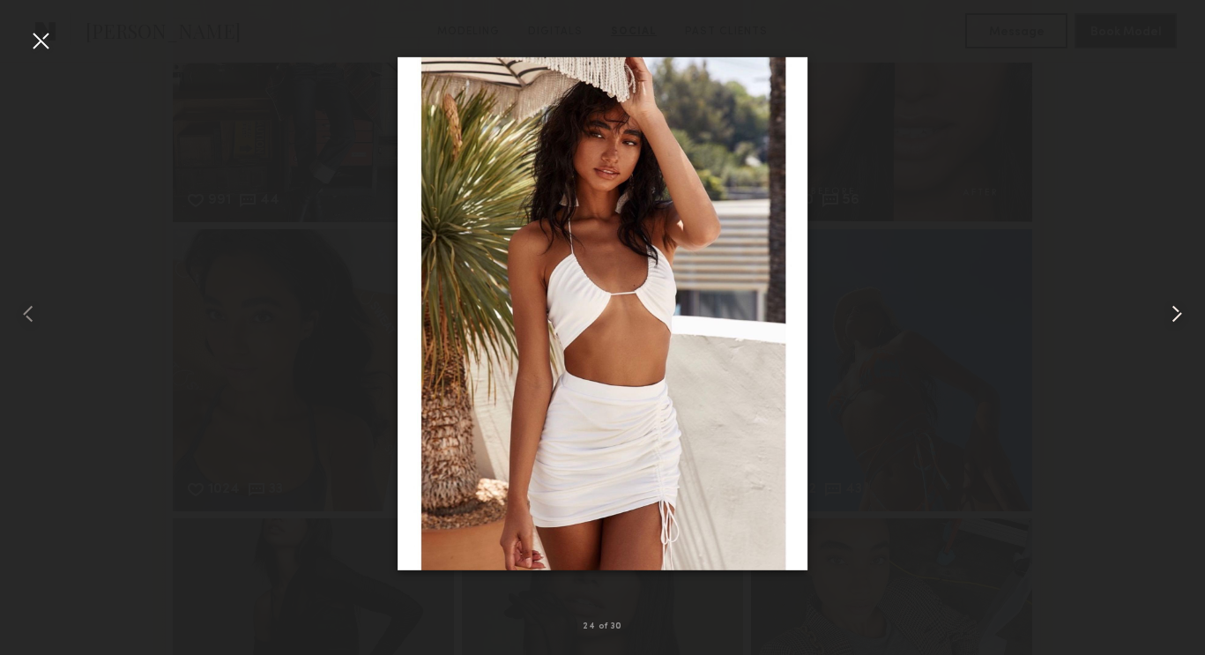
click at [1173, 317] on common-icon at bounding box center [1177, 314] width 28 height 28
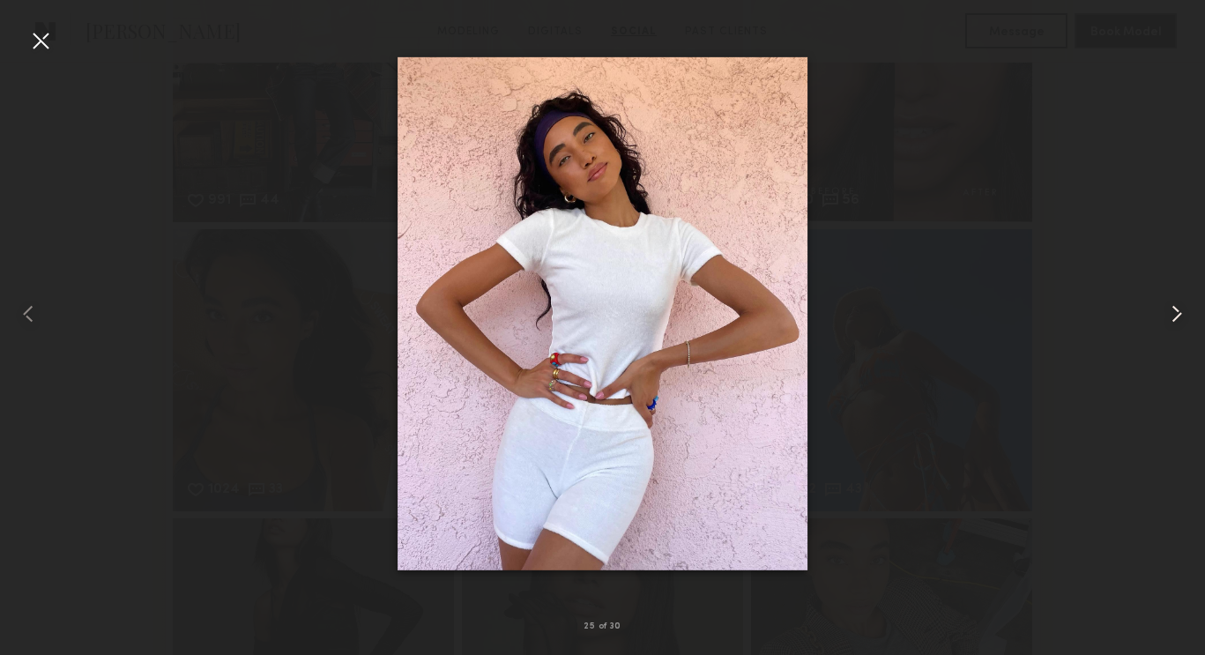
click at [1173, 317] on common-icon at bounding box center [1177, 314] width 28 height 28
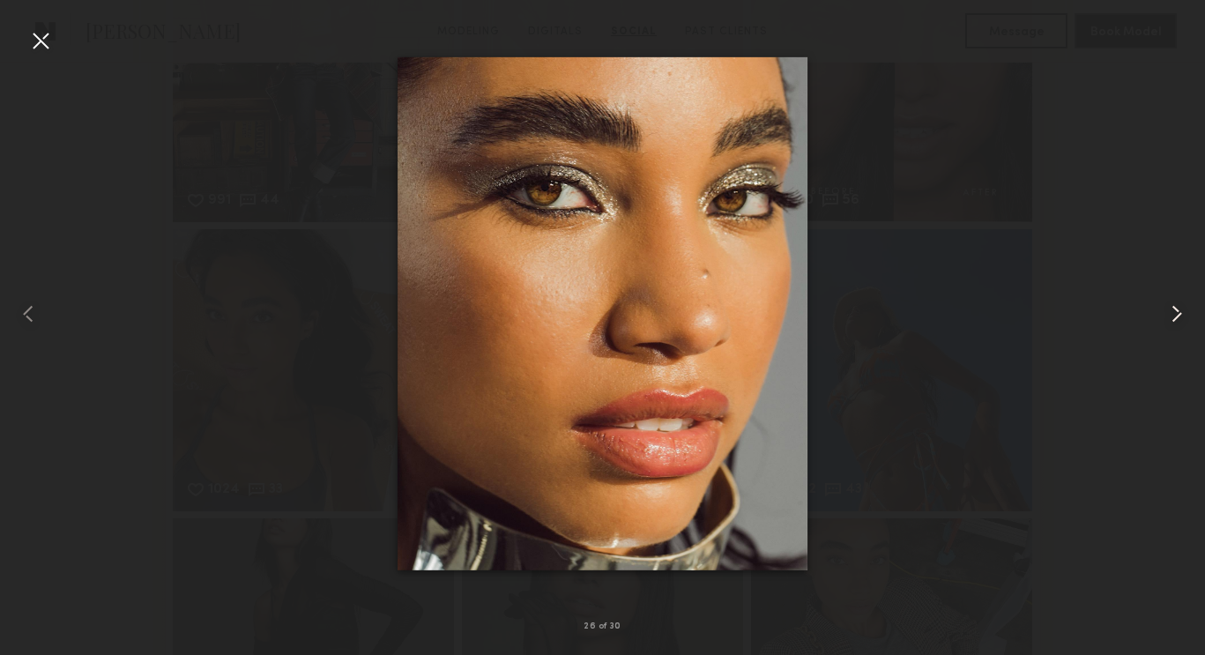
click at [1173, 317] on common-icon at bounding box center [1177, 314] width 28 height 28
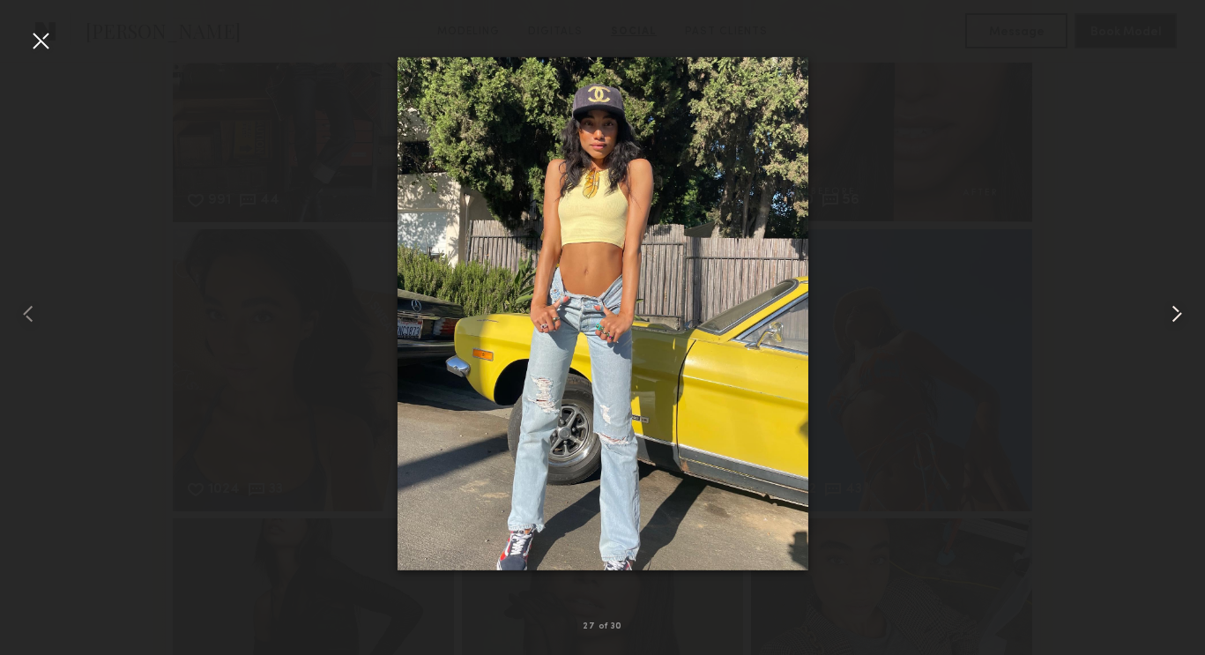
click at [1173, 317] on common-icon at bounding box center [1177, 314] width 28 height 28
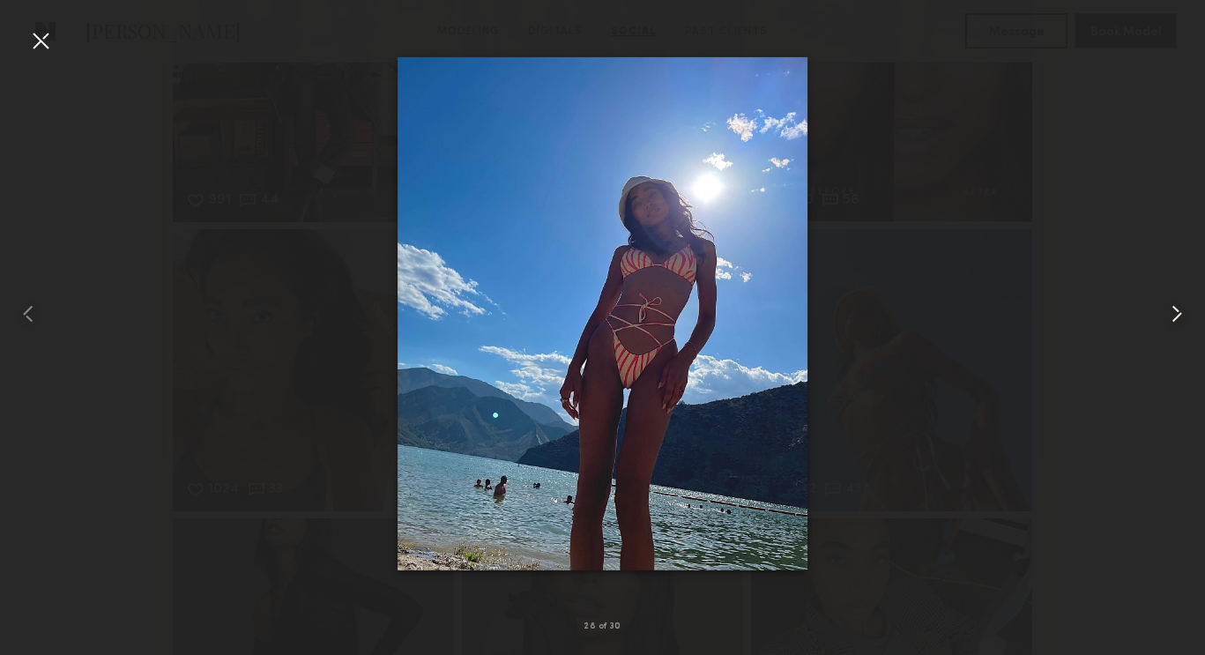
click at [1173, 317] on common-icon at bounding box center [1177, 314] width 28 height 28
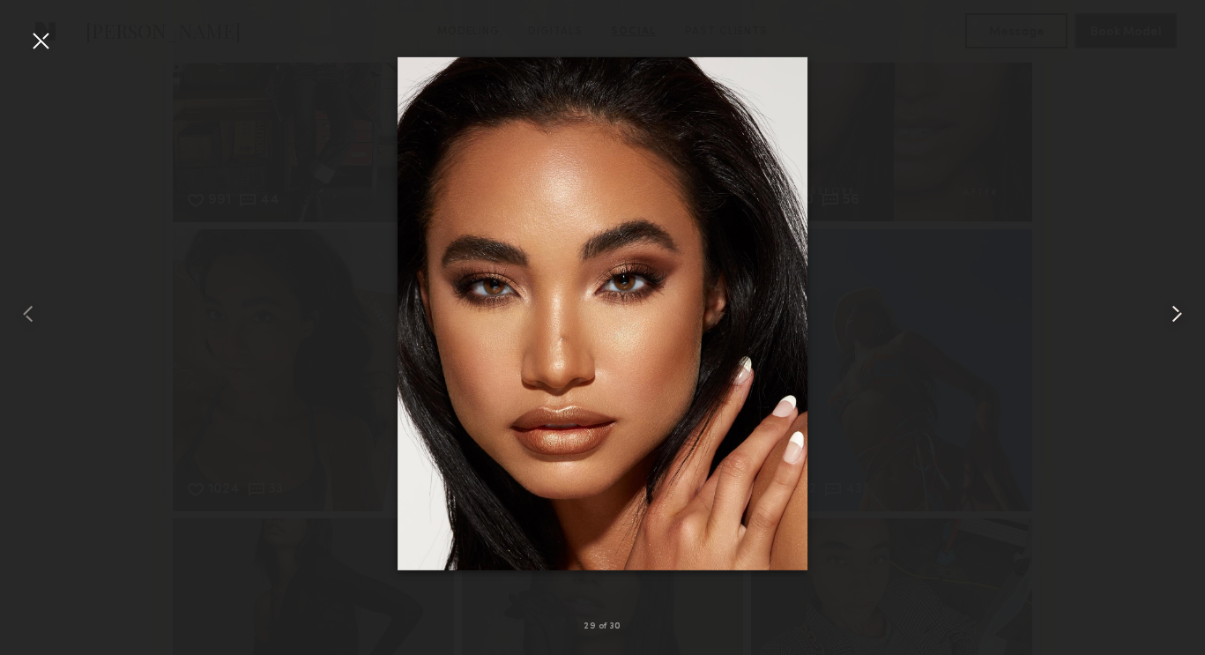
click at [1173, 317] on common-icon at bounding box center [1177, 314] width 28 height 28
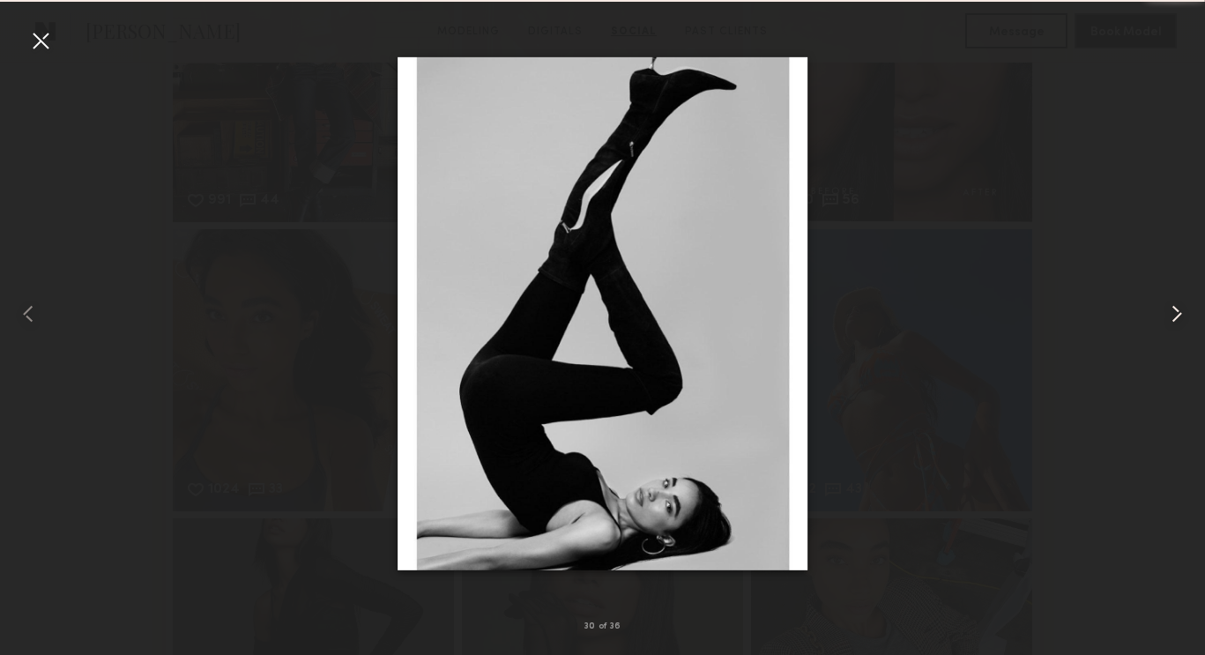
click at [1173, 317] on common-icon at bounding box center [1177, 314] width 28 height 28
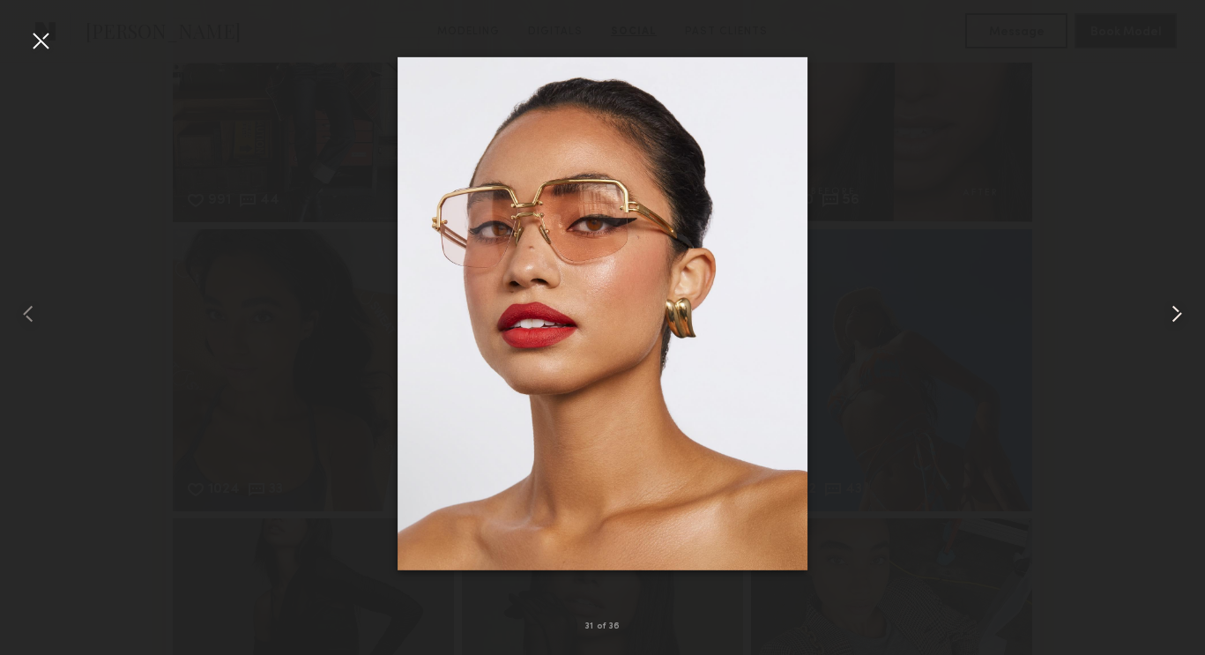
click at [1173, 317] on common-icon at bounding box center [1177, 314] width 28 height 28
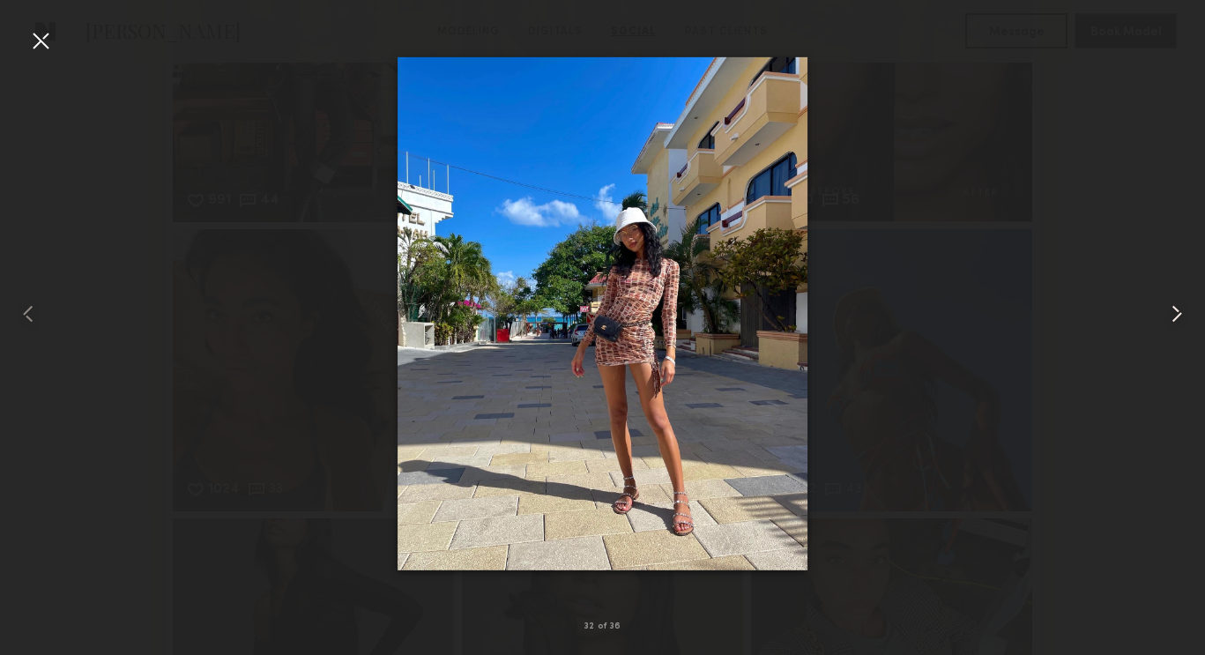
click at [1173, 317] on common-icon at bounding box center [1177, 314] width 28 height 28
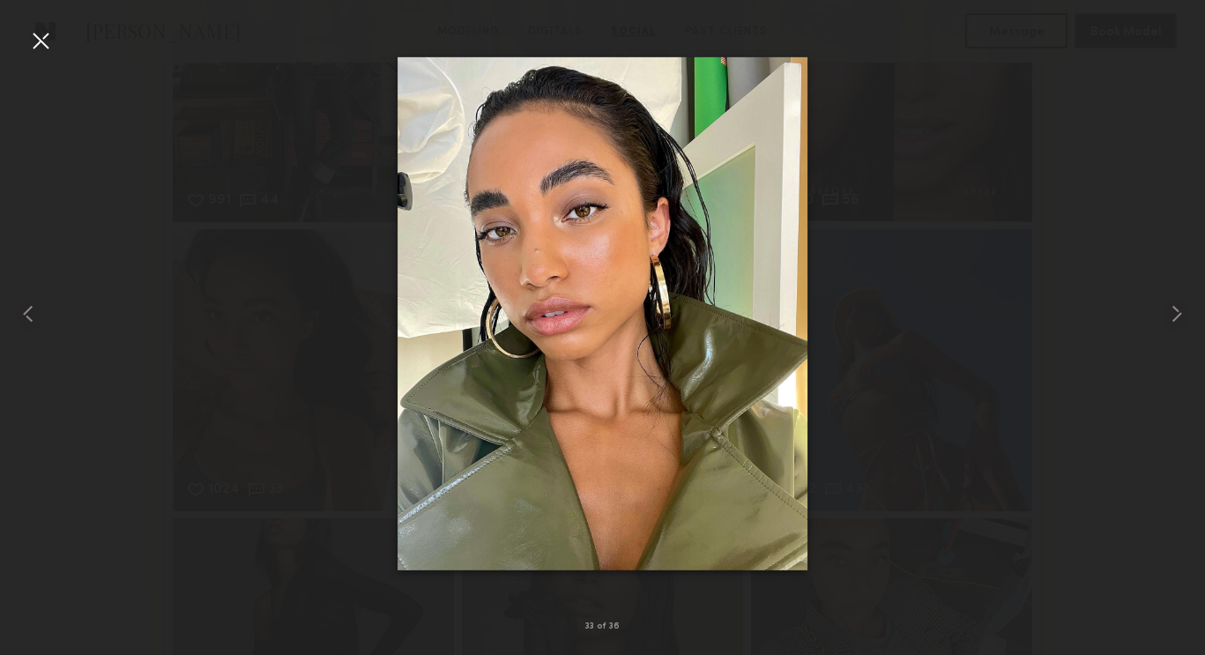
click at [49, 42] on div at bounding box center [40, 40] width 28 height 28
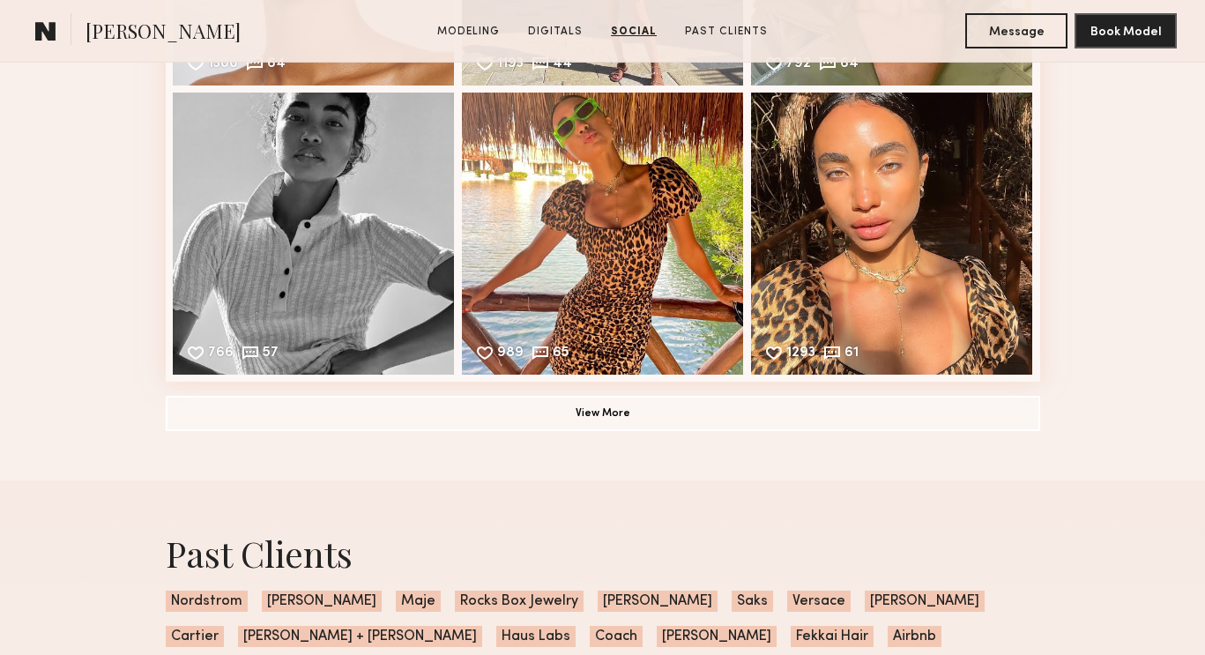
scroll to position [5723, 0]
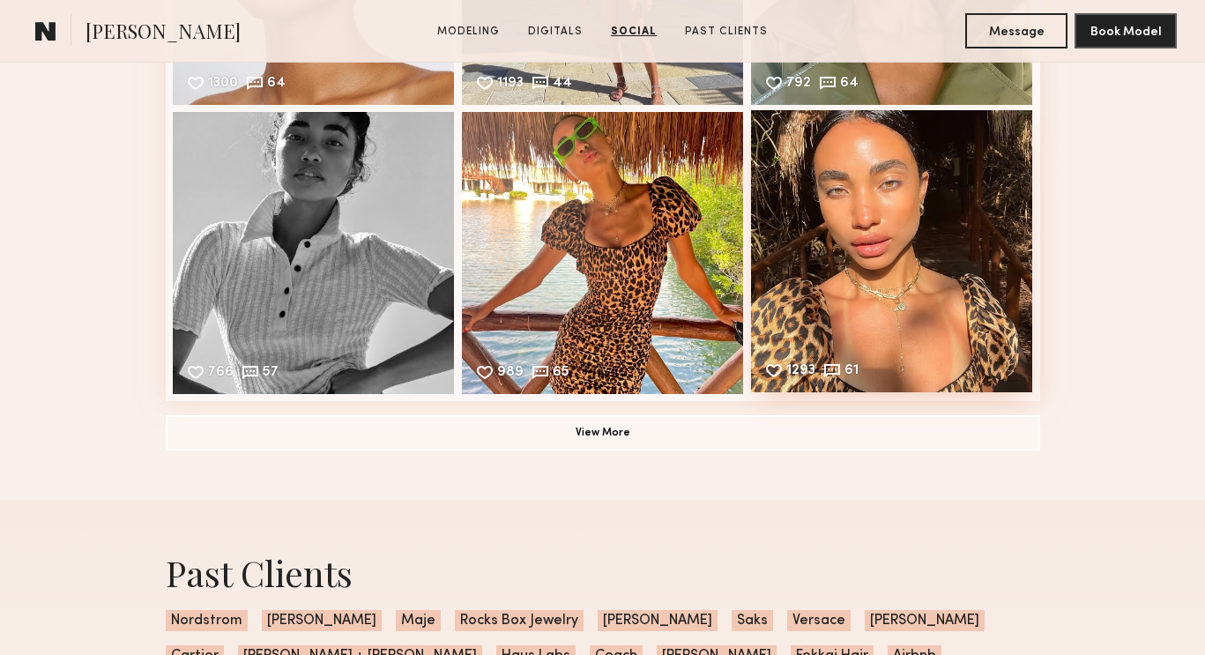
click at [829, 325] on div "1293 61 Likes & comments displayed to show model’s engagement" at bounding box center [892, 251] width 282 height 282
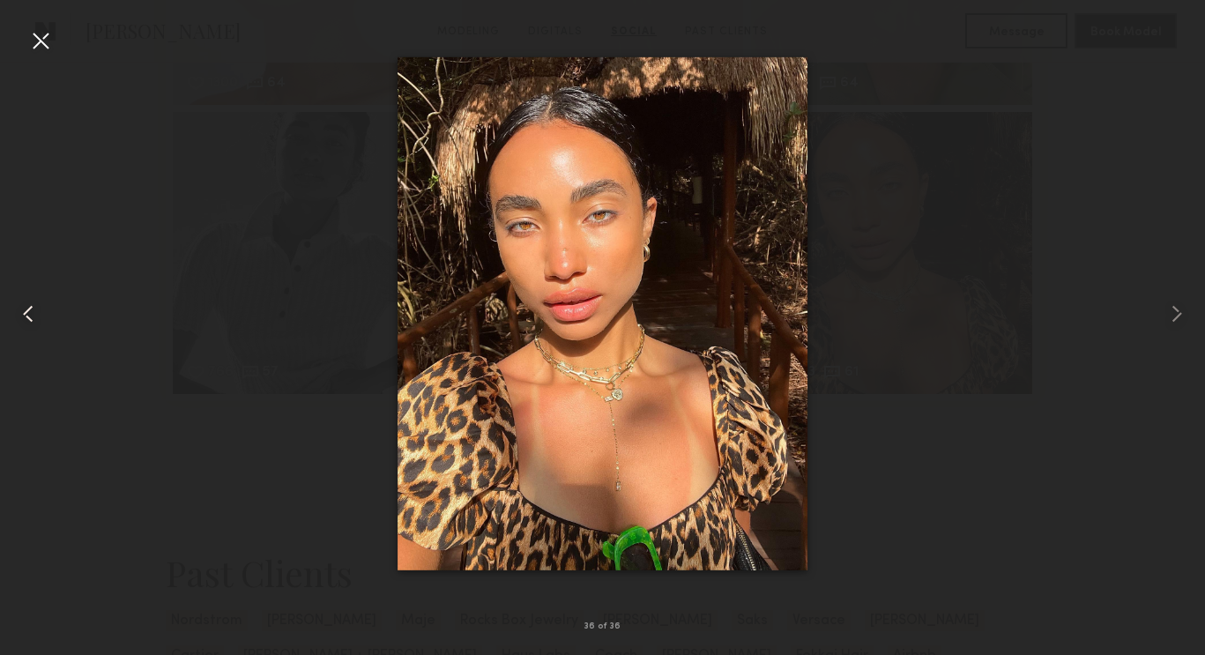
click at [29, 315] on common-icon at bounding box center [28, 314] width 28 height 28
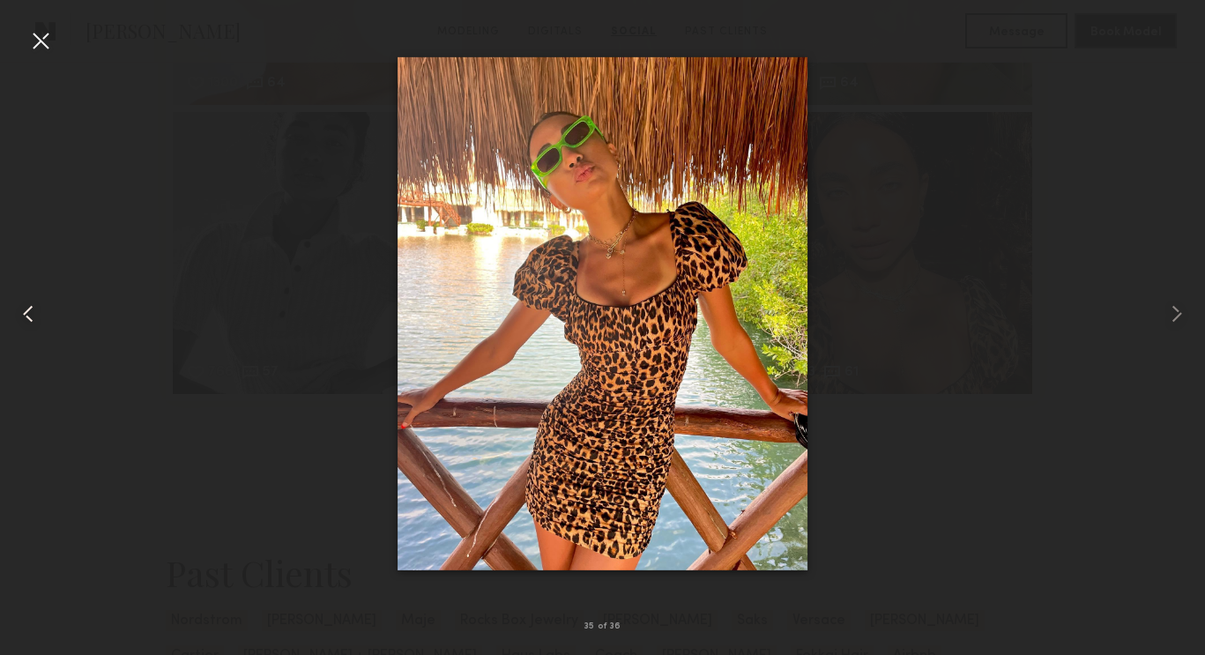
click at [29, 315] on common-icon at bounding box center [28, 314] width 28 height 28
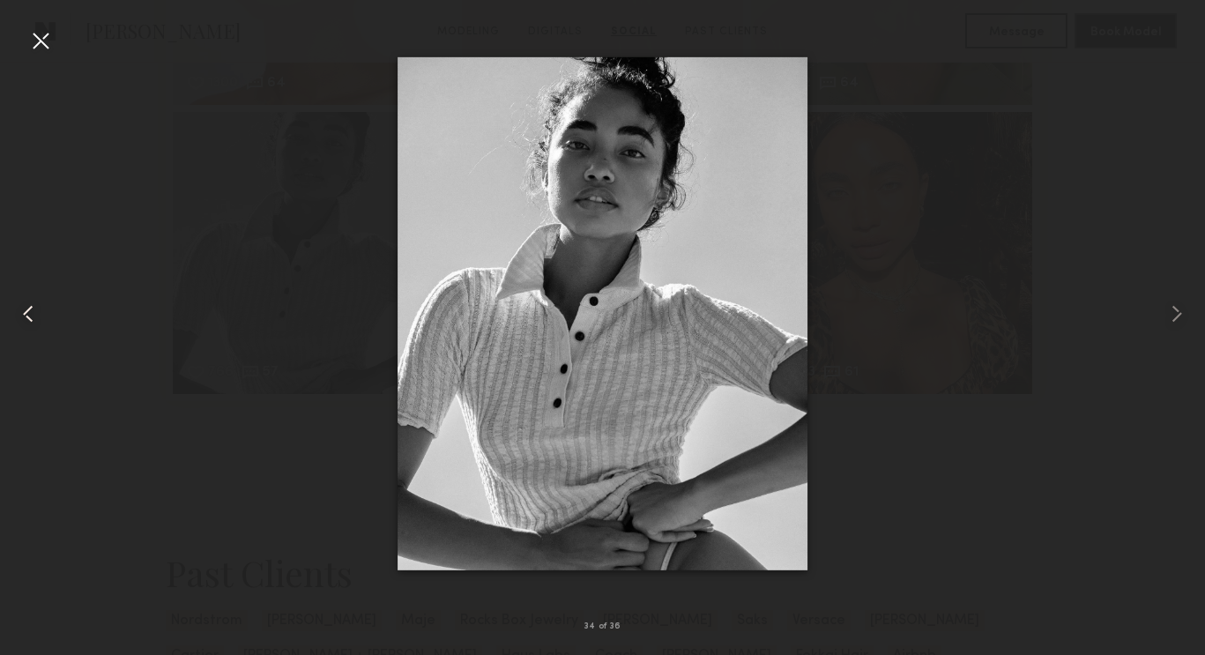
click at [29, 315] on common-icon at bounding box center [28, 314] width 28 height 28
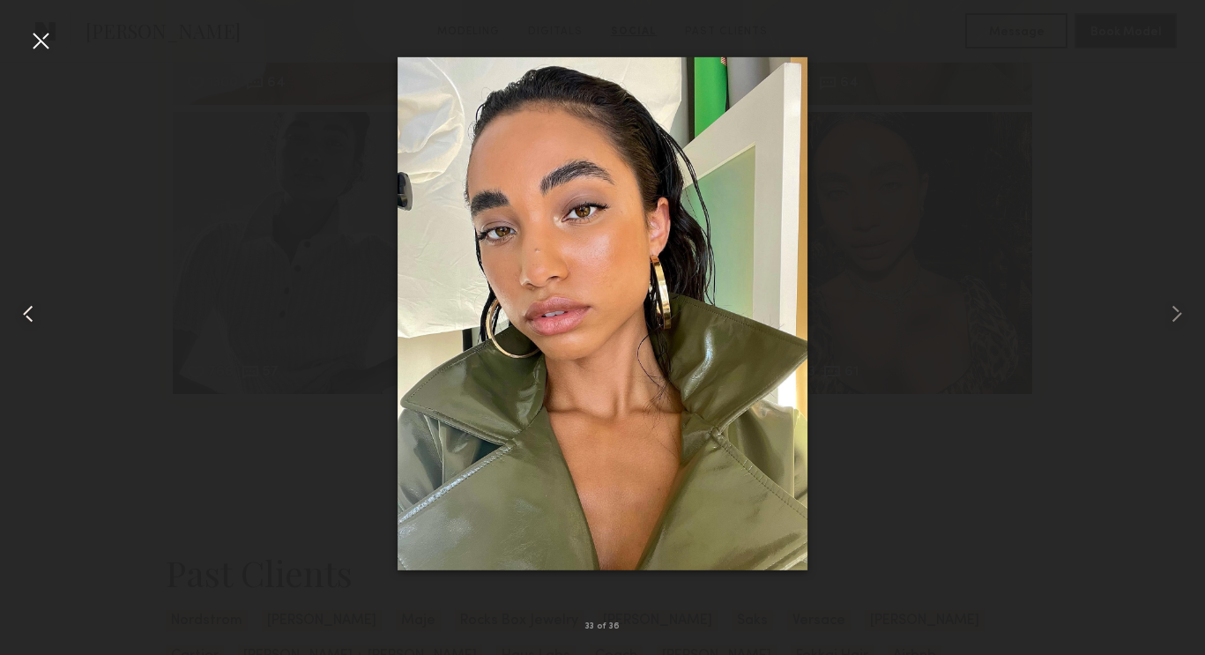
click at [29, 315] on common-icon at bounding box center [28, 314] width 28 height 28
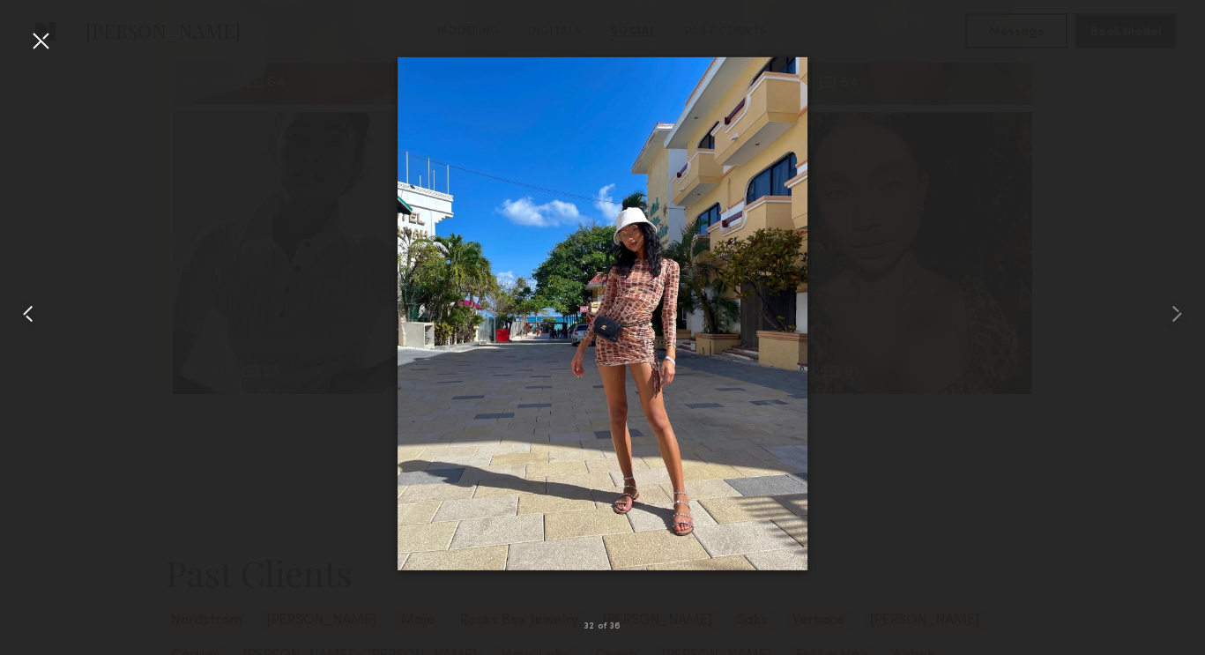
click at [29, 315] on common-icon at bounding box center [28, 314] width 28 height 28
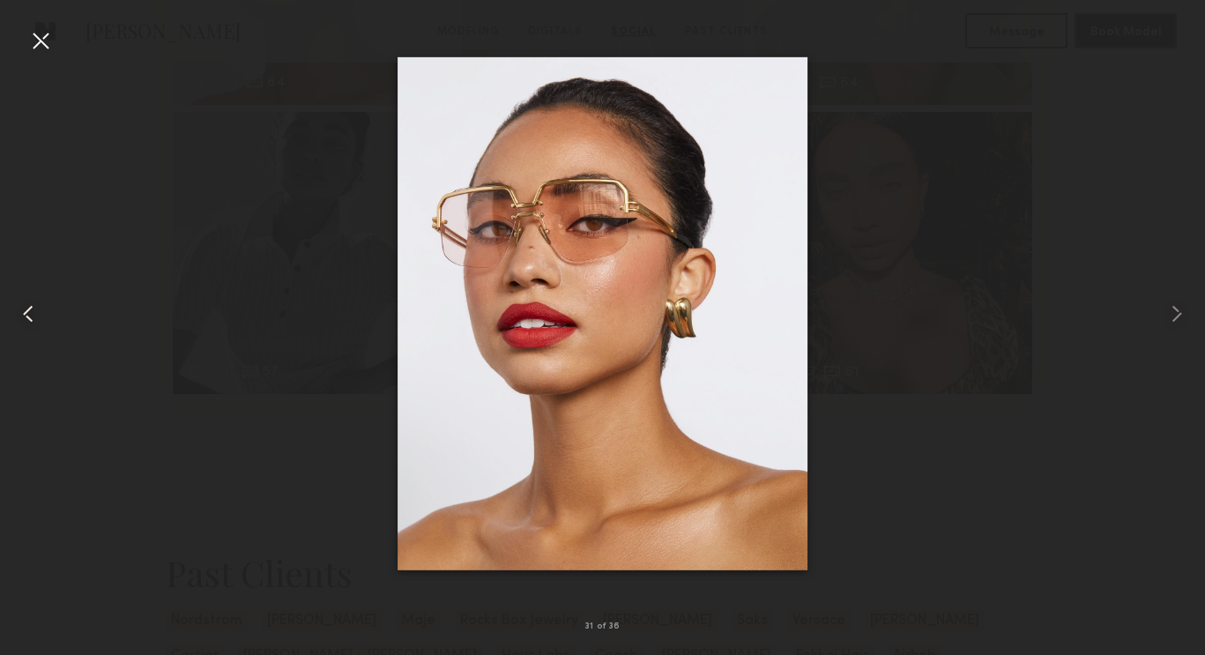
click at [29, 315] on common-icon at bounding box center [28, 314] width 28 height 28
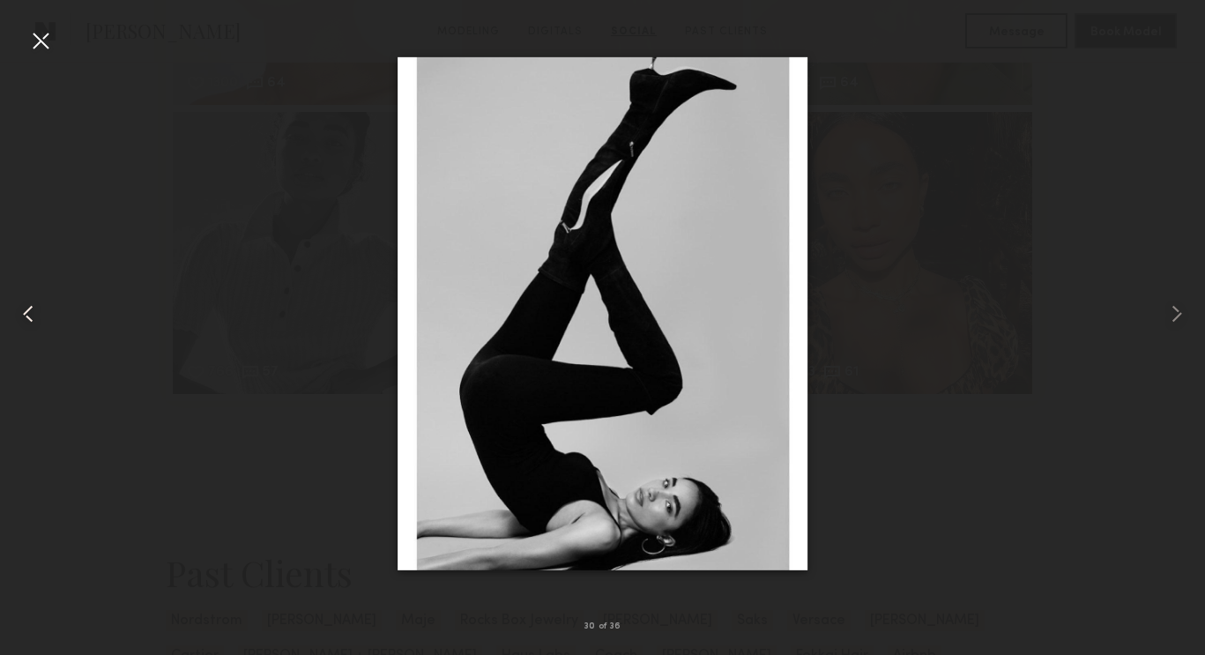
click at [29, 315] on common-icon at bounding box center [28, 314] width 28 height 28
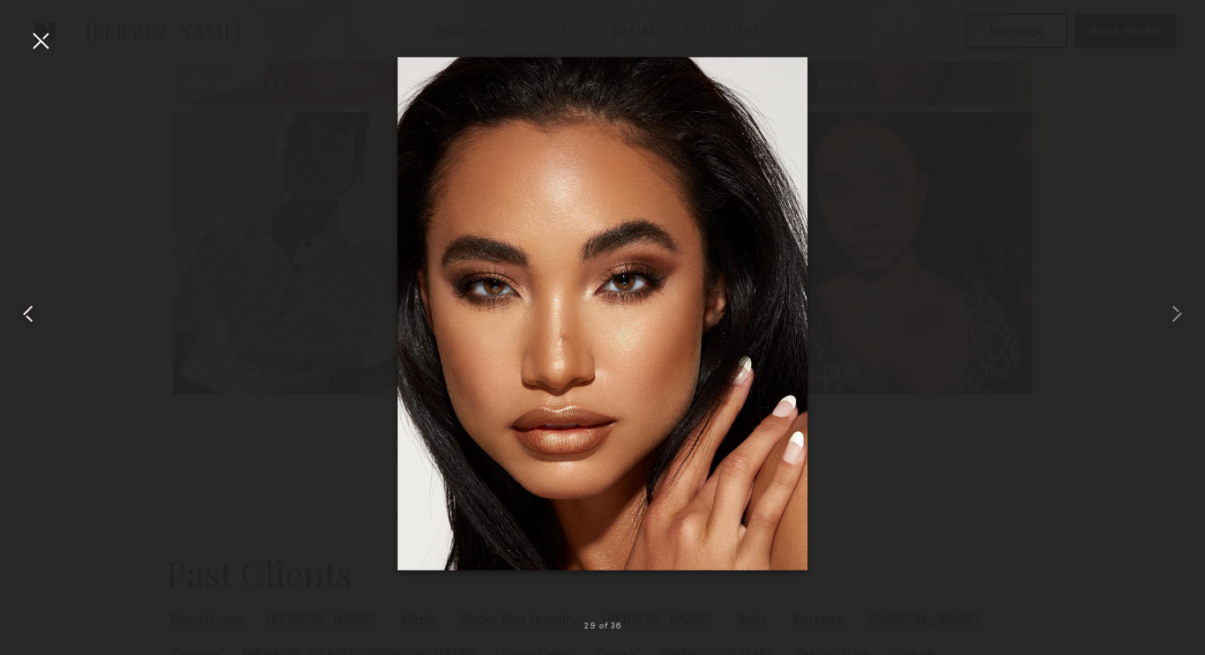
click at [29, 315] on common-icon at bounding box center [28, 314] width 28 height 28
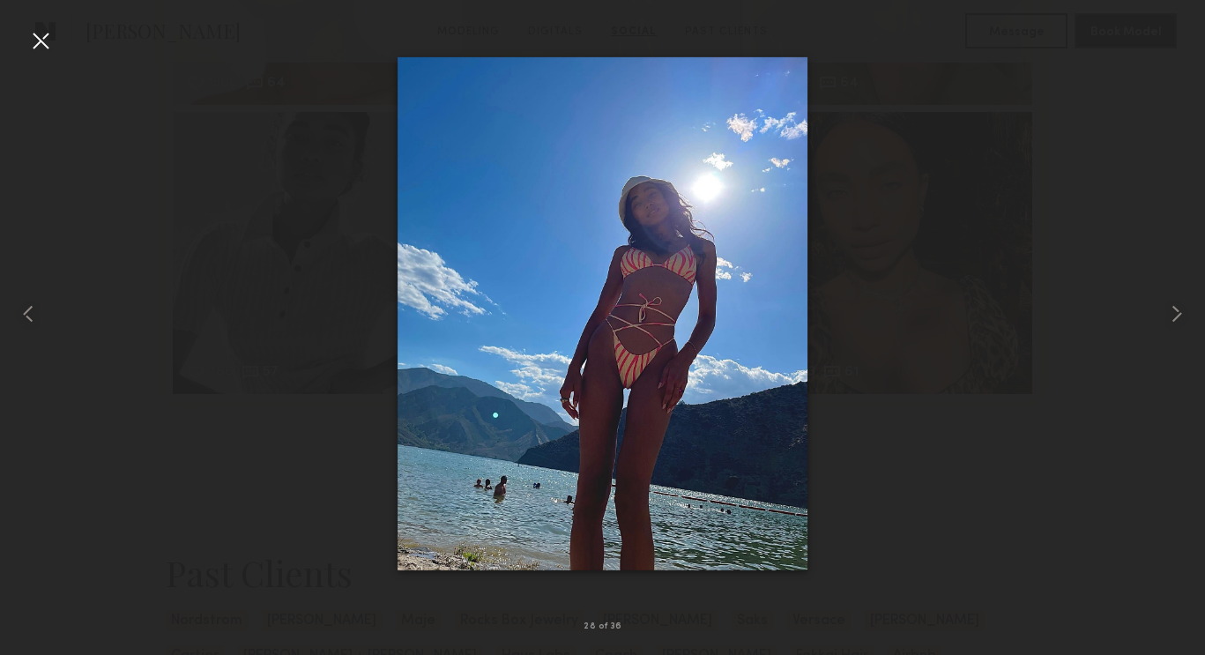
click at [39, 41] on div at bounding box center [40, 40] width 28 height 28
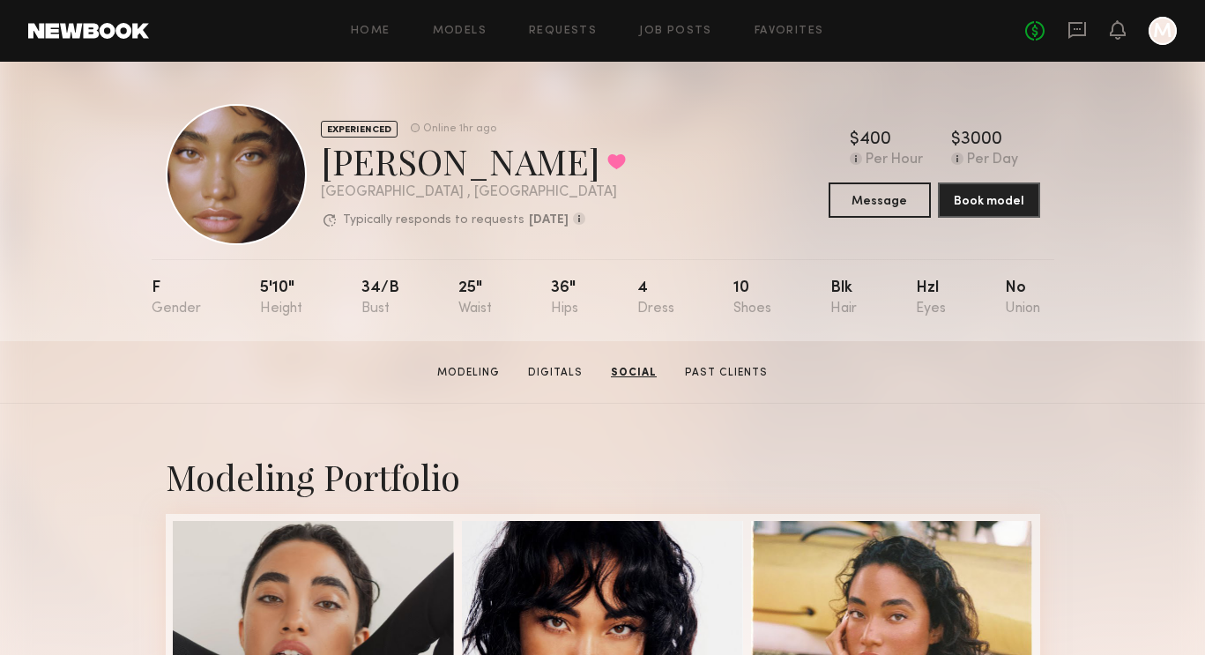
scroll to position [0, 0]
click at [788, 31] on link "Favorites" at bounding box center [790, 31] width 70 height 11
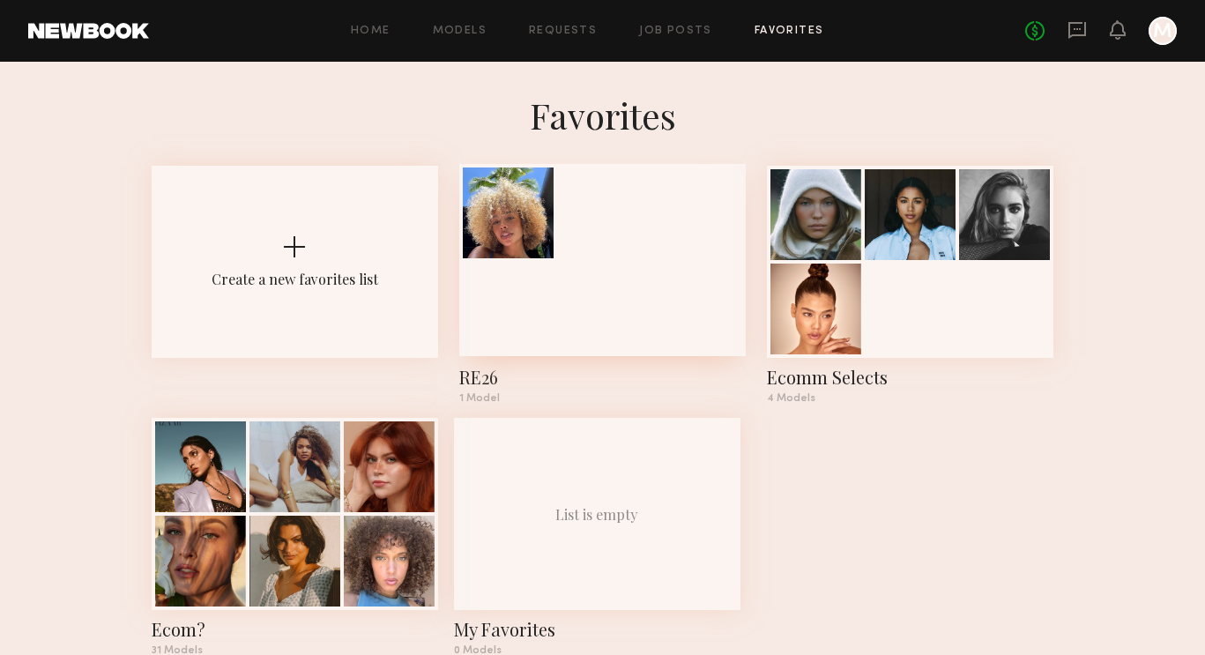
click at [532, 271] on div at bounding box center [602, 260] width 287 height 192
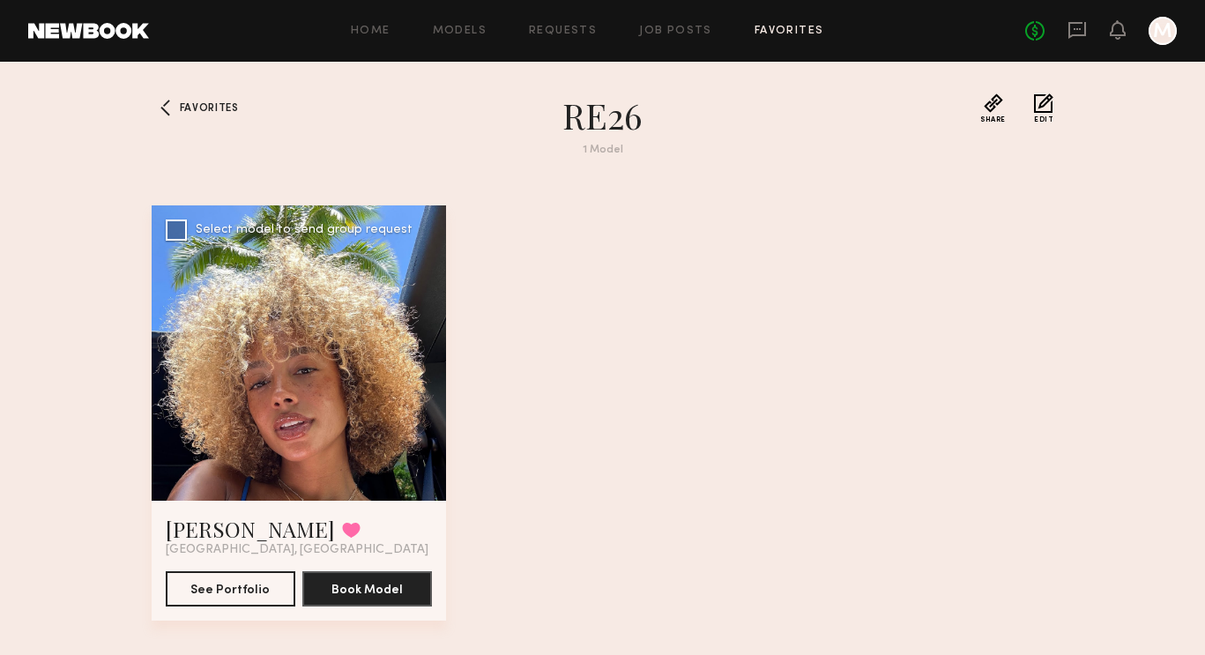
click at [364, 381] on div at bounding box center [299, 352] width 295 height 295
click at [260, 574] on button "See Portfolio" at bounding box center [231, 587] width 130 height 35
click at [798, 41] on div "Home Models Requests Job Posts Favorites Sign Out No fees up to $5,000 M" at bounding box center [663, 31] width 1028 height 28
click at [795, 30] on link "Favorites" at bounding box center [790, 31] width 70 height 11
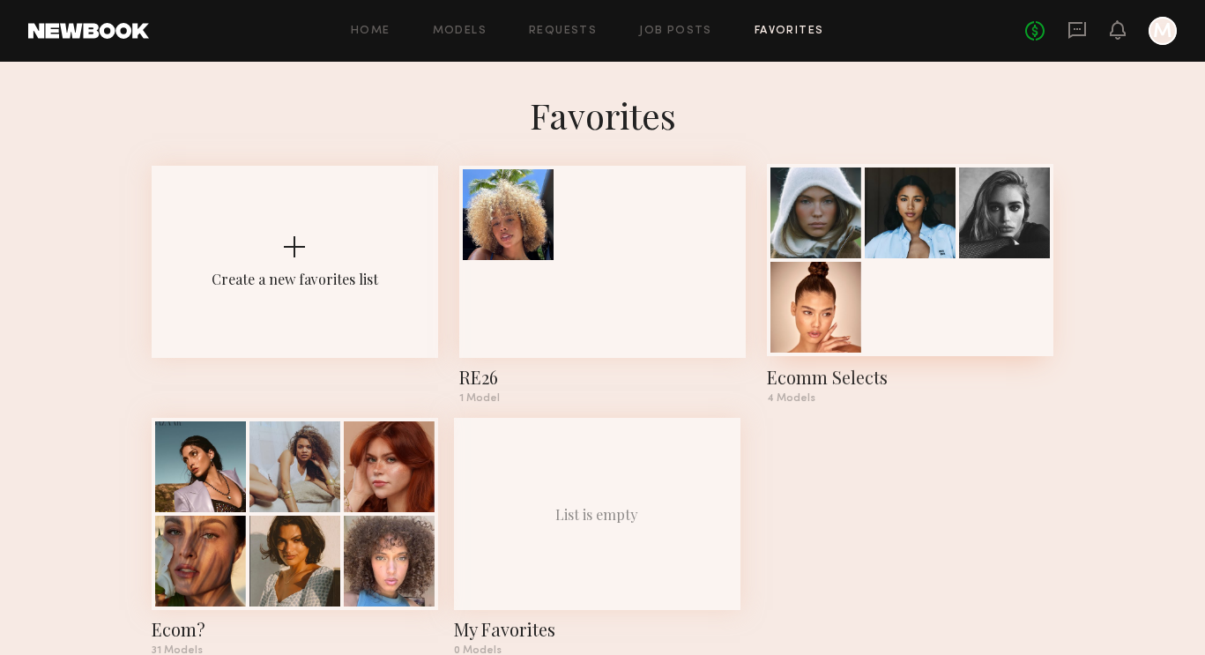
click at [844, 343] on div at bounding box center [816, 307] width 91 height 91
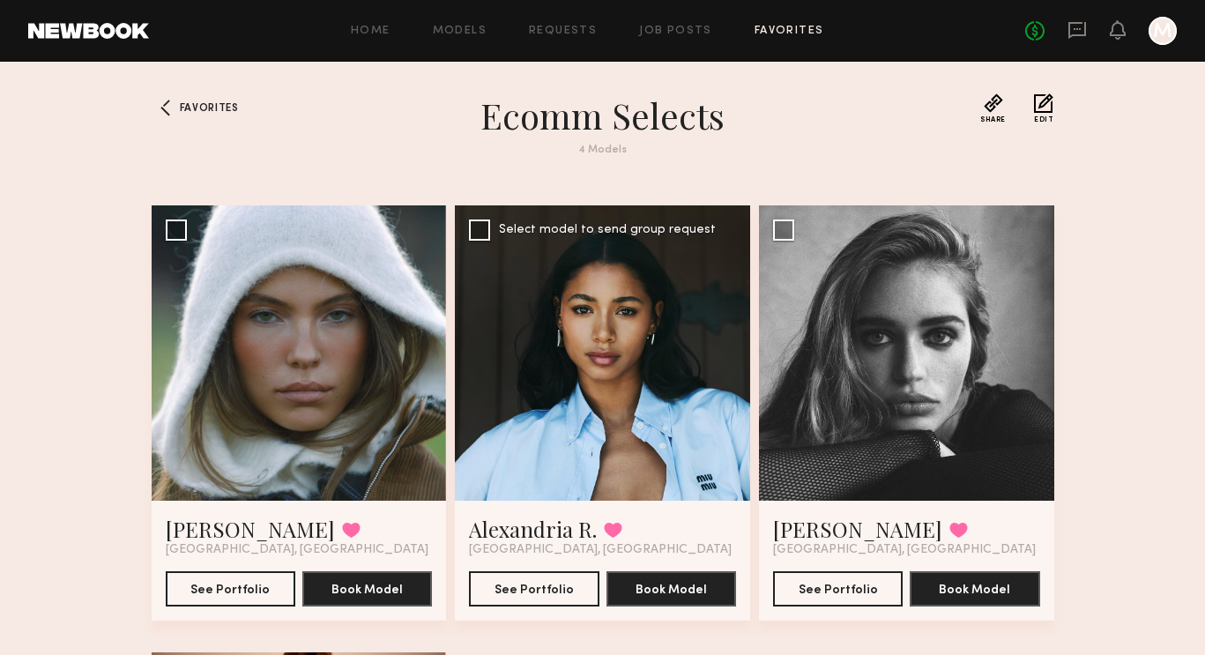
click at [595, 390] on div at bounding box center [602, 352] width 295 height 295
click at [548, 583] on button "See Portfolio" at bounding box center [534, 587] width 130 height 35
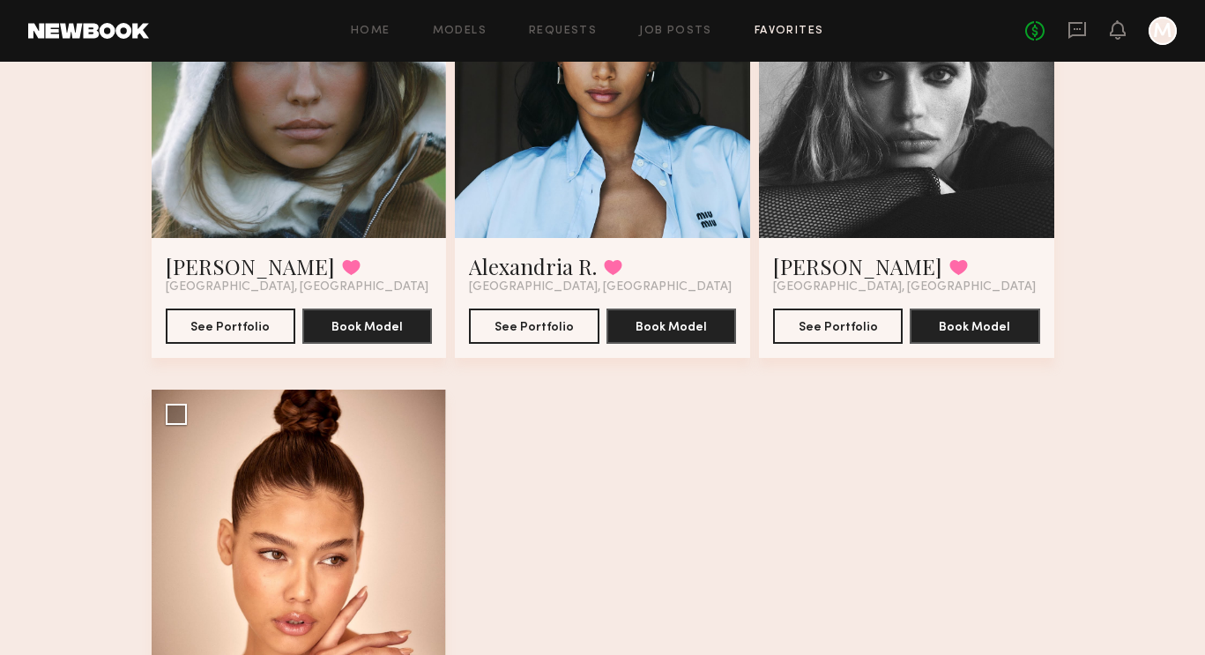
scroll to position [170, 0]
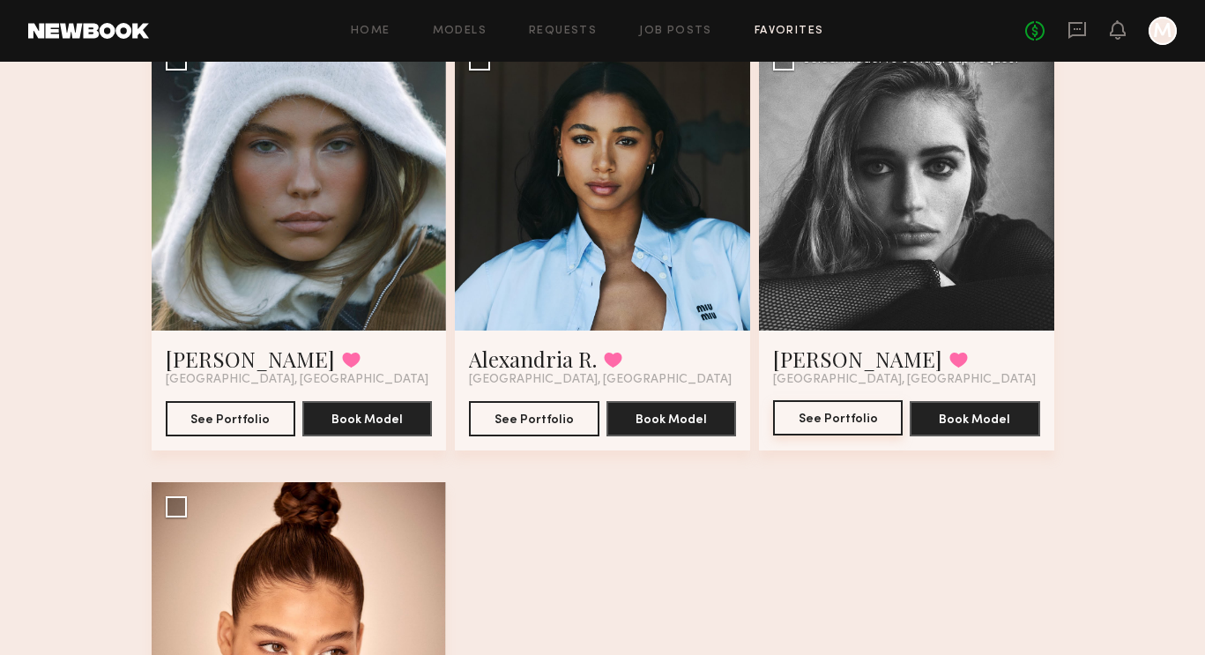
click at [840, 417] on button "See Portfolio" at bounding box center [838, 417] width 130 height 35
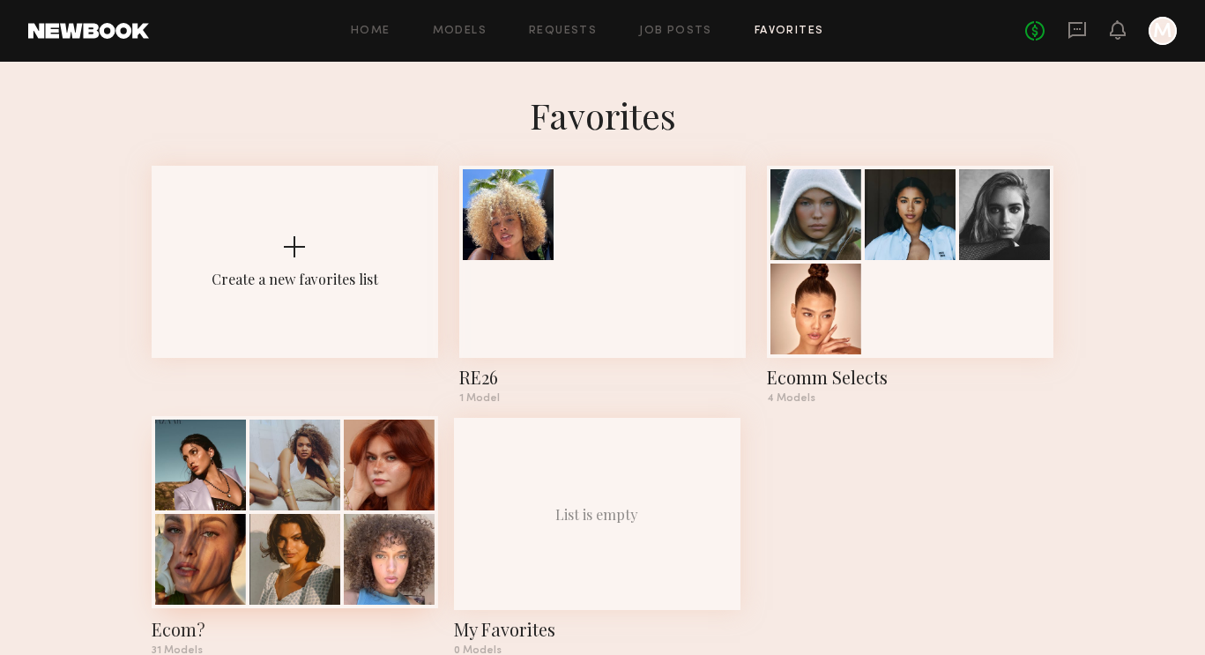
click at [304, 532] on div at bounding box center [294, 559] width 91 height 91
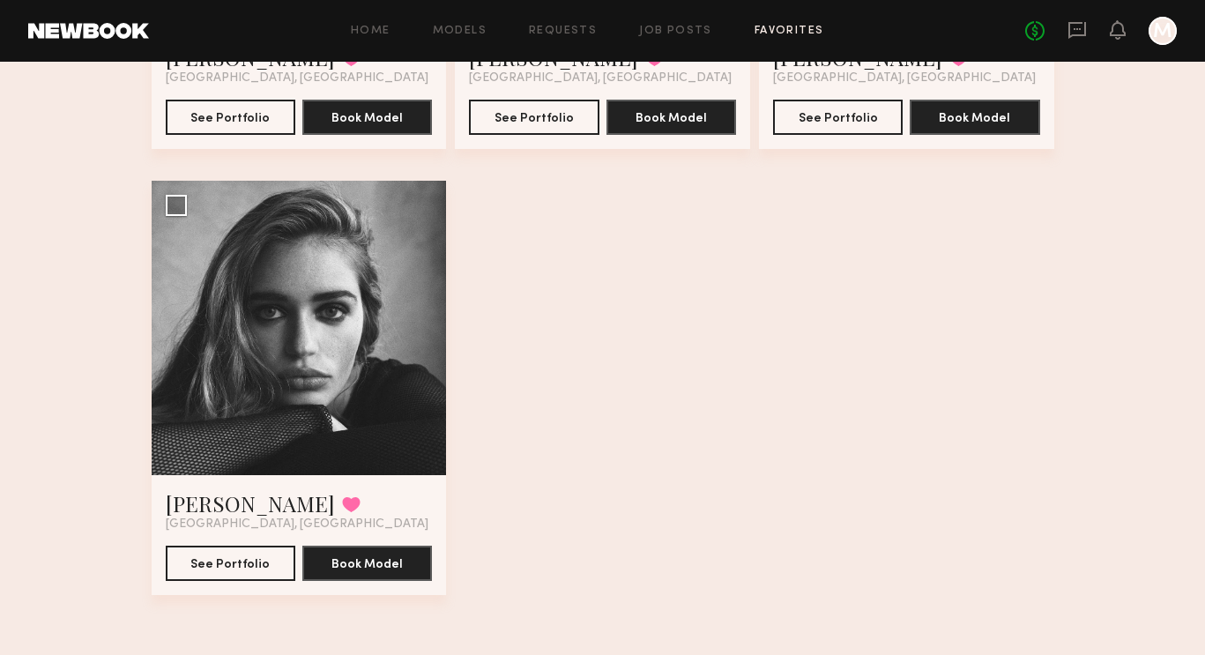
scroll to position [4492, 0]
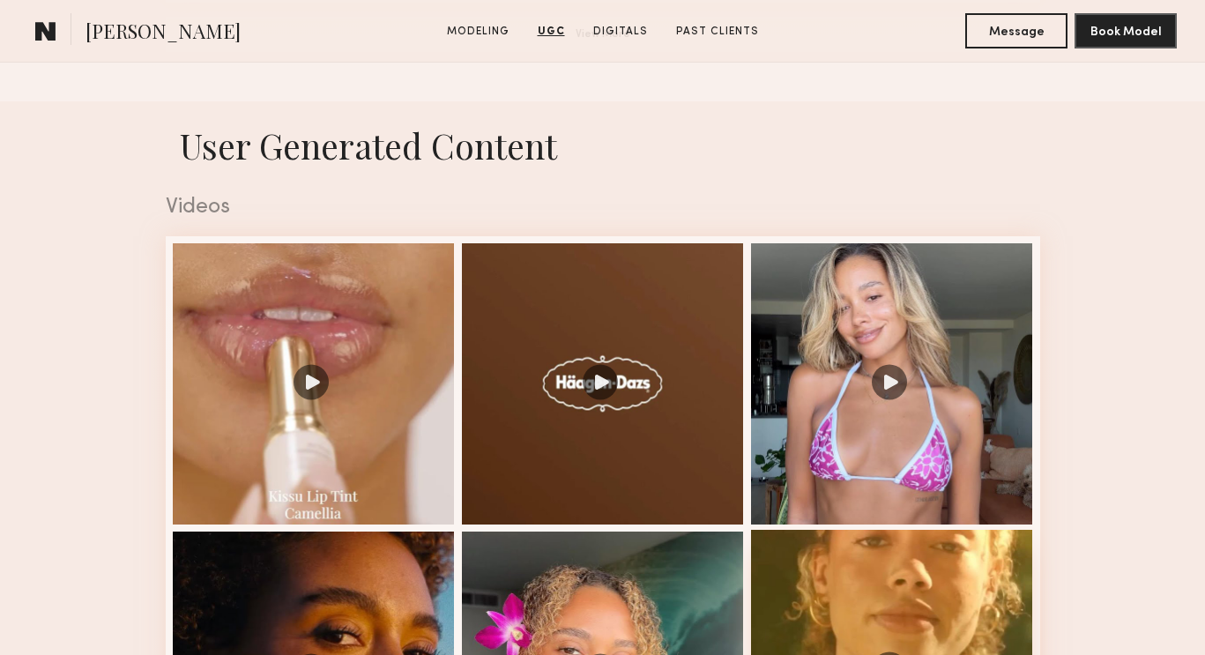
scroll to position [1660, 0]
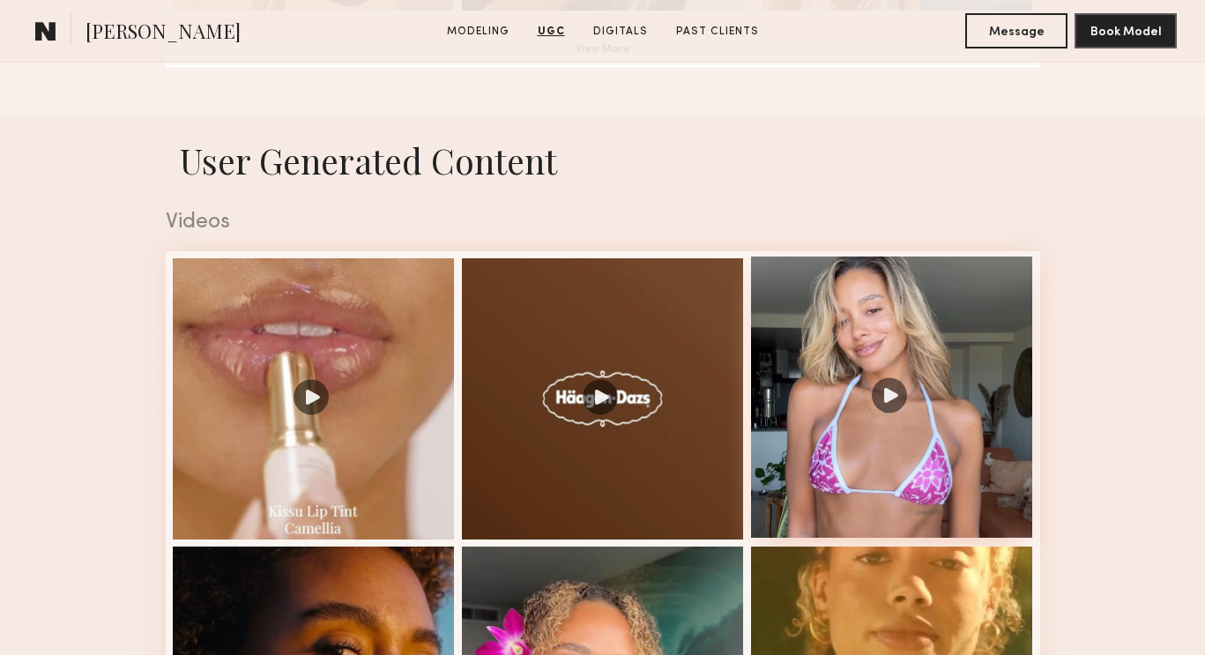
click at [859, 463] on div at bounding box center [892, 398] width 282 height 282
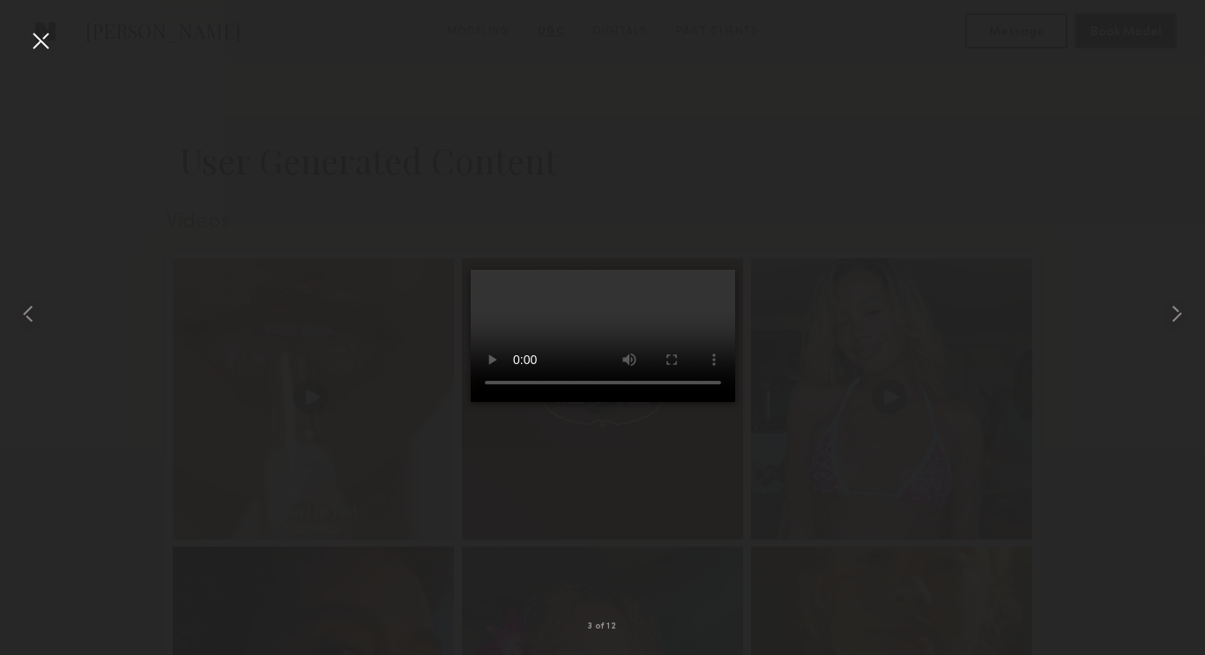
click at [718, 270] on video at bounding box center [603, 336] width 264 height 132
